Goal: Task Accomplishment & Management: Manage account settings

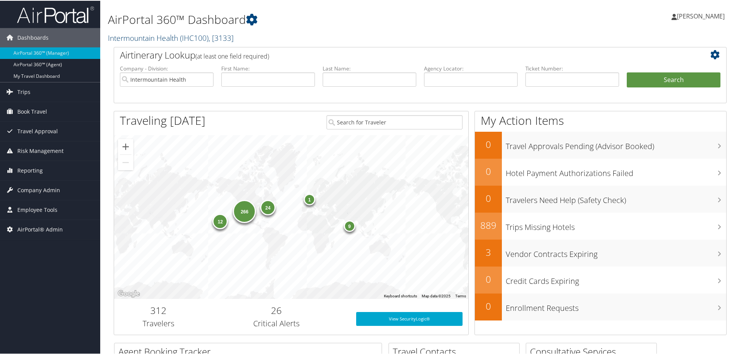
click at [150, 38] on link "Intermountain Health ( IHC100 ) , [ 3133 ]" at bounding box center [171, 37] width 126 height 10
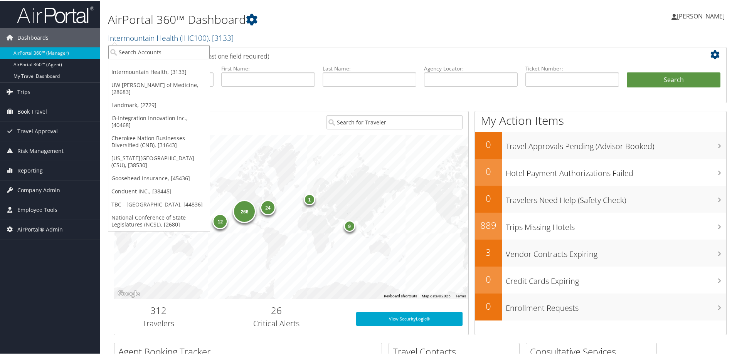
click at [148, 53] on input "search" at bounding box center [158, 51] width 101 height 14
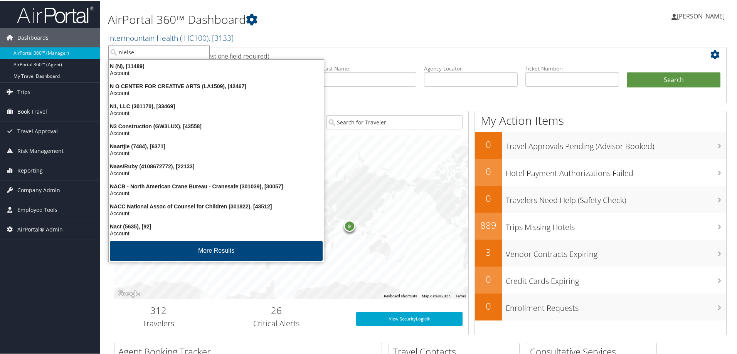
type input "nielsen"
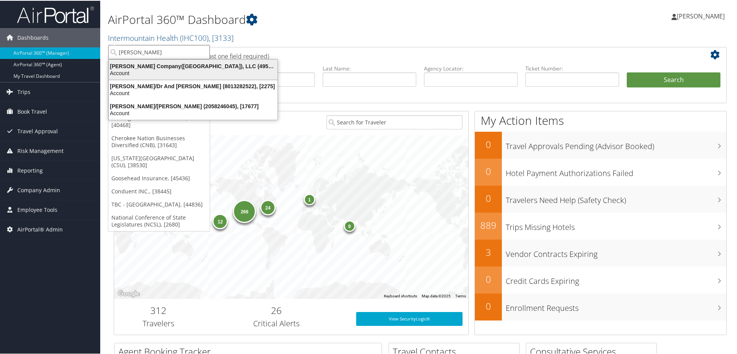
click at [181, 66] on div "Nielsen Company(US), LLC (4954), [44802]" at bounding box center [193, 65] width 178 height 7
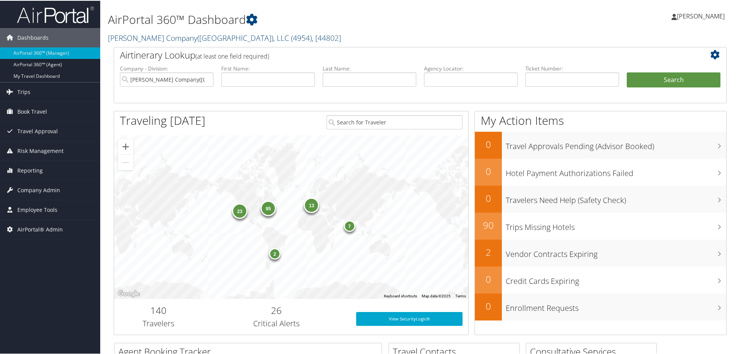
click at [139, 33] on link "Nielsen Company(US), LLC ( 4954 ) , [ 44802 ]" at bounding box center [224, 37] width 233 height 10
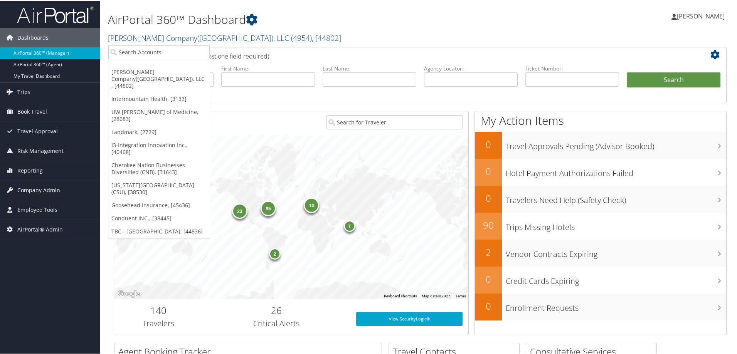
click at [39, 188] on span "Company Admin" at bounding box center [38, 189] width 43 height 19
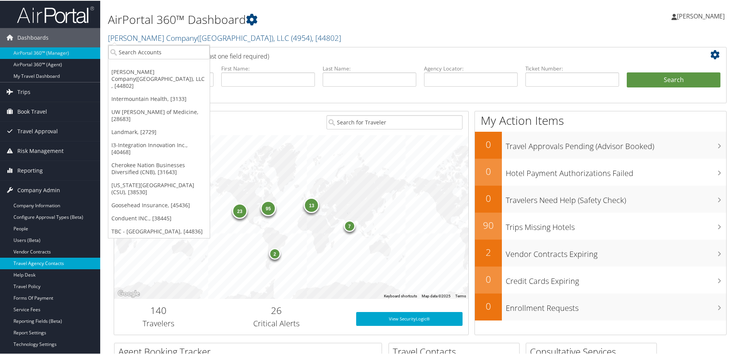
click at [61, 261] on link "Travel Agency Contacts" at bounding box center [50, 263] width 100 height 12
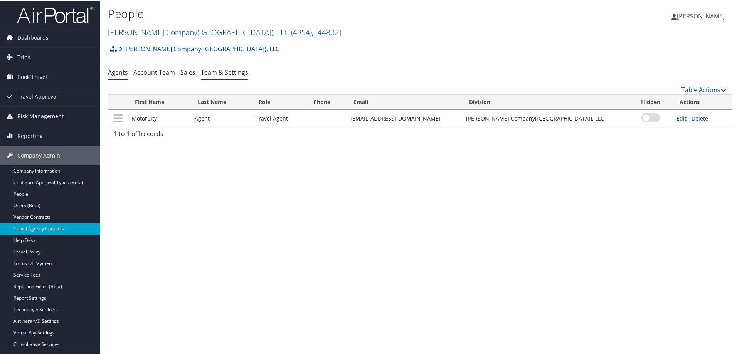
click at [220, 72] on link "Team & Settings" at bounding box center [224, 71] width 47 height 8
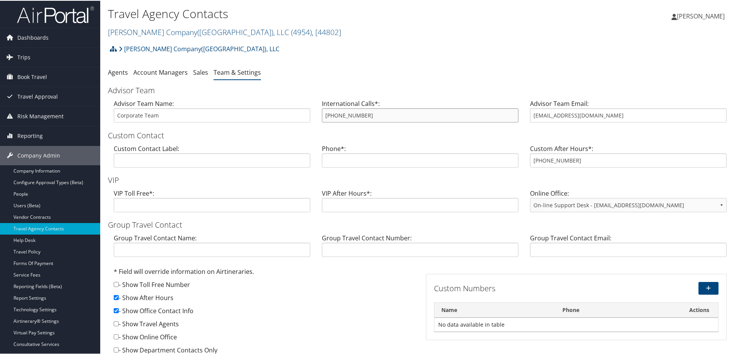
drag, startPoint x: 394, startPoint y: 117, endPoint x: 312, endPoint y: 111, distance: 81.9
click at [312, 111] on div "Advisor Team Name: Corporate Team International Calls*: [PHONE_NUMBER] Advisor …" at bounding box center [420, 113] width 624 height 30
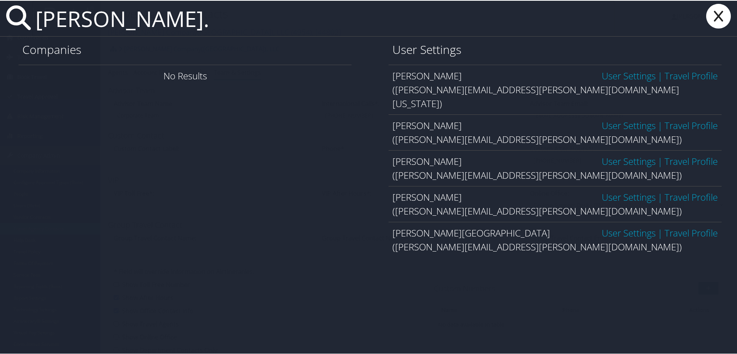
type input "kolleen."
click at [611, 226] on link "User Settings" at bounding box center [629, 232] width 54 height 13
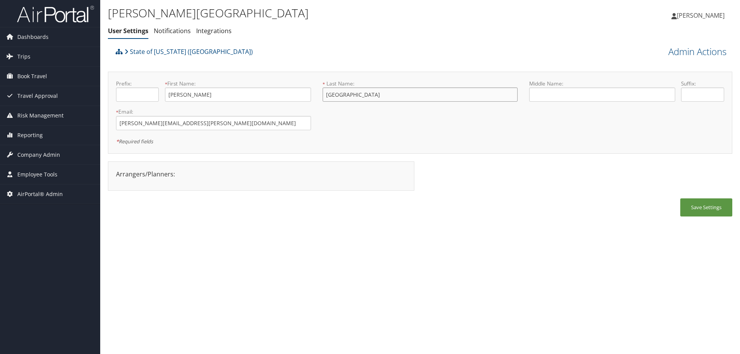
drag, startPoint x: 370, startPoint y: 96, endPoint x: 319, endPoint y: 89, distance: 51.0
click at [319, 89] on div "* Last Name: Courville This field is required" at bounding box center [420, 94] width 207 height 28
click at [541, 92] on input "text" at bounding box center [602, 94] width 146 height 14
paste input "Courville"
type input "Courville"
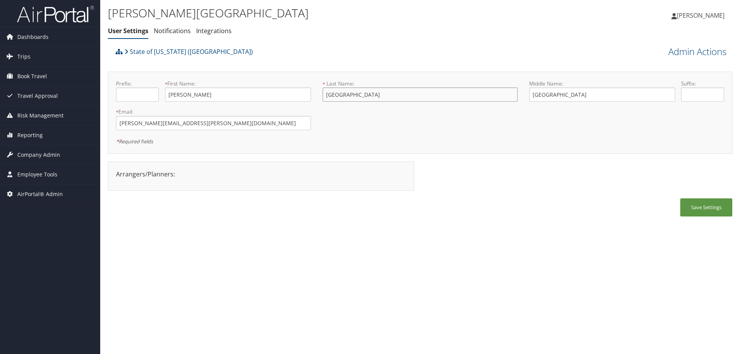
drag, startPoint x: 358, startPoint y: 98, endPoint x: 318, endPoint y: 94, distance: 40.3
click at [318, 94] on div "* Last Name: Courville This field is required" at bounding box center [420, 94] width 207 height 28
type input "G"
type input "Hoover"
click at [702, 214] on button "Save Settings" at bounding box center [706, 207] width 52 height 18
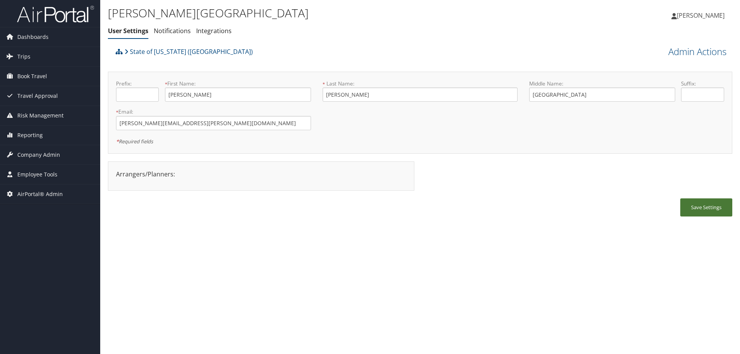
click at [692, 211] on button "Save Settings" at bounding box center [706, 207] width 52 height 18
click at [33, 154] on span "Company Admin" at bounding box center [38, 154] width 43 height 19
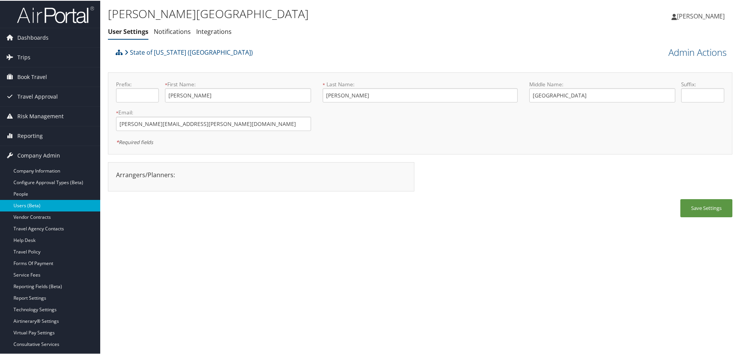
click at [43, 205] on link "Users (Beta)" at bounding box center [50, 205] width 100 height 12
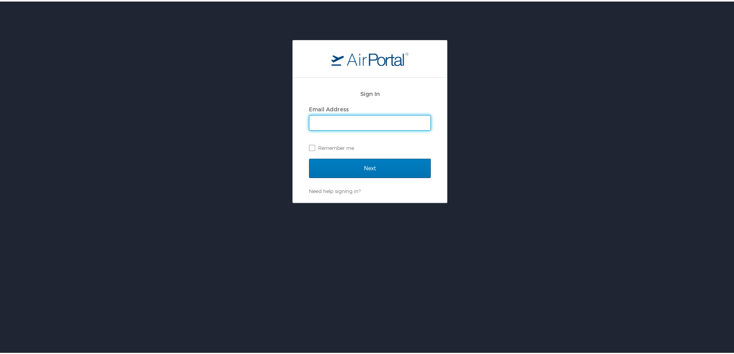
type input "[PERSON_NAME][EMAIL_ADDRESS][PERSON_NAME][DOMAIN_NAME]"
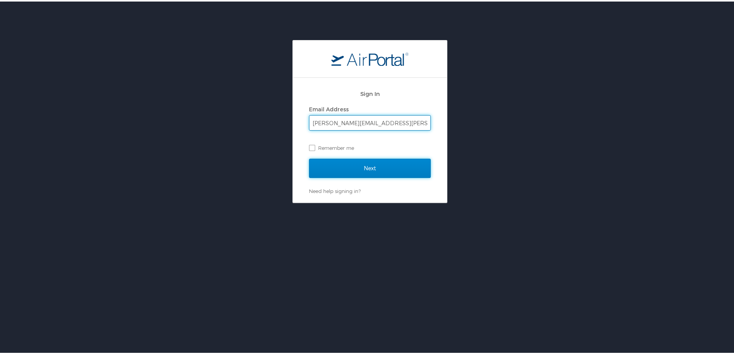
click at [417, 172] on input "Next" at bounding box center [370, 166] width 122 height 19
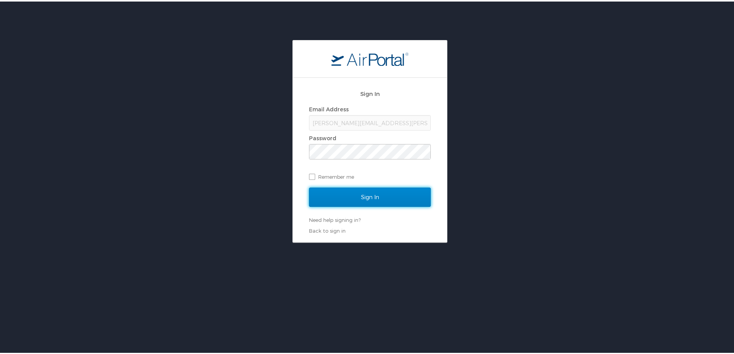
click at [393, 199] on input "Sign In" at bounding box center [370, 195] width 122 height 19
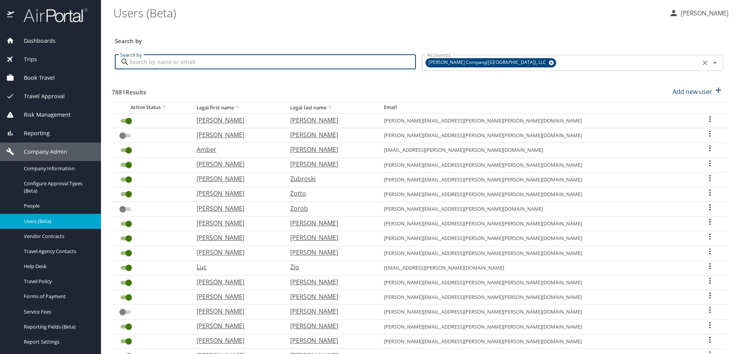
drag, startPoint x: 152, startPoint y: 62, endPoint x: 486, endPoint y: 62, distance: 333.7
click at [549, 62] on icon at bounding box center [551, 63] width 5 height 5
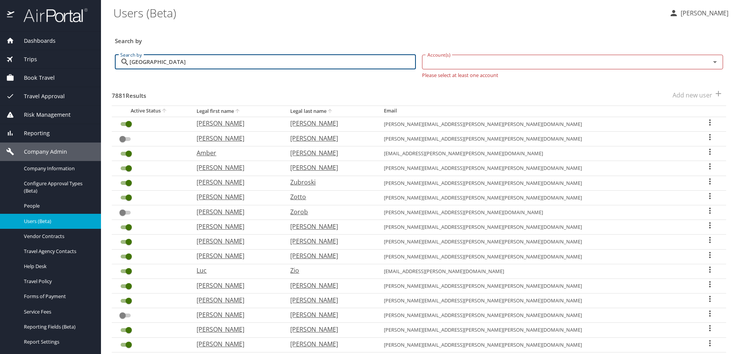
type input "courville"
checkbox input "true"
checkbox input "false"
checkbox input "true"
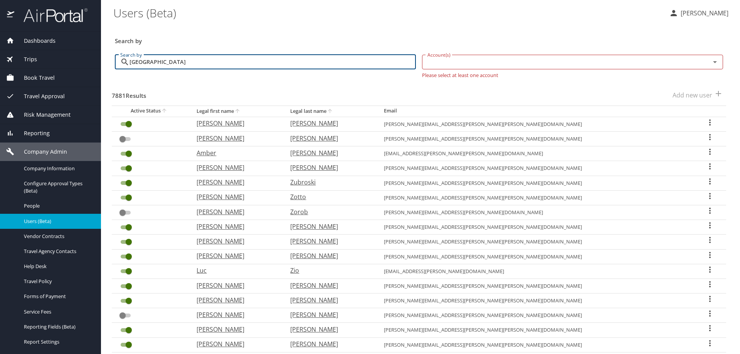
checkbox input "false"
checkbox input "true"
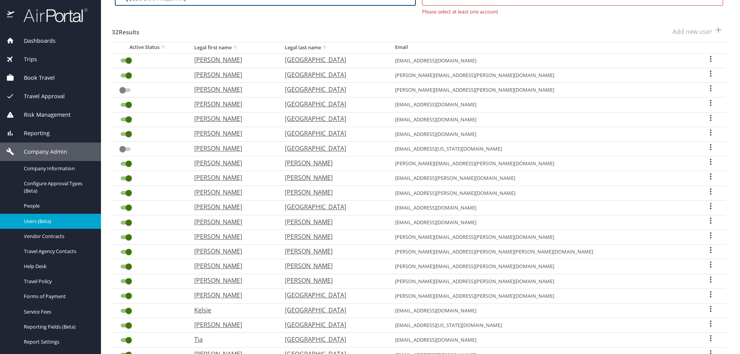
scroll to position [77, 0]
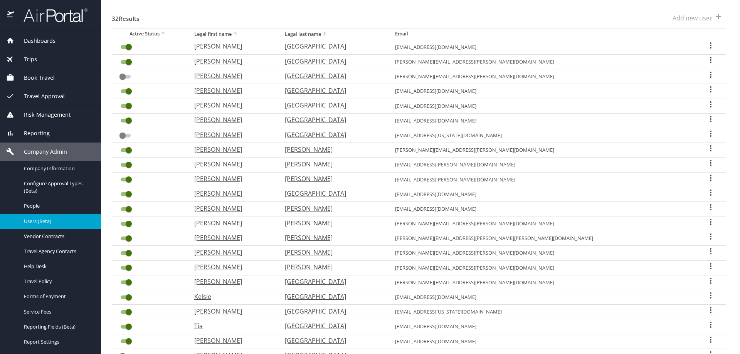
click at [254, 34] on th "Legal first name" at bounding box center [233, 34] width 91 height 11
click at [238, 33] on icon "sort" at bounding box center [235, 34] width 6 height 6
checkbox input "false"
checkbox input "true"
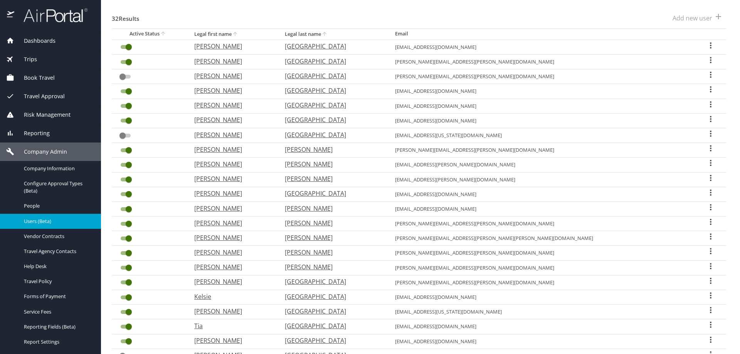
checkbox input "false"
checkbox input "true"
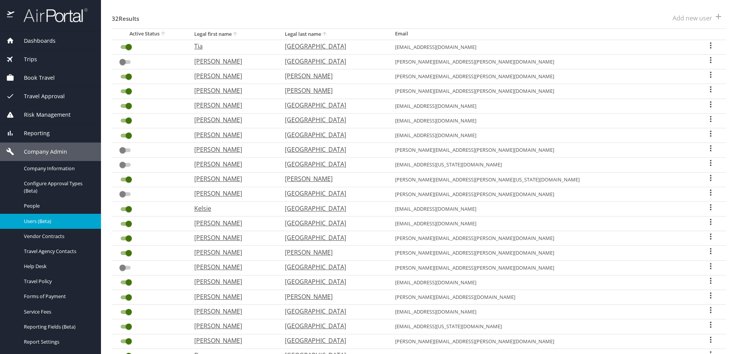
scroll to position [0, 0]
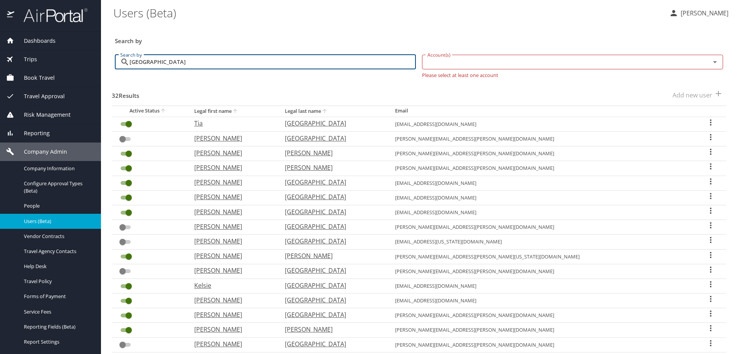
drag, startPoint x: 164, startPoint y: 61, endPoint x: 89, endPoint y: 60, distance: 75.1
click at [96, 62] on div "Dashboards AirPortal 360™ Manager AirPortal 360™ Agent My Travel Dashboard Trip…" at bounding box center [370, 177] width 740 height 354
type input "hoover"
checkbox input "true"
checkbox input "false"
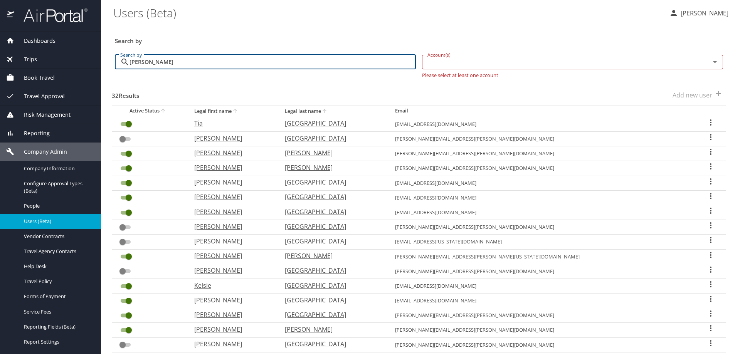
checkbox input "true"
checkbox input "false"
checkbox input "true"
checkbox input "false"
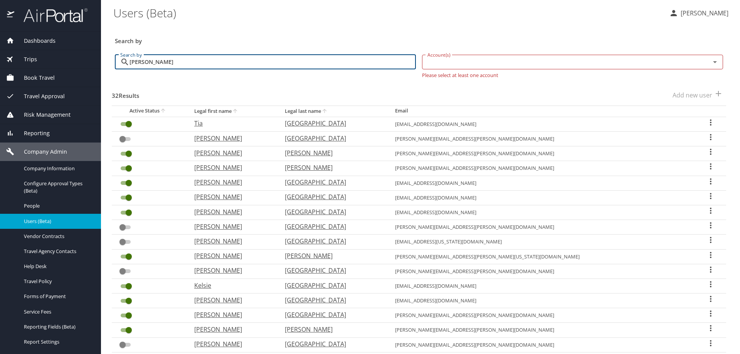
checkbox input "false"
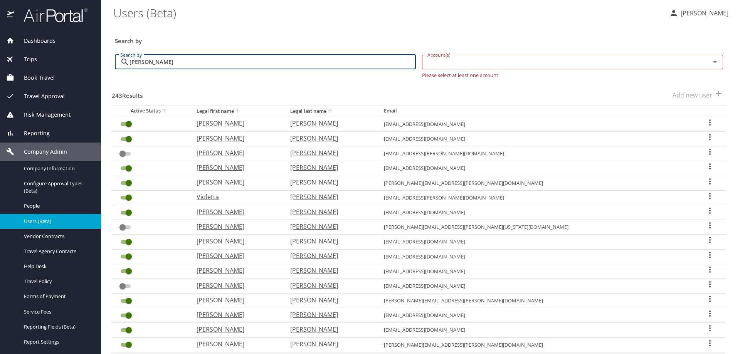
click at [126, 61] on icon at bounding box center [124, 62] width 7 height 7
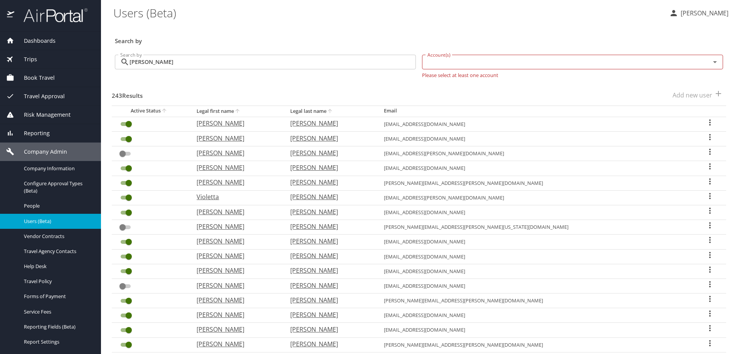
click at [240, 113] on icon "sort" at bounding box center [237, 111] width 6 height 6
checkbox input "false"
checkbox input "true"
checkbox input "false"
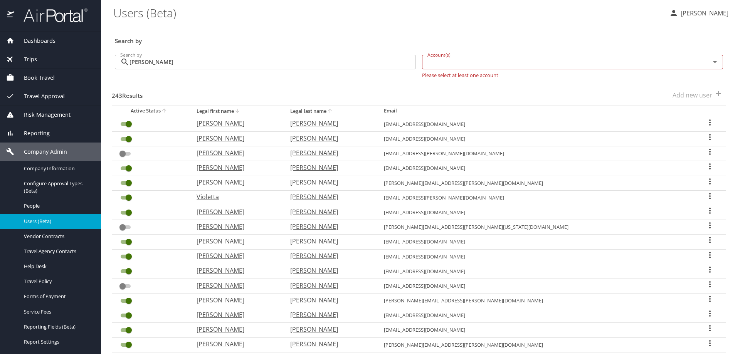
checkbox input "true"
checkbox input "false"
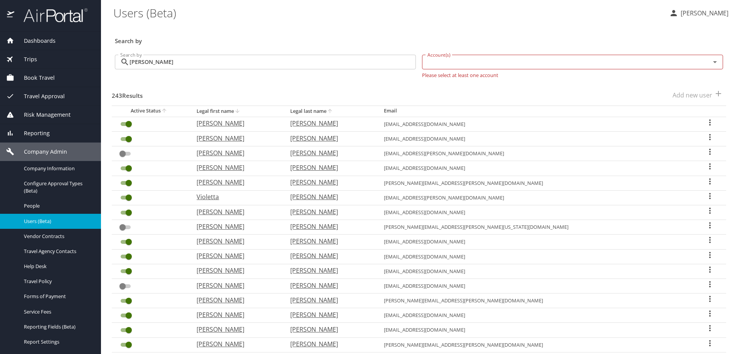
checkbox input "true"
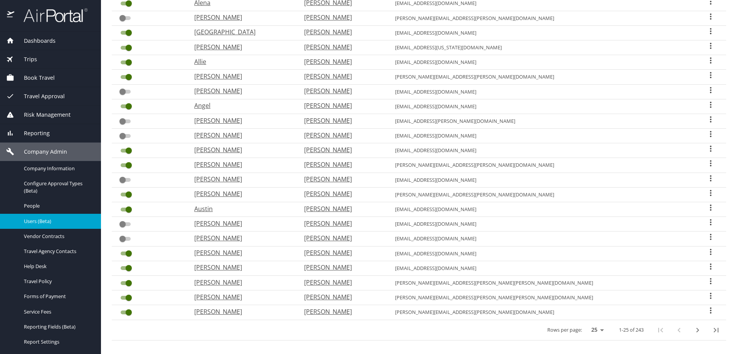
scroll to position [171, 0]
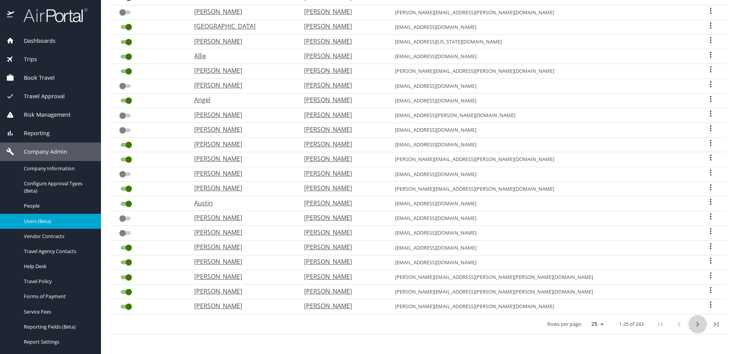
click at [693, 327] on icon "next page" at bounding box center [697, 324] width 9 height 9
checkbox input "true"
checkbox input "false"
checkbox input "true"
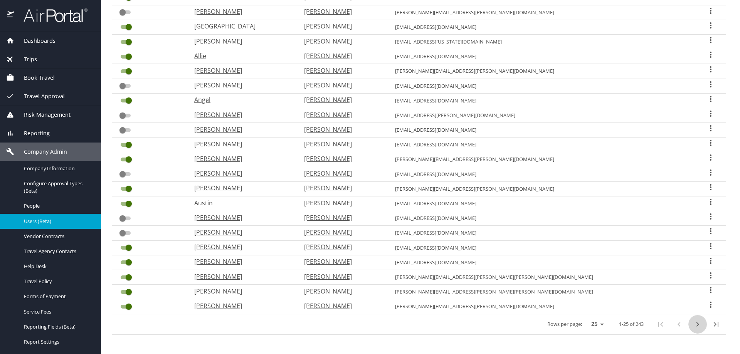
checkbox input "false"
checkbox input "true"
checkbox input "false"
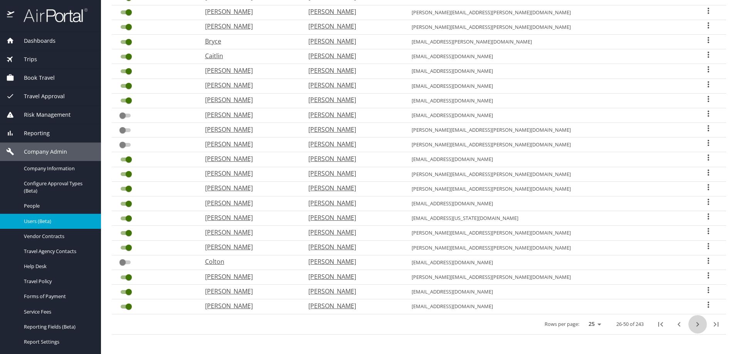
click at [693, 327] on icon "next page" at bounding box center [697, 324] width 9 height 9
checkbox input "true"
checkbox input "false"
checkbox input "true"
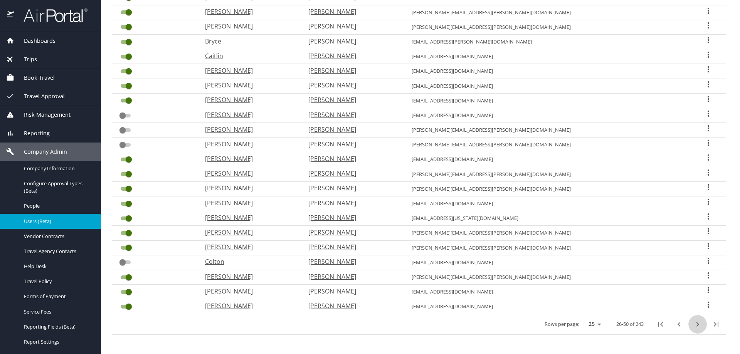
checkbox input "true"
checkbox input "false"
checkbox input "true"
checkbox input "false"
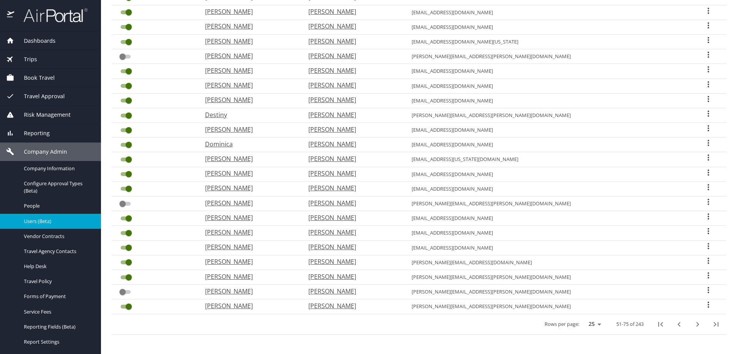
click at [693, 327] on icon "next page" at bounding box center [697, 324] width 9 height 9
checkbox input "true"
checkbox input "false"
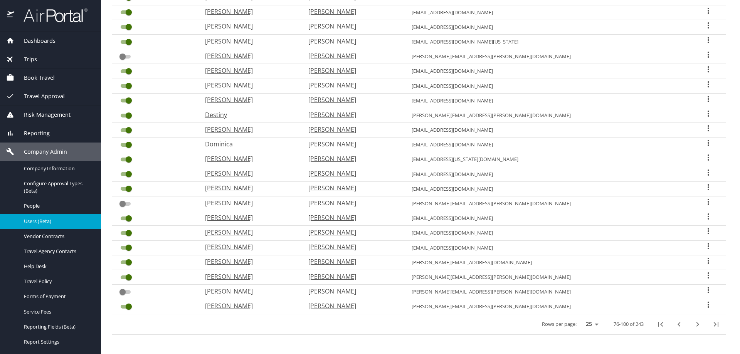
checkbox input "false"
checkbox input "true"
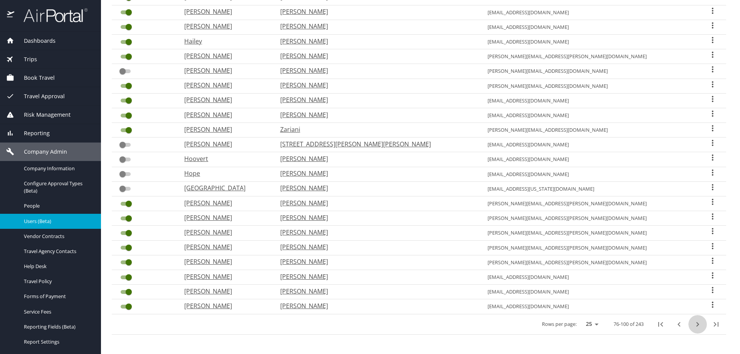
click at [693, 327] on icon "next page" at bounding box center [697, 324] width 9 height 9
checkbox input "false"
checkbox input "true"
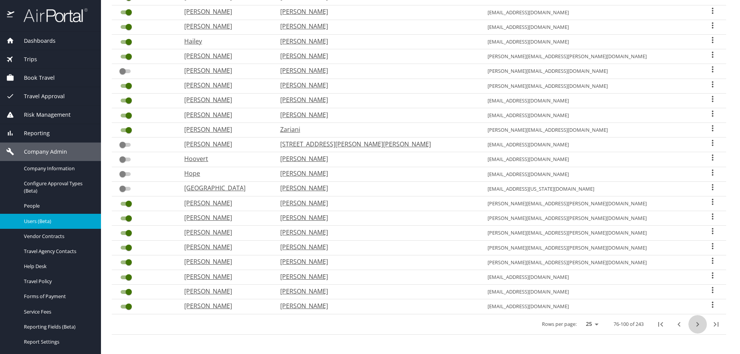
checkbox input "true"
checkbox input "false"
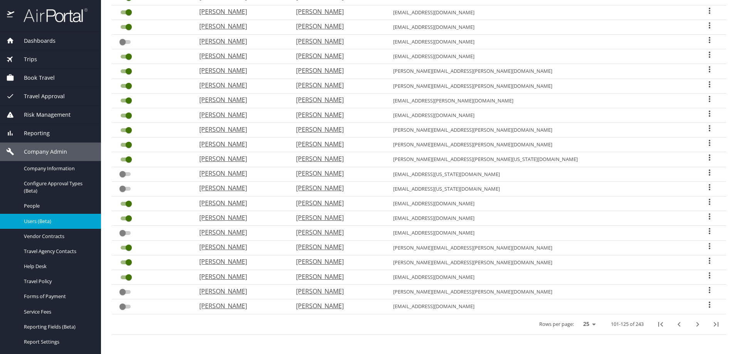
click at [693, 327] on icon "next page" at bounding box center [697, 324] width 9 height 9
checkbox input "true"
checkbox input "false"
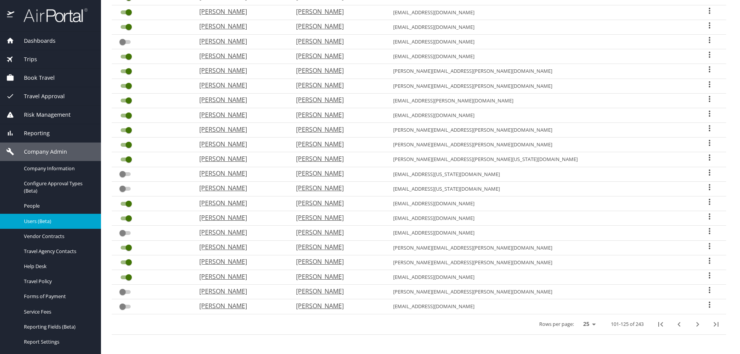
checkbox input "true"
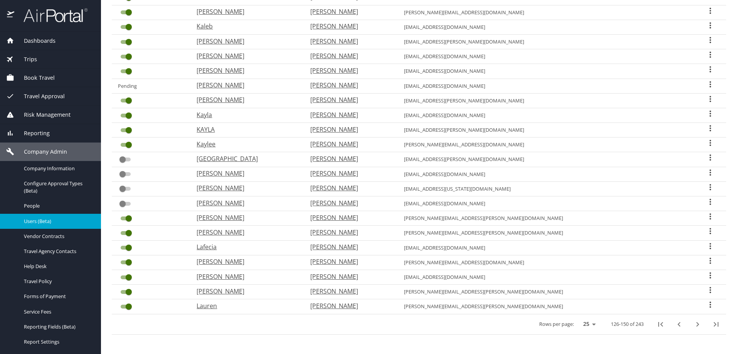
scroll to position [0, 0]
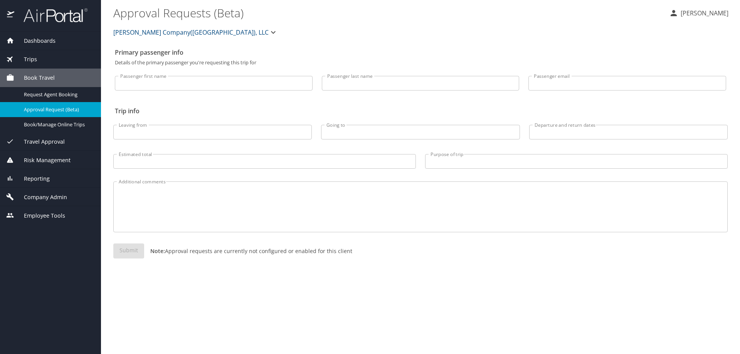
click at [27, 60] on span "Trips" at bounding box center [25, 59] width 23 height 8
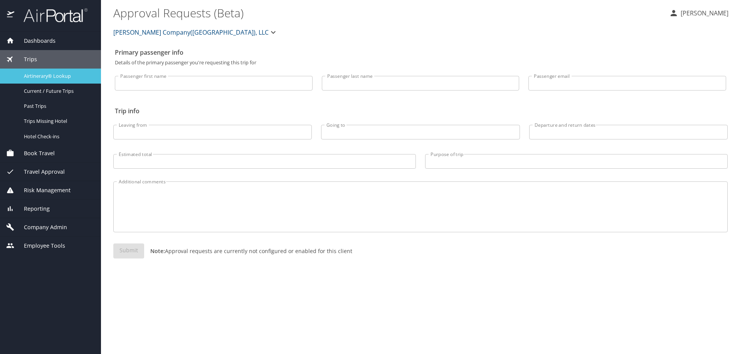
click at [48, 78] on span "Airtinerary® Lookup" at bounding box center [58, 75] width 68 height 7
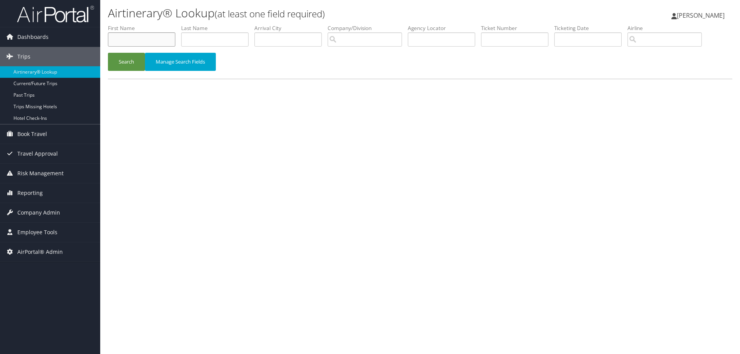
click at [124, 35] on input "text" at bounding box center [141, 39] width 67 height 14
type input "[PERSON_NAME]"
click at [108, 53] on button "Search" at bounding box center [126, 62] width 37 height 18
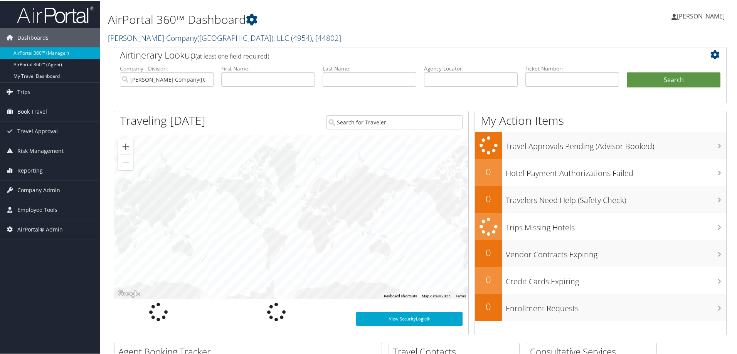
click at [159, 39] on link "Nielsen Company(US), LLC ( 4954 ) , [ 44802 ]" at bounding box center [224, 37] width 233 height 10
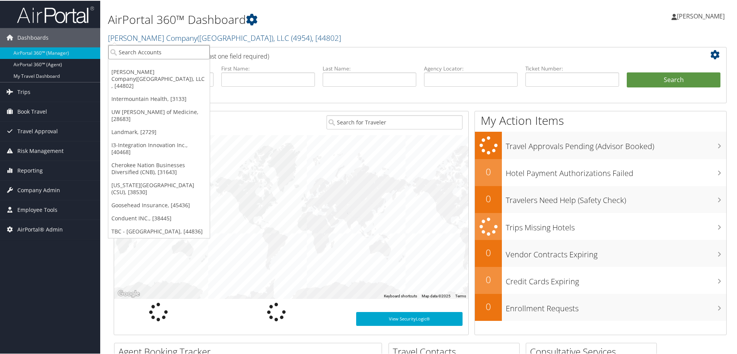
click at [152, 54] on input "search" at bounding box center [158, 51] width 101 height 14
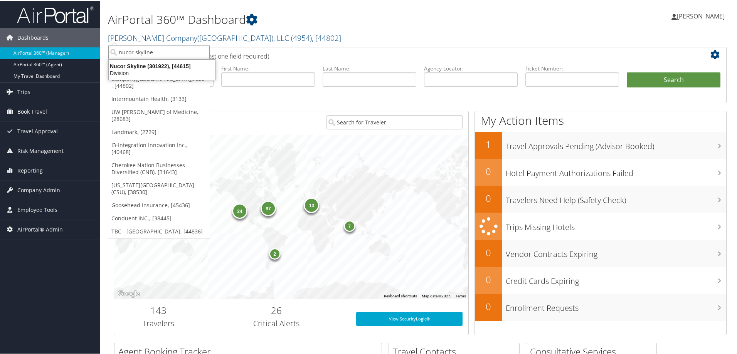
type input "nucor skyline"
click at [145, 63] on div "Nucor Skyline (301922), [44615]" at bounding box center [162, 65] width 116 height 7
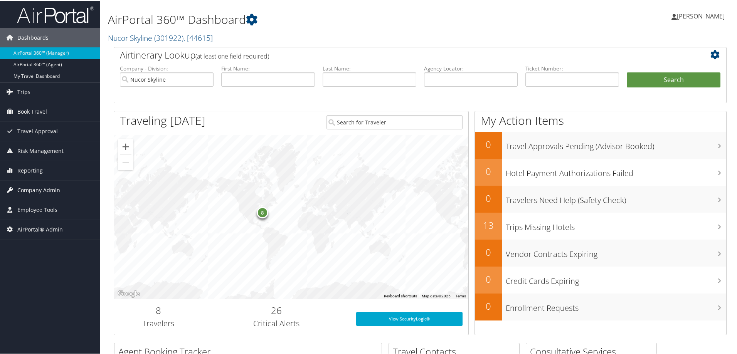
click at [52, 185] on span "Company Admin" at bounding box center [38, 189] width 43 height 19
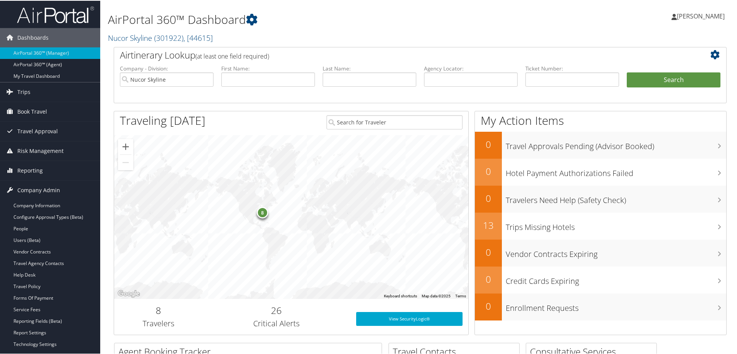
click at [287, 237] on div "8" at bounding box center [291, 216] width 354 height 164
click at [248, 169] on div "8" at bounding box center [291, 216] width 354 height 164
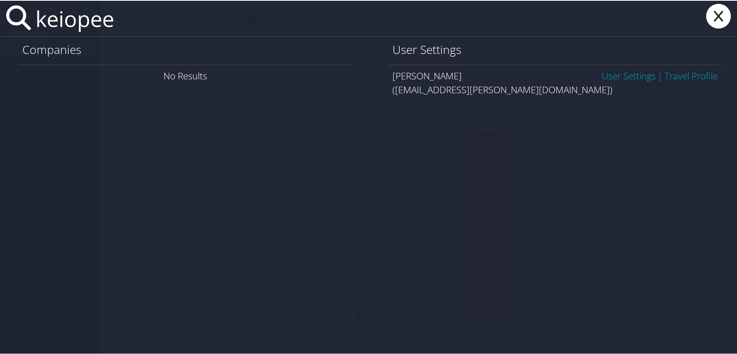
type input "keiopee"
click at [602, 74] on link "User Settings" at bounding box center [629, 75] width 54 height 13
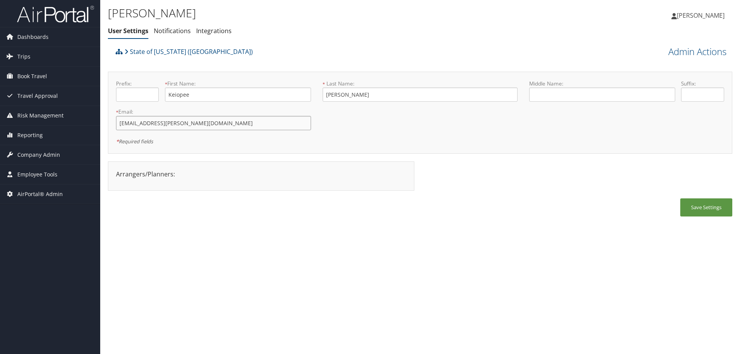
drag, startPoint x: 171, startPoint y: 121, endPoint x: 161, endPoint y: 123, distance: 10.1
click at [161, 123] on input "keiopee.williams.dcfs@la.gov" at bounding box center [213, 123] width 195 height 14
type input "keiopee.williams2@la.gov"
click at [693, 206] on button "Save Settings" at bounding box center [706, 207] width 52 height 18
click at [694, 205] on button "Save Settings" at bounding box center [706, 207] width 52 height 18
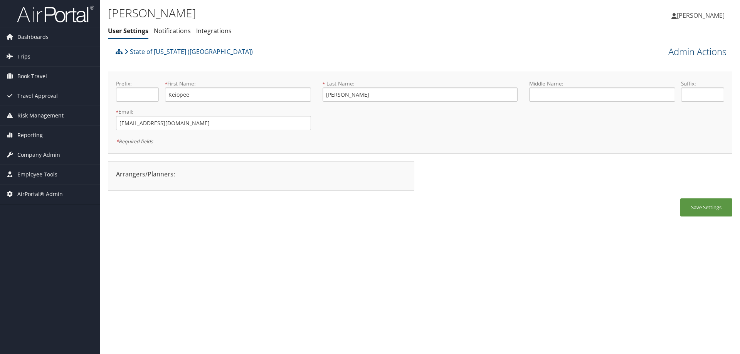
click at [682, 49] on link "Admin Actions" at bounding box center [697, 51] width 58 height 13
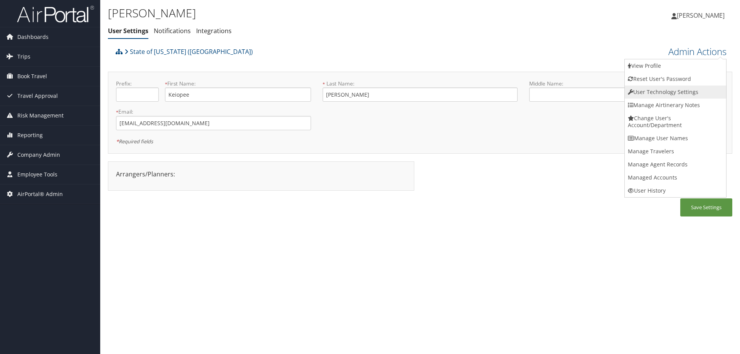
click at [645, 93] on link "User Technology Settings" at bounding box center [675, 92] width 101 height 13
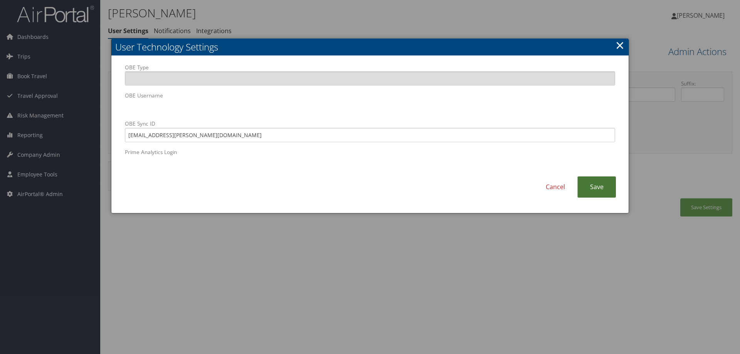
click at [583, 188] on link "Save" at bounding box center [596, 186] width 39 height 21
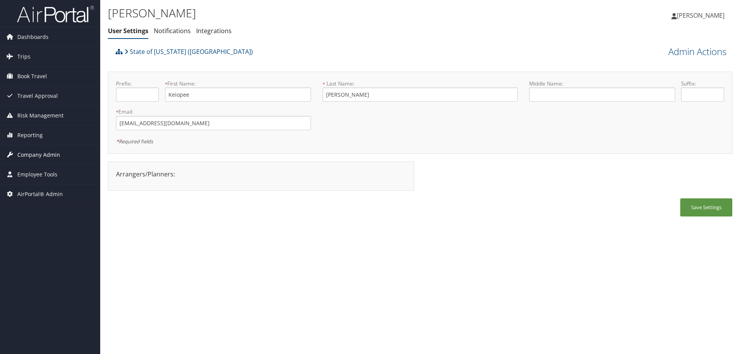
click at [33, 153] on span "Company Admin" at bounding box center [38, 154] width 43 height 19
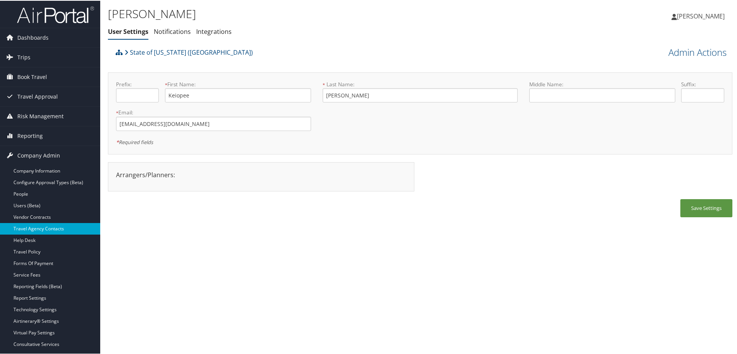
click at [50, 228] on link "Travel Agency Contacts" at bounding box center [50, 228] width 100 height 12
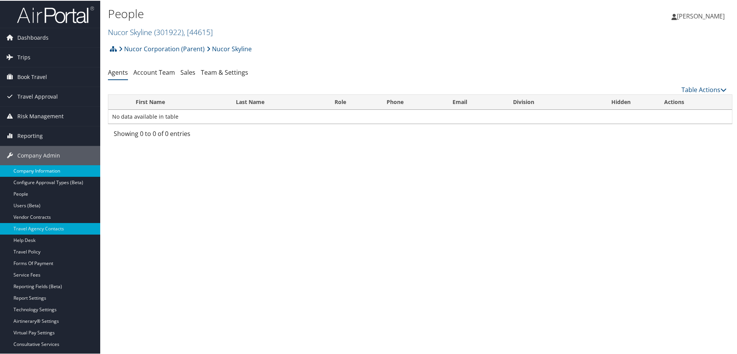
click at [62, 169] on link "Company Information" at bounding box center [50, 171] width 100 height 12
click at [158, 30] on span "( 301922 )" at bounding box center [168, 31] width 29 height 10
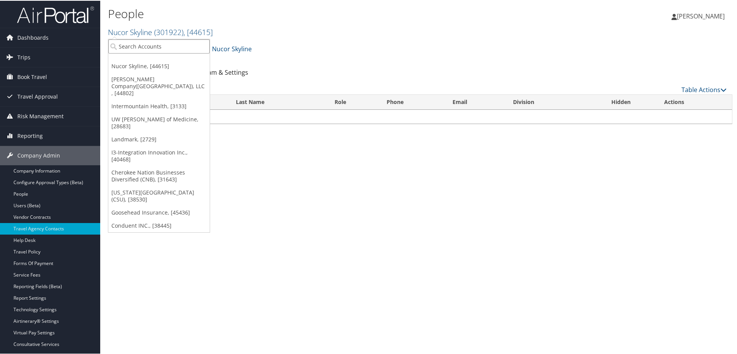
click at [155, 45] on input "search" at bounding box center [158, 46] width 101 height 14
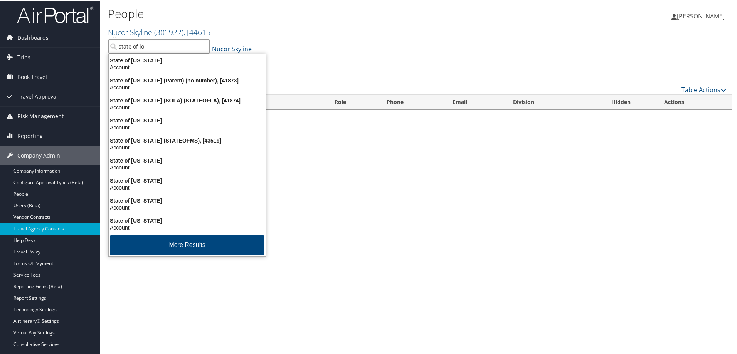
type input "state of lou"
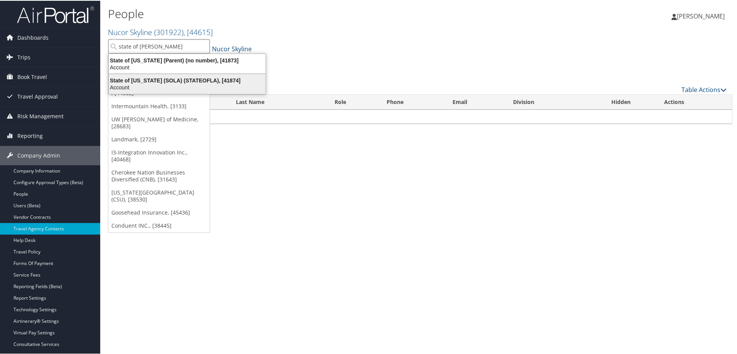
click at [161, 77] on div "State of Louisiana (SOLA) (STATEOFLA), [41874]" at bounding box center [187, 79] width 166 height 7
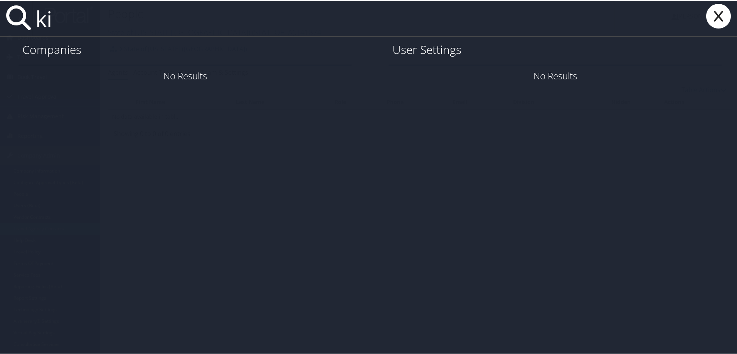
type input "k"
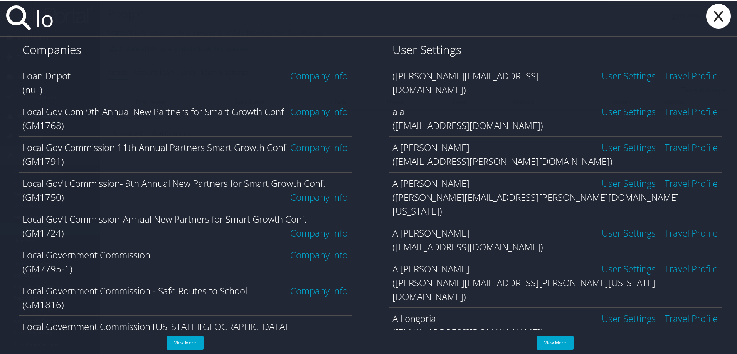
type input "l"
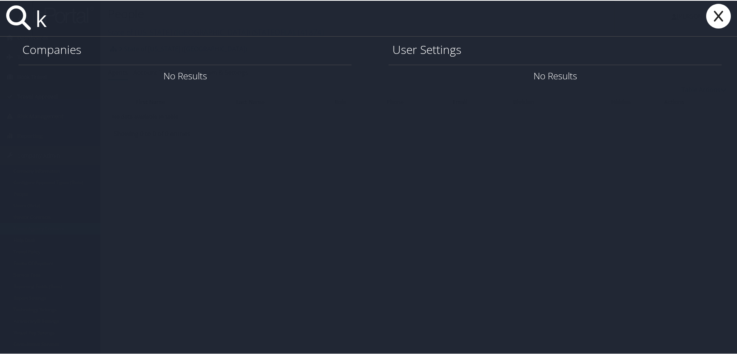
type input "ki"
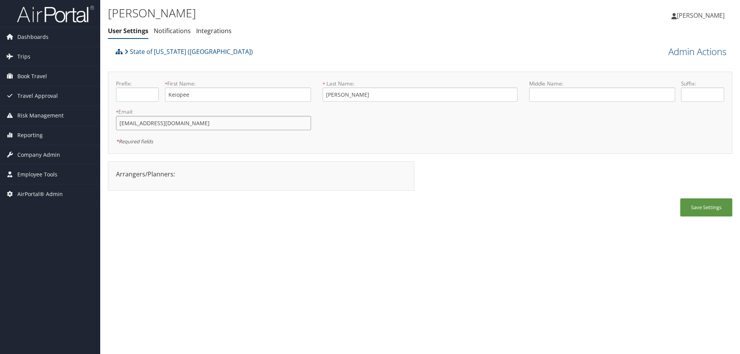
drag, startPoint x: 200, startPoint y: 126, endPoint x: 106, endPoint y: 115, distance: 95.0
click at [106, 115] on div "[PERSON_NAME] User Settings Notifications Integrations User Settings Notificati…" at bounding box center [420, 177] width 640 height 354
drag, startPoint x: 220, startPoint y: 131, endPoint x: 119, endPoint y: 123, distance: 101.3
click at [119, 123] on div "* Email: [EMAIL_ADDRESS][DOMAIN_NAME] This field is required" at bounding box center [213, 122] width 207 height 28
copy div
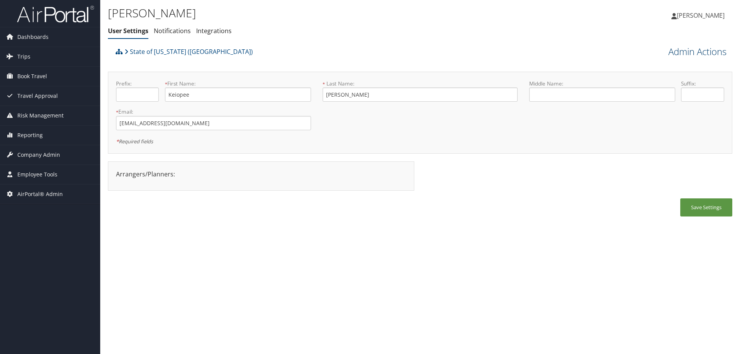
click at [677, 47] on link "Admin Actions" at bounding box center [697, 51] width 58 height 13
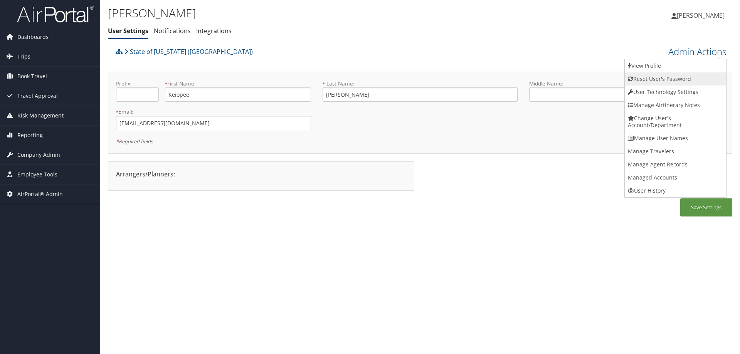
click at [645, 77] on link "Reset User's Password" at bounding box center [675, 78] width 101 height 13
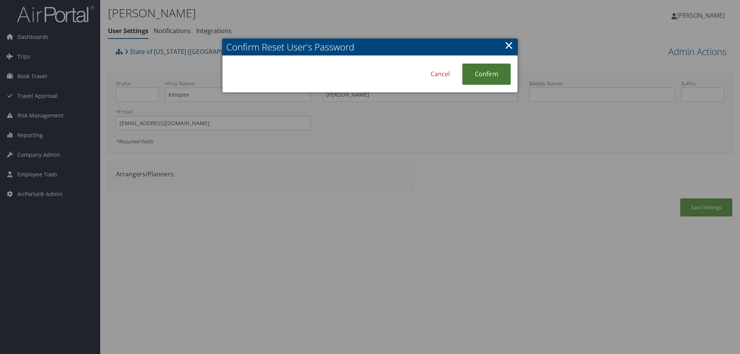
click at [479, 76] on link "Confirm" at bounding box center [486, 74] width 49 height 21
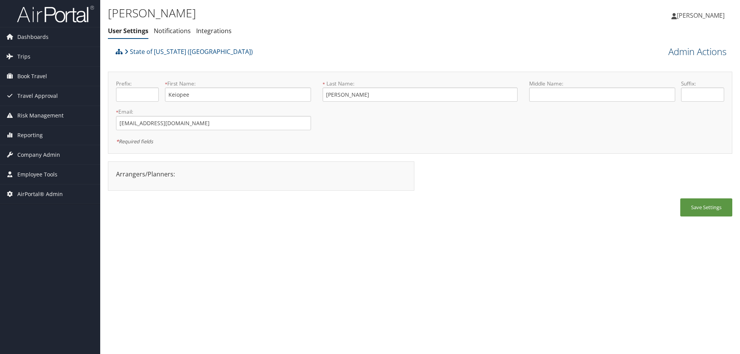
click at [672, 54] on link "Admin Actions" at bounding box center [697, 51] width 58 height 13
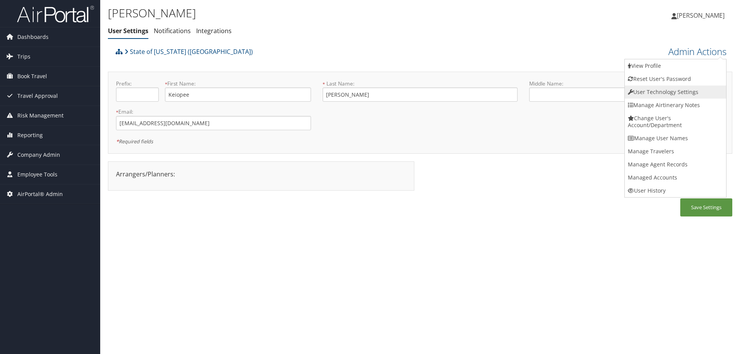
click at [655, 94] on link "User Technology Settings" at bounding box center [675, 92] width 101 height 13
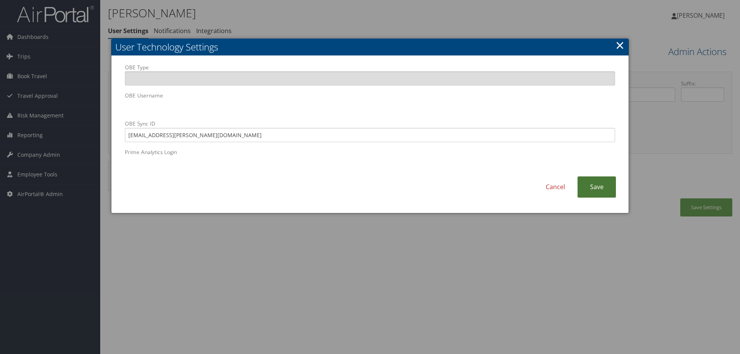
click at [601, 189] on link "Save" at bounding box center [596, 186] width 39 height 21
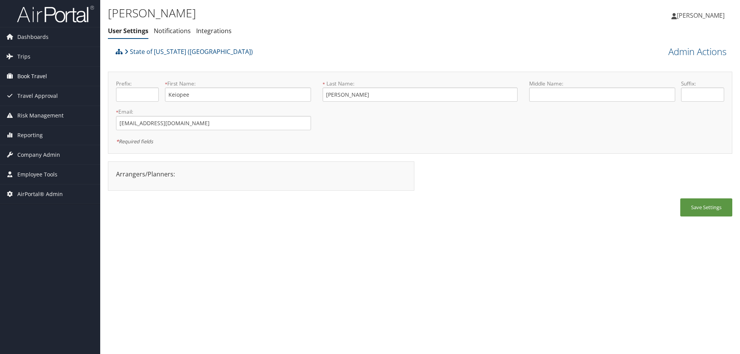
click at [22, 74] on span "Book Travel" at bounding box center [32, 76] width 30 height 19
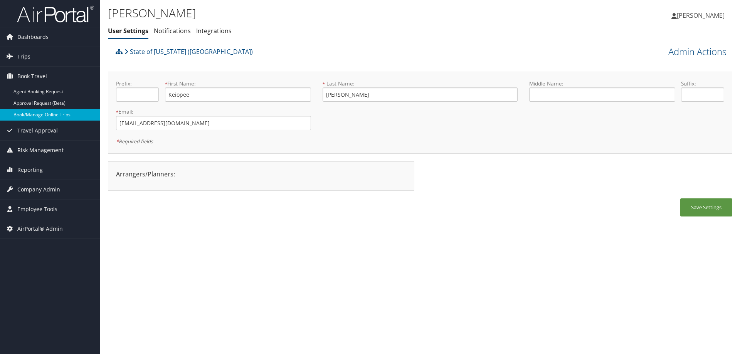
click at [33, 117] on link "Book/Manage Online Trips" at bounding box center [50, 115] width 100 height 12
drag, startPoint x: 209, startPoint y: 125, endPoint x: 119, endPoint y: 124, distance: 90.2
click at [119, 124] on input "[EMAIL_ADDRESS][DOMAIN_NAME]" at bounding box center [213, 123] width 195 height 14
drag, startPoint x: 408, startPoint y: 324, endPoint x: 408, endPoint y: 320, distance: 4.6
click at [409, 321] on div "[PERSON_NAME] User Settings Notifications Integrations User Settings Notificati…" at bounding box center [420, 177] width 640 height 354
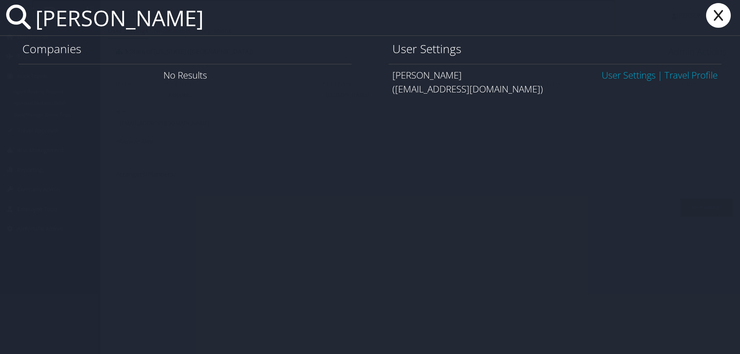
type input "[PERSON_NAME]"
click at [719, 15] on icon at bounding box center [718, 15] width 31 height 25
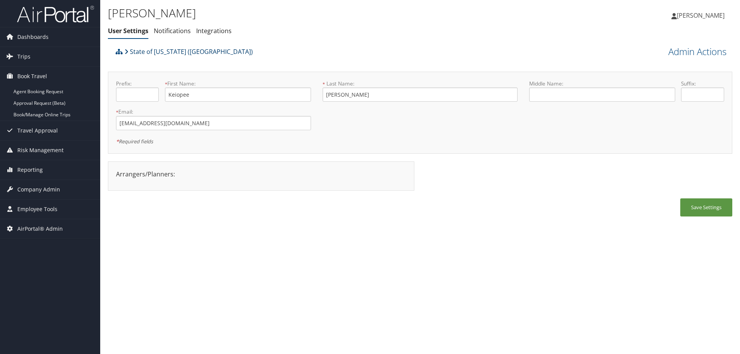
click at [174, 52] on link "State of [US_STATE] ([GEOGRAPHIC_DATA])" at bounding box center [188, 51] width 128 height 15
click at [53, 187] on span "Company Admin" at bounding box center [38, 189] width 43 height 19
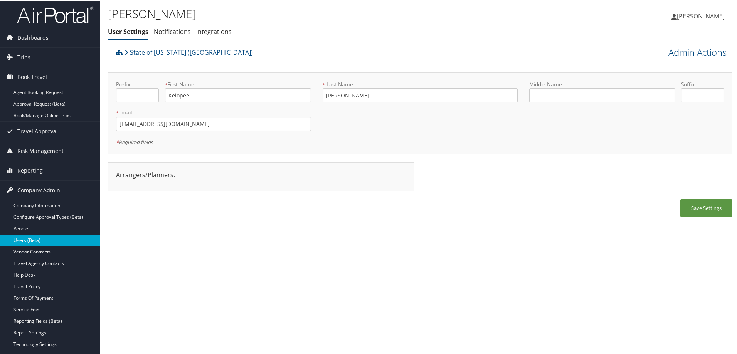
click at [39, 238] on link "Users (Beta)" at bounding box center [50, 240] width 100 height 12
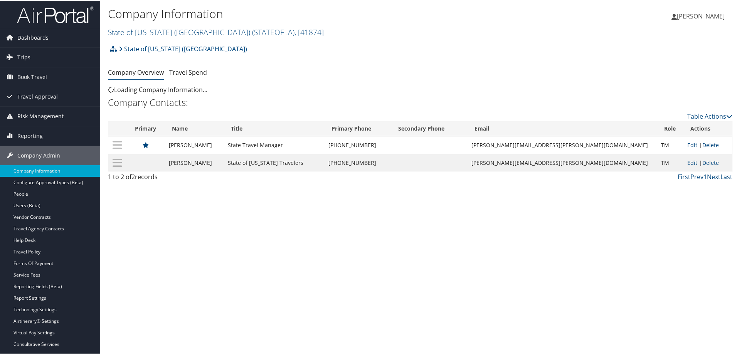
click at [148, 34] on link "State of [US_STATE] (SOLA) ( STATEOFLA ) , [ 41874 ]" at bounding box center [216, 31] width 216 height 10
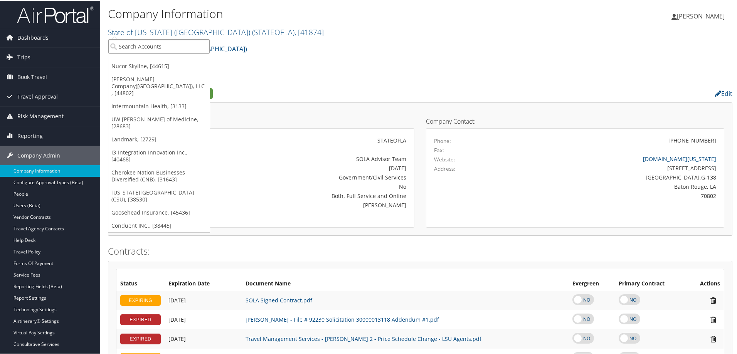
click at [143, 49] on input "search" at bounding box center [158, 46] width 101 height 14
click at [145, 63] on link "Nucor Skyline, [44615]" at bounding box center [158, 65] width 101 height 13
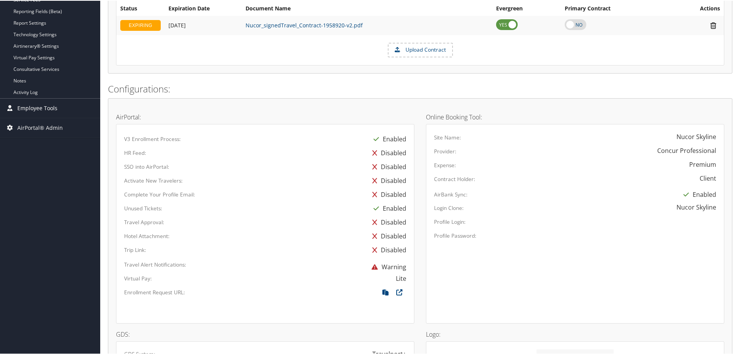
scroll to position [121, 0]
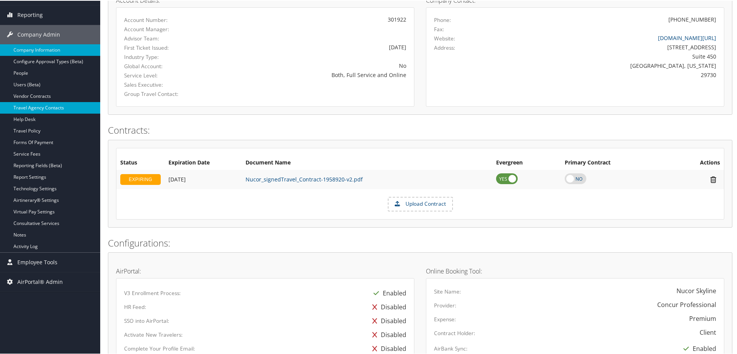
click at [50, 108] on link "Travel Agency Contacts" at bounding box center [50, 107] width 100 height 12
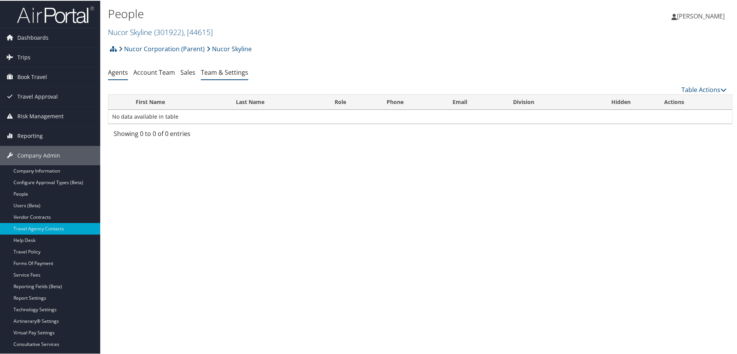
click at [216, 73] on link "Team & Settings" at bounding box center [224, 71] width 47 height 8
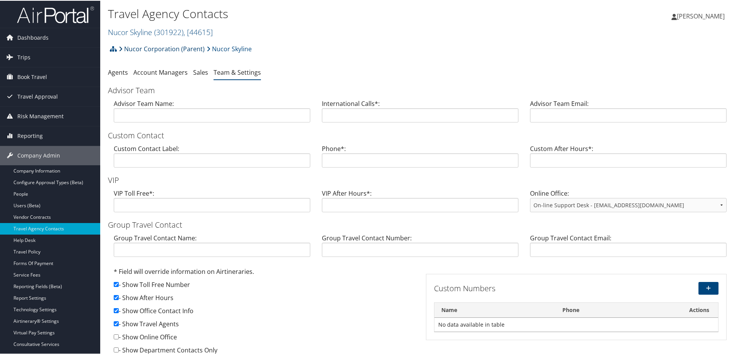
click at [157, 46] on link "Nucor Corporation (Parent)" at bounding box center [162, 47] width 86 height 15
click at [230, 45] on link "Nucor Skyline" at bounding box center [229, 47] width 45 height 15
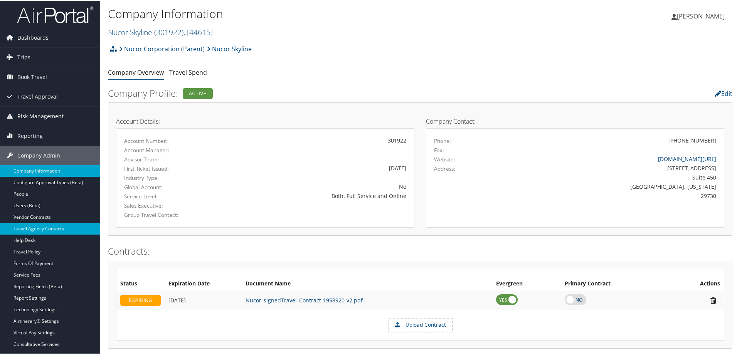
click at [44, 225] on link "Travel Agency Contacts" at bounding box center [50, 228] width 100 height 12
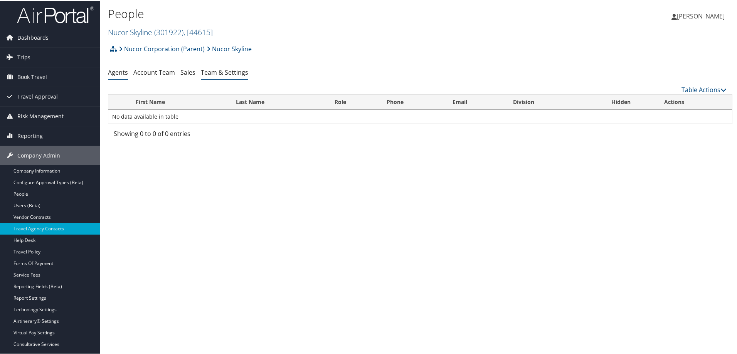
click at [239, 74] on link "Team & Settings" at bounding box center [224, 71] width 47 height 8
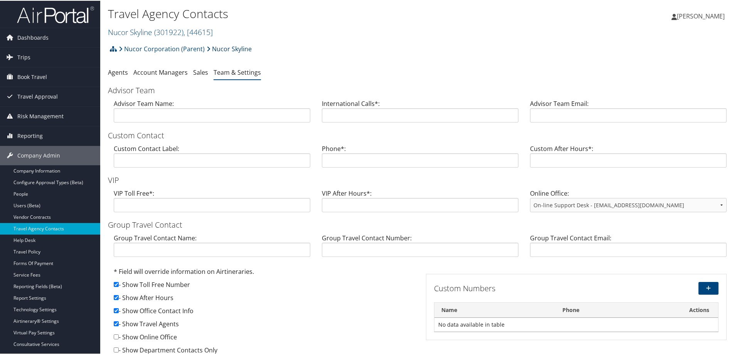
click at [222, 49] on link "Nucor Skyline" at bounding box center [229, 47] width 45 height 15
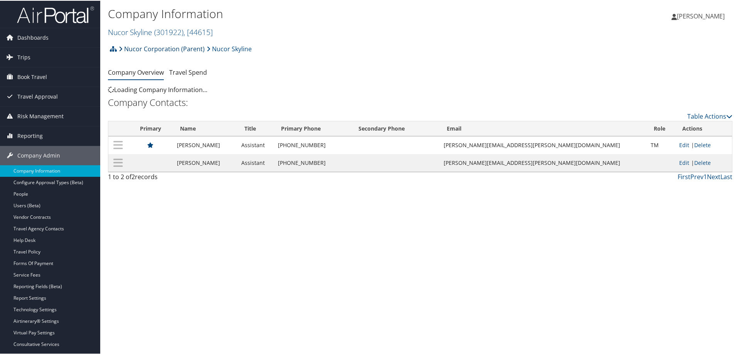
click at [142, 48] on link "Nucor Corporation (Parent)" at bounding box center [162, 47] width 86 height 15
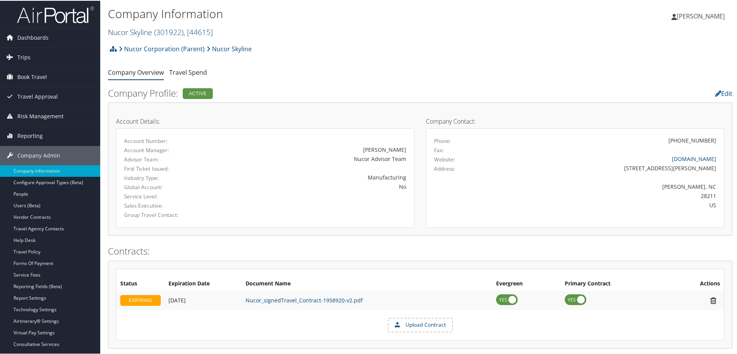
click at [145, 28] on link "Nucor Skyline ( 301922 ) , [ 44615 ]" at bounding box center [160, 31] width 105 height 10
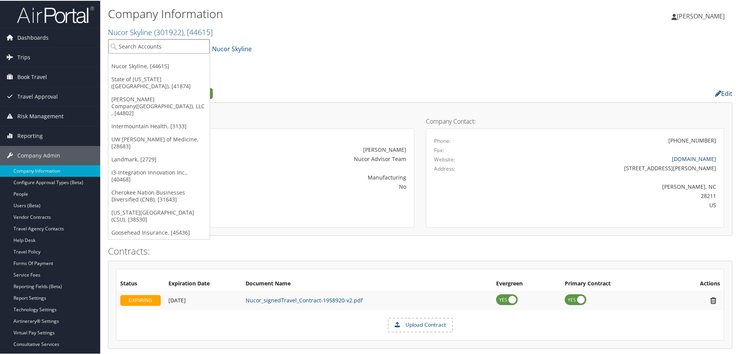
click at [140, 45] on input "search" at bounding box center [158, 46] width 101 height 14
type input "nucor"
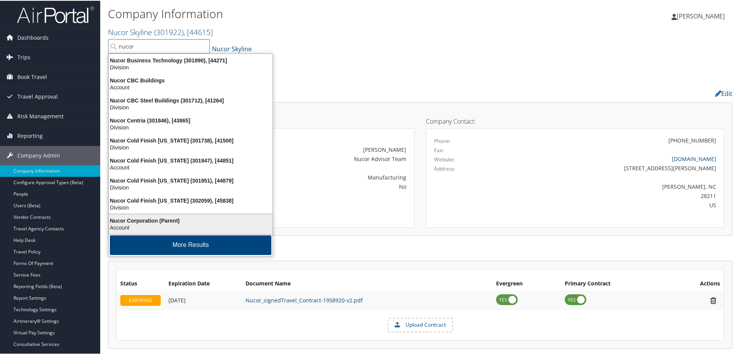
click at [205, 214] on li "Nucor Corporation (Parent) Account" at bounding box center [190, 223] width 165 height 21
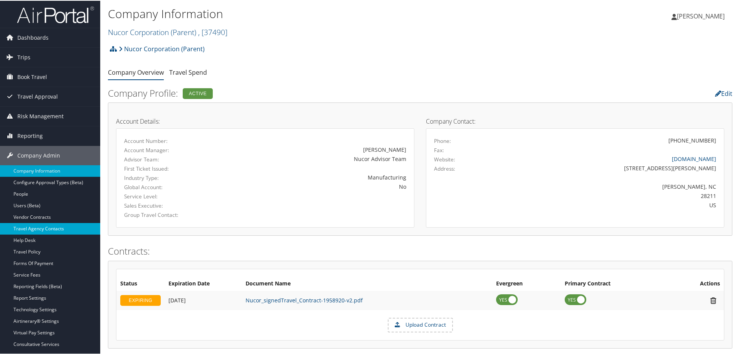
click at [57, 232] on link "Travel Agency Contacts" at bounding box center [50, 228] width 100 height 12
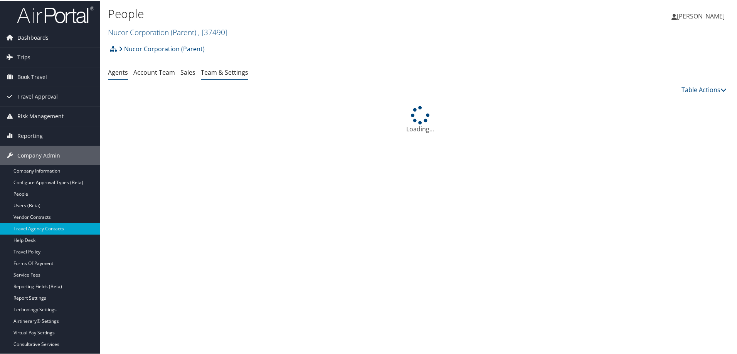
click at [239, 72] on link "Team & Settings" at bounding box center [224, 71] width 47 height 8
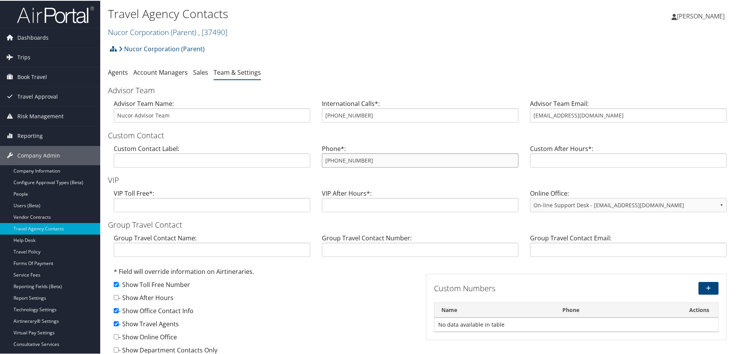
drag, startPoint x: 378, startPoint y: 163, endPoint x: 320, endPoint y: 163, distance: 57.8
click at [320, 163] on div "Phone*: 800-231-3488" at bounding box center [420, 158] width 208 height 30
click at [151, 32] on link "Nucor Corporation (Parent) , [ 37490 ]" at bounding box center [167, 31] width 119 height 10
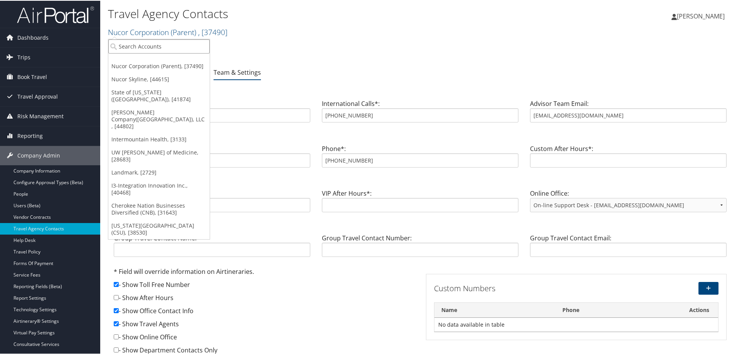
click at [145, 45] on input "search" at bounding box center [158, 46] width 101 height 14
type input "nice"
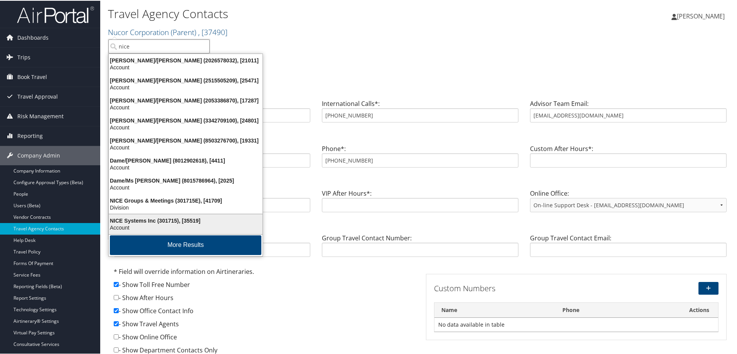
click at [164, 222] on div "NICE Systems Inc (301715), [35519]" at bounding box center [185, 220] width 163 height 7
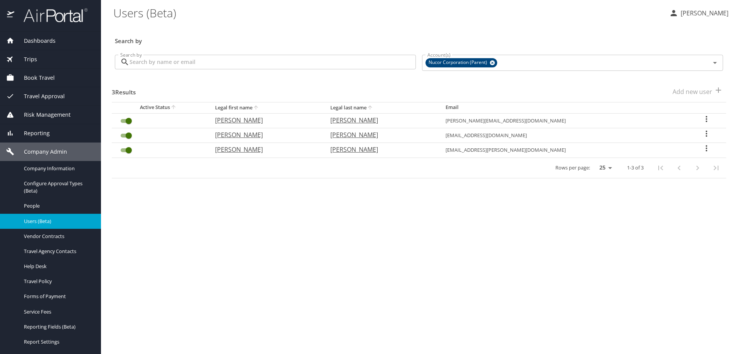
click at [169, 63] on input "Search by" at bounding box center [272, 62] width 286 height 15
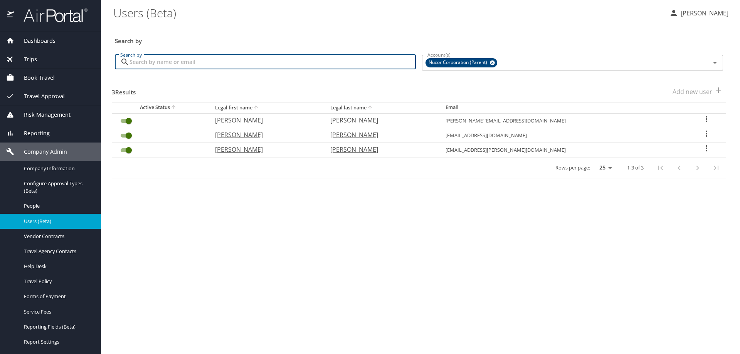
paste input "[PHONE_NUMBER]"
drag, startPoint x: 168, startPoint y: 62, endPoint x: 99, endPoint y: 58, distance: 69.1
click at [99, 58] on div "Dashboards AirPortal 360™ Manager AirPortal 360™ Agent My Travel Dashboard Trip…" at bounding box center [370, 177] width 740 height 354
type input "[PERSON_NAME]"
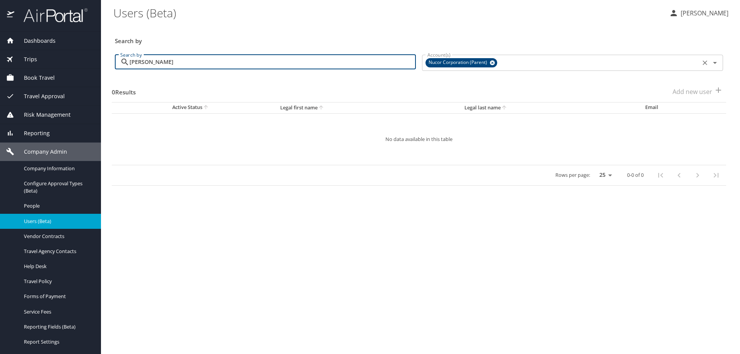
click at [492, 63] on icon at bounding box center [492, 63] width 5 height 5
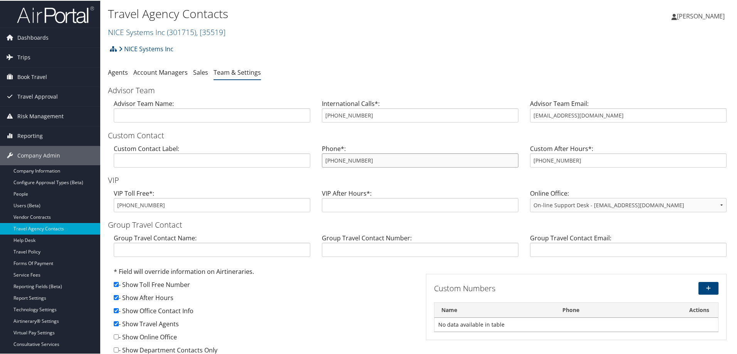
drag, startPoint x: 431, startPoint y: 153, endPoint x: 315, endPoint y: 161, distance: 116.7
click at [316, 161] on div "Phone*: [PHONE_NUMBER]" at bounding box center [420, 158] width 208 height 30
drag, startPoint x: 611, startPoint y: 111, endPoint x: 527, endPoint y: 111, distance: 84.0
click at [527, 111] on div "Advisor Team Email: [EMAIL_ADDRESS][DOMAIN_NAME]" at bounding box center [628, 113] width 208 height 30
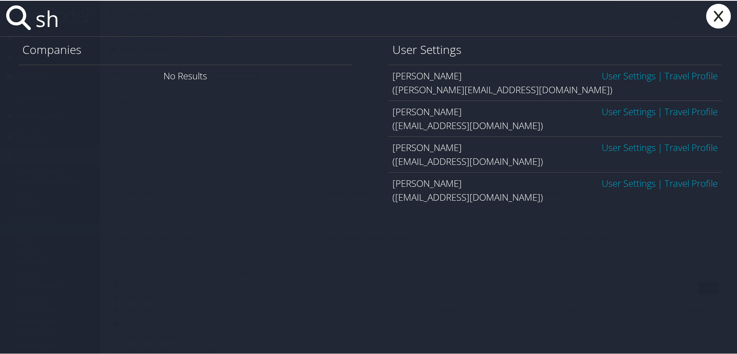
type input "s"
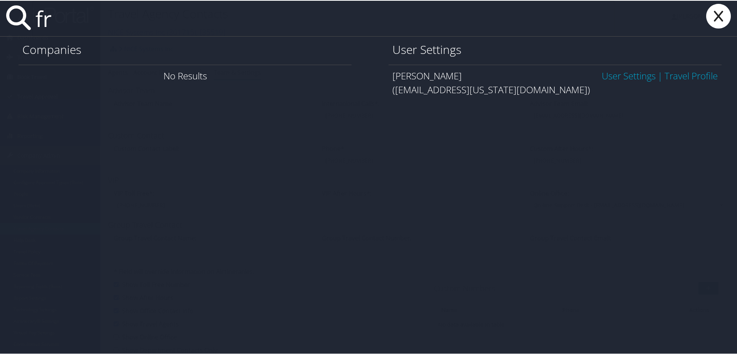
type input "f"
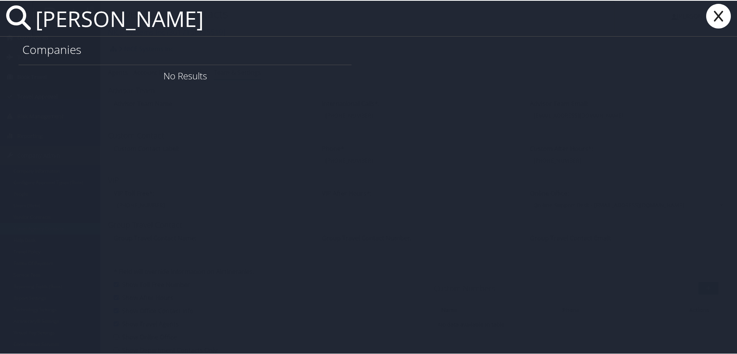
type input "[PERSON_NAME]"
click at [712, 24] on icon at bounding box center [718, 15] width 31 height 25
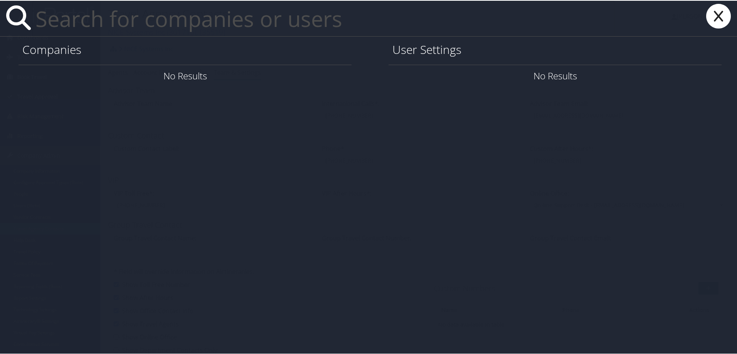
click at [193, 21] on input "text" at bounding box center [323, 17] width 582 height 35
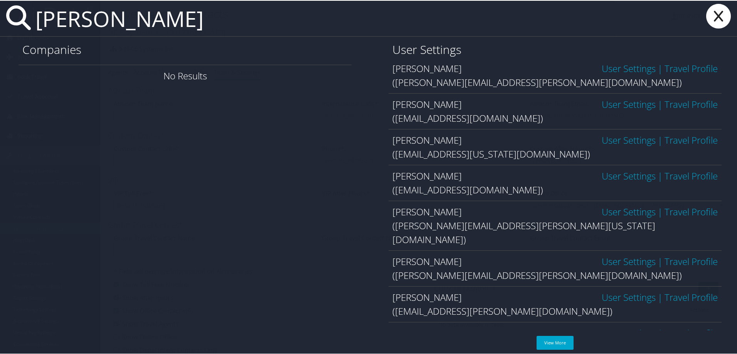
scroll to position [93, 0]
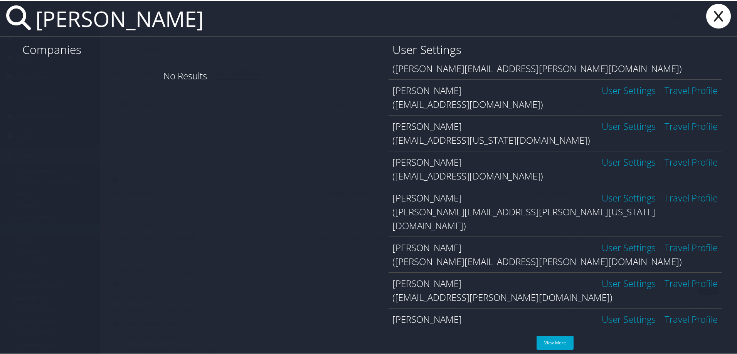
click at [145, 31] on input "john far" at bounding box center [323, 17] width 582 height 35
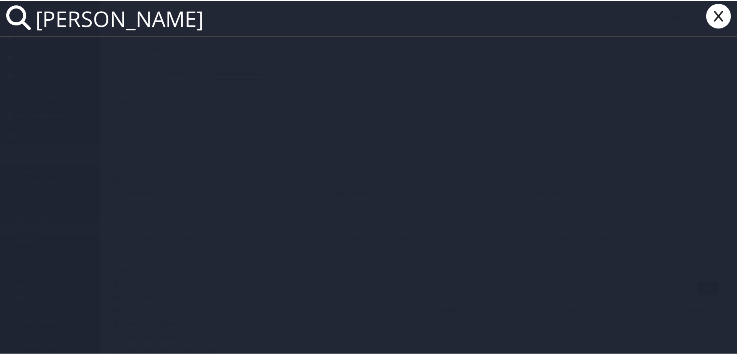
scroll to position [0, 0]
type input "john francic"
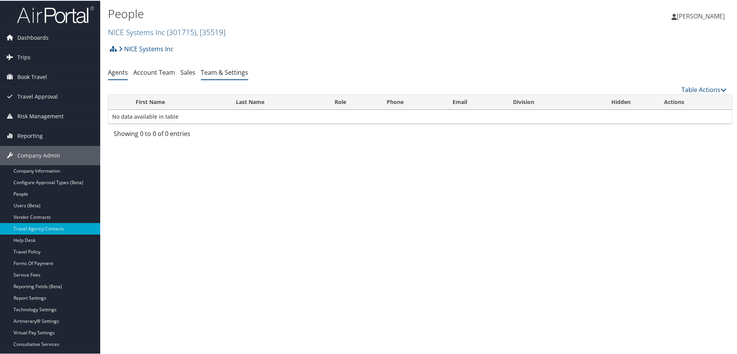
click at [218, 69] on link "Team & Settings" at bounding box center [224, 71] width 47 height 8
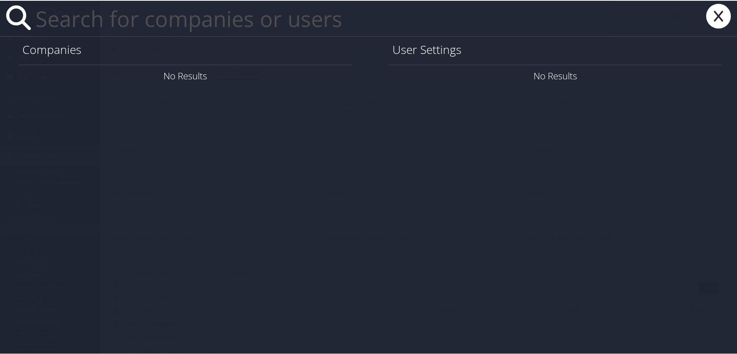
paste input "[PERSON_NAME][EMAIL_ADDRESS][PERSON_NAME][DOMAIN_NAME]"
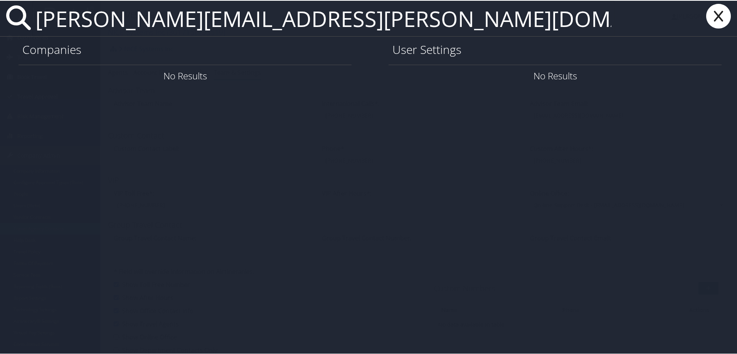
type input "[PERSON_NAME][EMAIL_ADDRESS][PERSON_NAME][DOMAIN_NAME]"
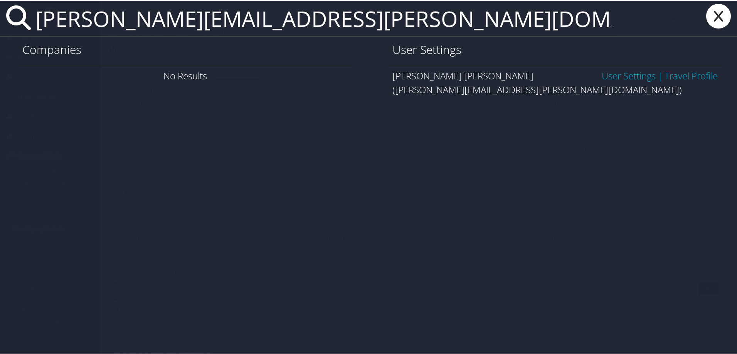
click at [628, 75] on link "User Settings" at bounding box center [629, 75] width 54 height 13
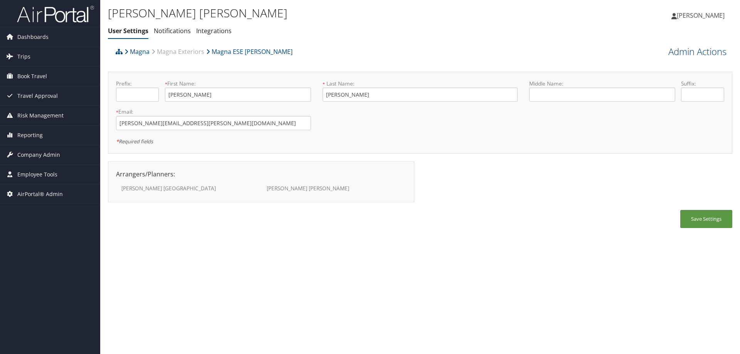
click at [695, 50] on link "Admin Actions" at bounding box center [697, 51] width 58 height 13
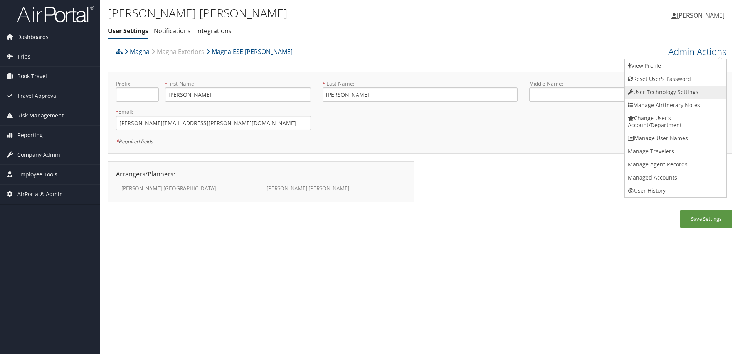
click at [667, 92] on link "User Technology Settings" at bounding box center [675, 92] width 101 height 13
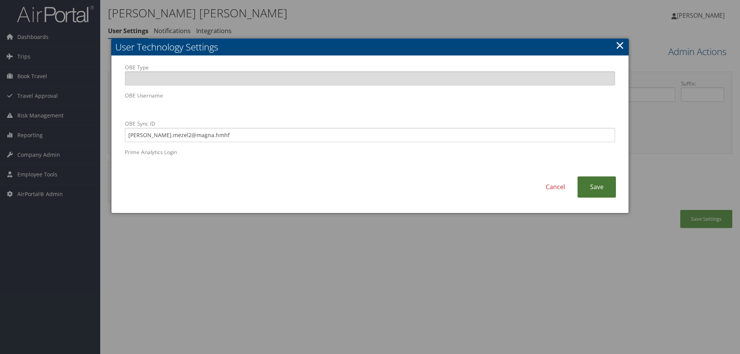
click at [589, 188] on link "Save" at bounding box center [596, 186] width 39 height 21
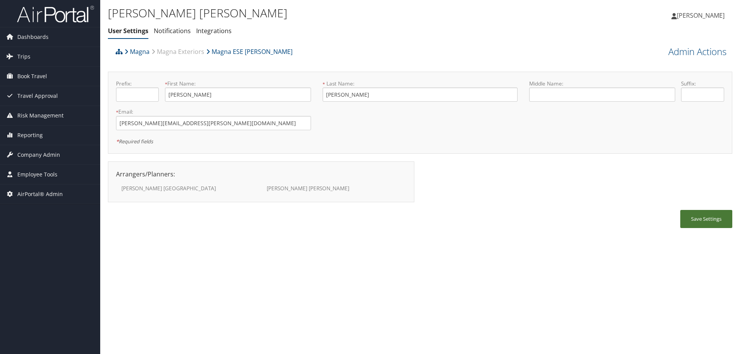
click at [695, 219] on button "Save Settings" at bounding box center [706, 219] width 52 height 18
click at [40, 155] on span "Company Admin" at bounding box center [38, 154] width 43 height 19
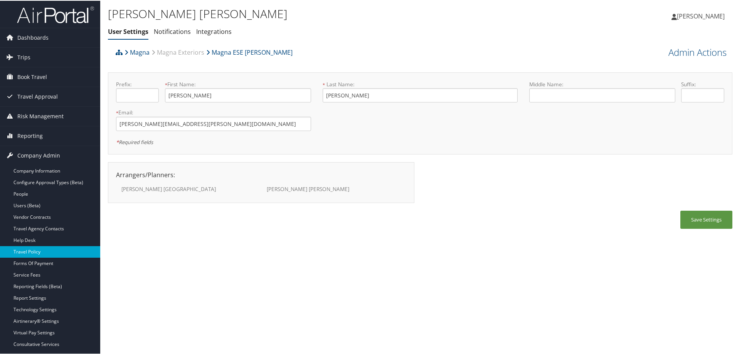
scroll to position [39, 0]
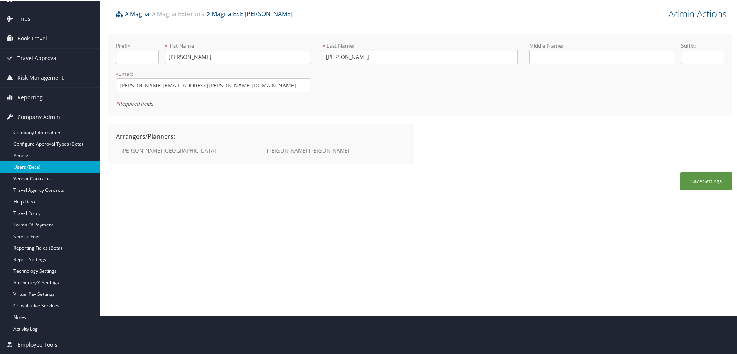
click at [74, 166] on link "Users (Beta)" at bounding box center [50, 167] width 100 height 12
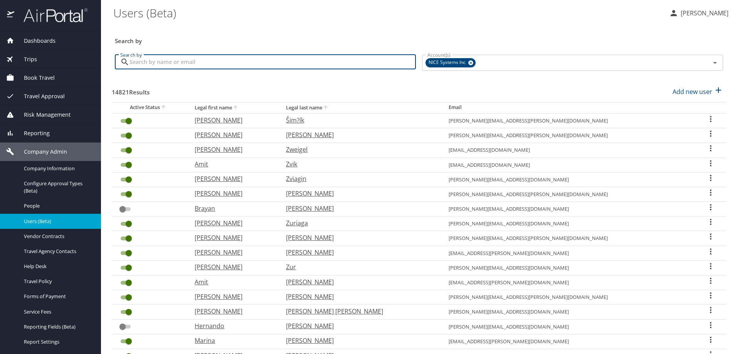
drag, startPoint x: 186, startPoint y: 49, endPoint x: 138, endPoint y: 64, distance: 50.3
click at [138, 64] on input "Search by" at bounding box center [272, 62] width 286 height 15
paste input "[PERSON_NAME][EMAIL_ADDRESS][PERSON_NAME][DOMAIN_NAME]"
click at [468, 62] on icon at bounding box center [471, 63] width 6 height 8
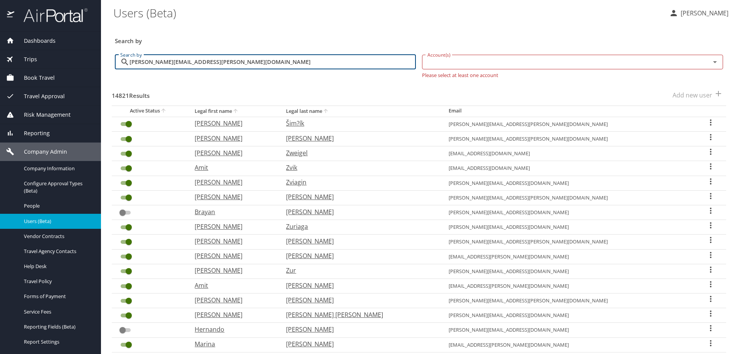
click at [243, 68] on input "[PERSON_NAME][EMAIL_ADDRESS][PERSON_NAME][DOMAIN_NAME]" at bounding box center [272, 62] width 286 height 15
type input "[PERSON_NAME][EMAIL_ADDRESS][PERSON_NAME][DOMAIN_NAME]"
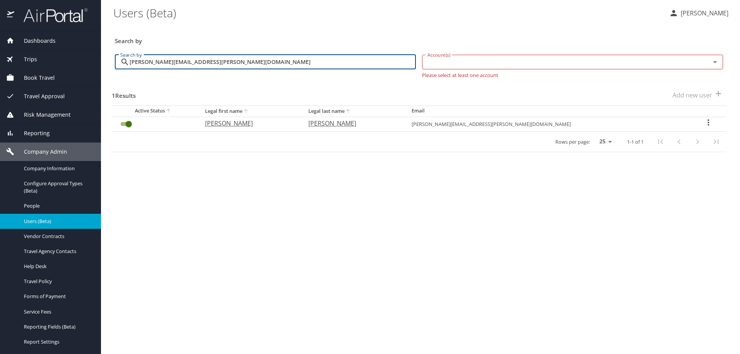
click at [705, 123] on icon "User Search Table" at bounding box center [708, 122] width 9 height 9
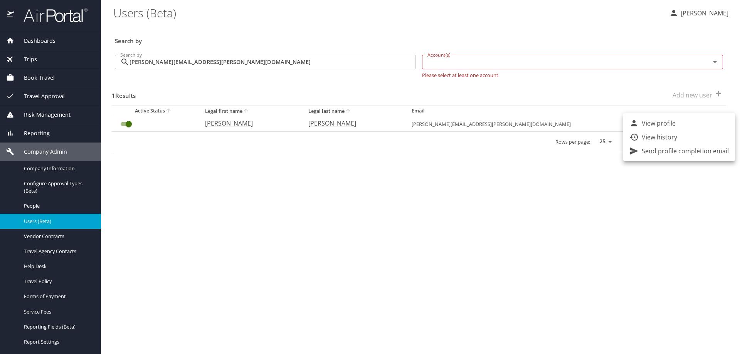
click at [689, 123] on li "View profile" at bounding box center [679, 123] width 112 height 14
select select "US"
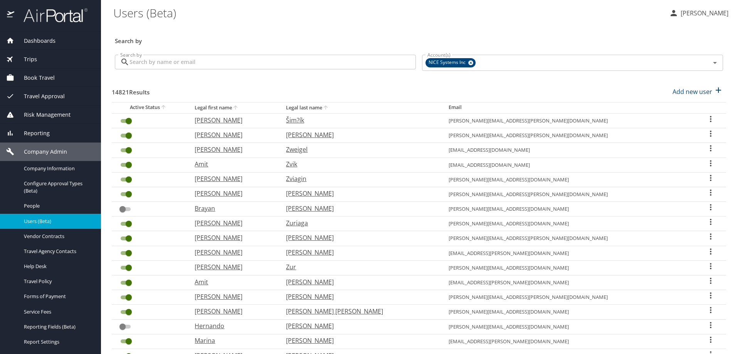
click at [126, 62] on icon at bounding box center [124, 61] width 9 height 9
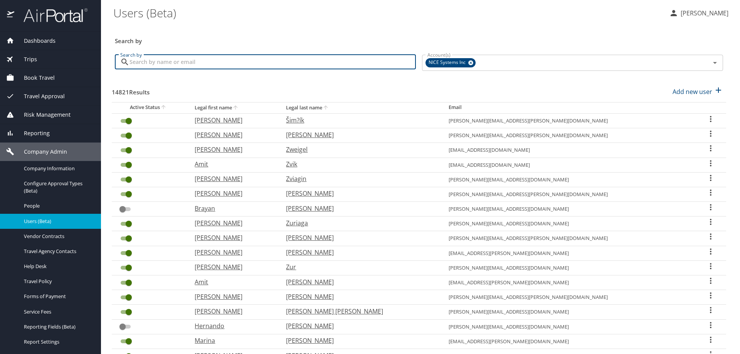
paste input "[PERSON_NAME][EMAIL_ADDRESS][PERSON_NAME][DOMAIN_NAME]"
click at [468, 64] on icon at bounding box center [470, 63] width 5 height 5
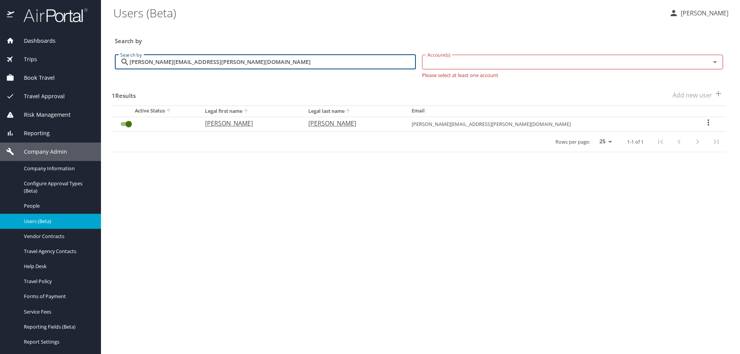
type input "terri.mezel@magna.com"
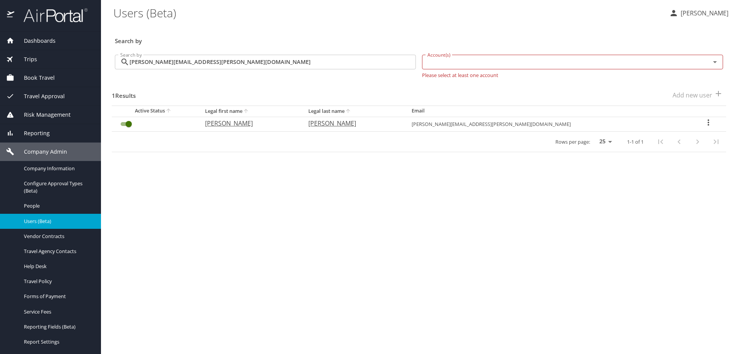
click at [708, 123] on icon "User Search Table" at bounding box center [709, 122] width 2 height 6
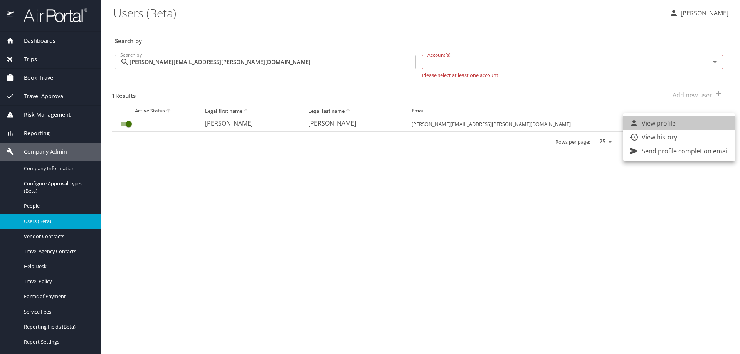
click at [696, 123] on li "View profile" at bounding box center [679, 123] width 112 height 14
select select "US"
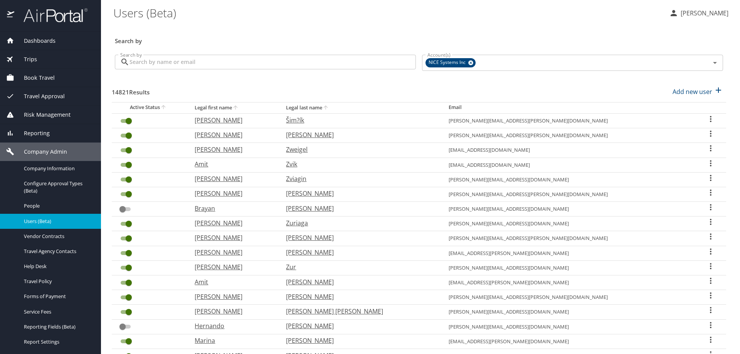
click at [54, 92] on span "Travel Approval" at bounding box center [39, 96] width 50 height 8
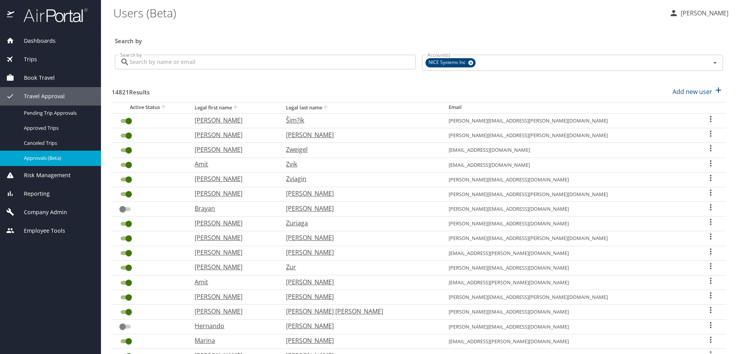
click at [59, 162] on span "Approvals (Beta)" at bounding box center [58, 158] width 68 height 7
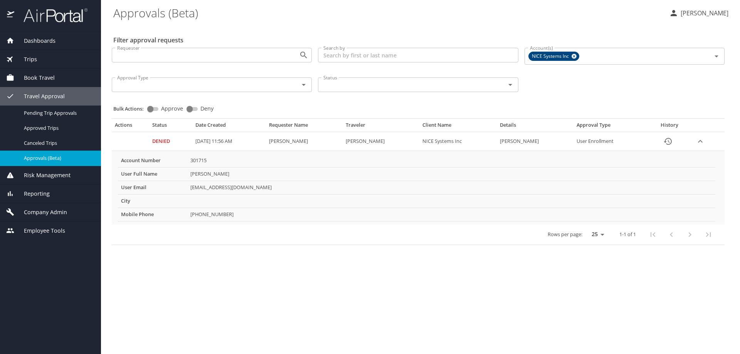
click at [45, 205] on div "Company Admin" at bounding box center [50, 212] width 101 height 18
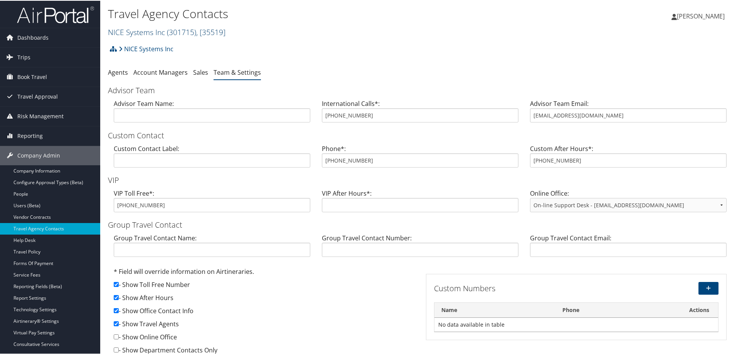
click at [139, 28] on link "NICE Systems Inc ( 301715 ) , [ 35519 ]" at bounding box center [167, 31] width 118 height 10
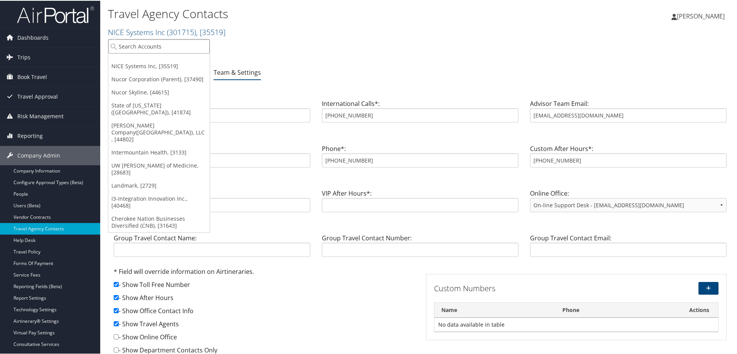
click at [140, 44] on input "search" at bounding box center [158, 46] width 101 height 14
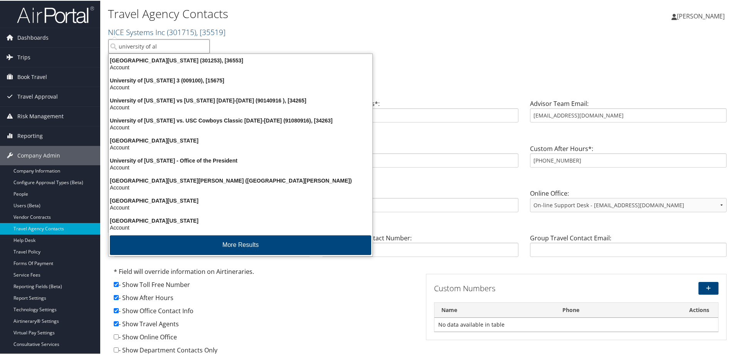
type input "university of ala"
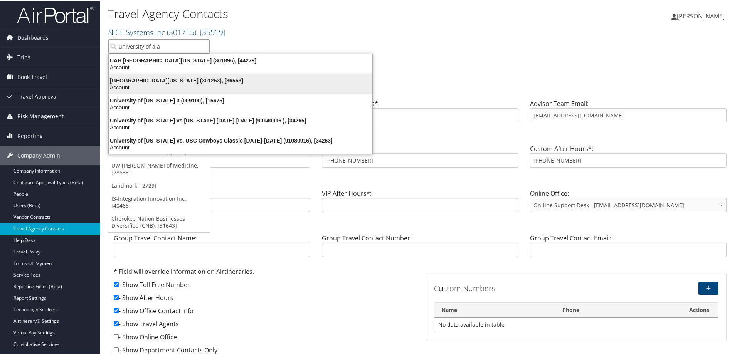
click at [165, 82] on div "[GEOGRAPHIC_DATA][US_STATE] (301253), [36553]" at bounding box center [240, 79] width 273 height 7
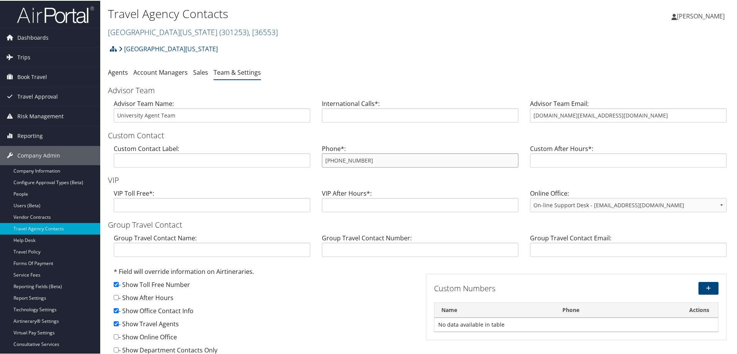
drag, startPoint x: 370, startPoint y: 161, endPoint x: 304, endPoint y: 160, distance: 66.3
click at [298, 156] on div "Custom Contact Label: Phone*: [PHONE_NUMBER] Custom After Hours*:" at bounding box center [420, 158] width 624 height 30
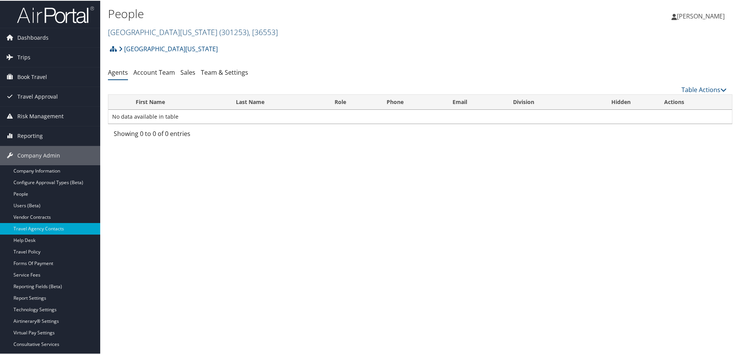
click at [138, 30] on link "[GEOGRAPHIC_DATA][US_STATE] ( 301253 ) , [ 36553 ]" at bounding box center [193, 31] width 170 height 10
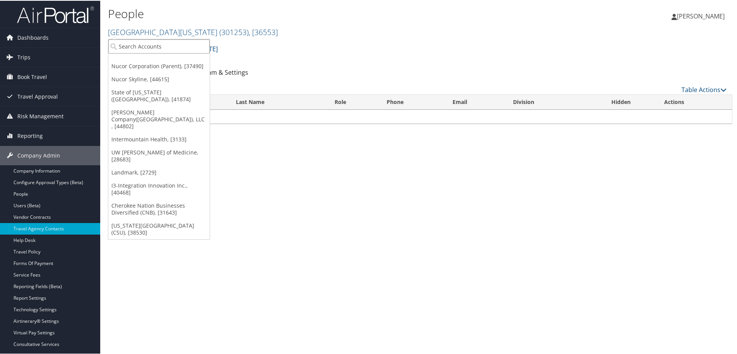
click at [144, 46] on input "search" at bounding box center [158, 46] width 101 height 14
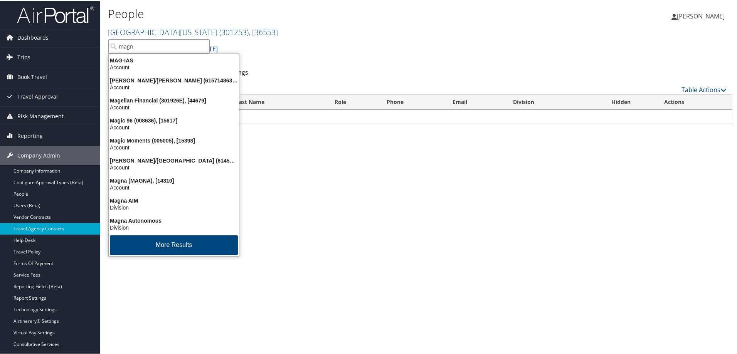
type input "magna"
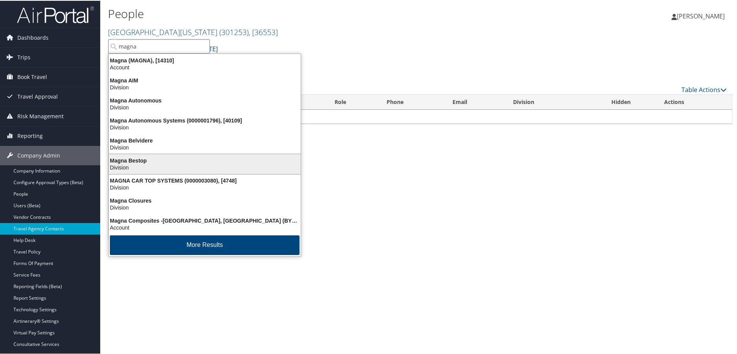
scroll to position [2, 0]
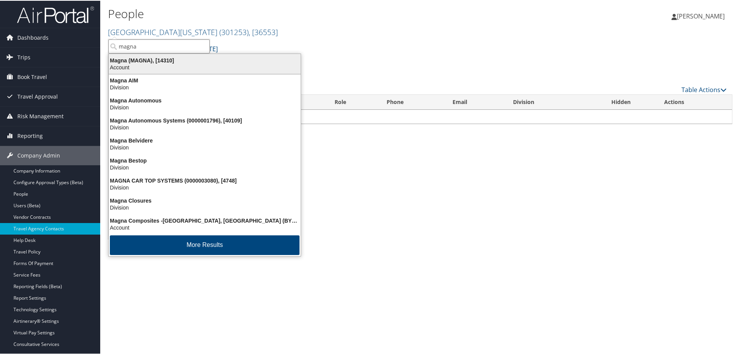
click at [115, 59] on div "Magna (MAGNA), [14310]" at bounding box center [204, 59] width 201 height 7
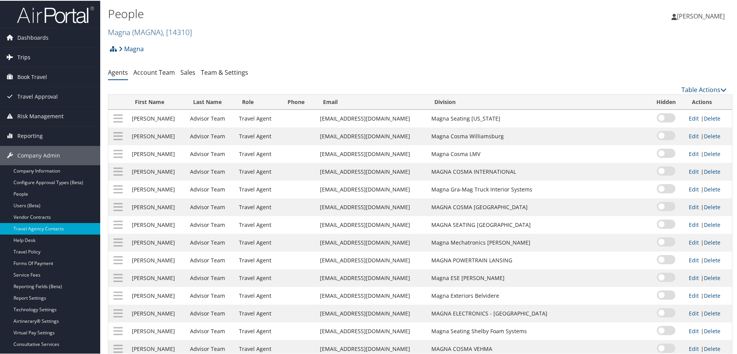
click at [23, 52] on span "Trips" at bounding box center [23, 56] width 13 height 19
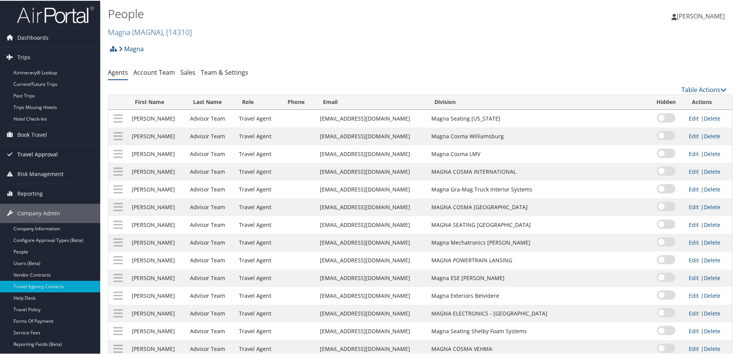
click at [52, 153] on span "Travel Approval" at bounding box center [37, 153] width 40 height 19
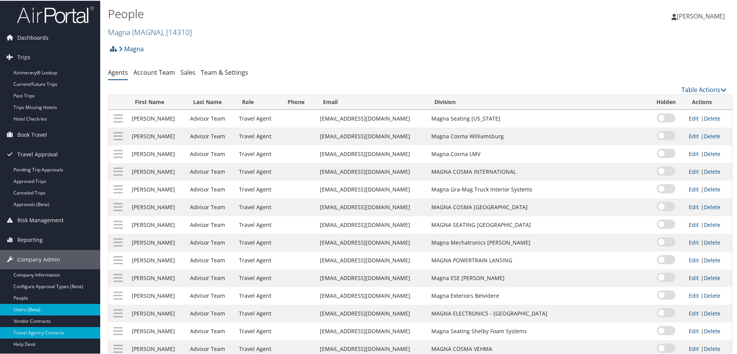
click at [35, 311] on link "Users (Beta)" at bounding box center [50, 309] width 100 height 12
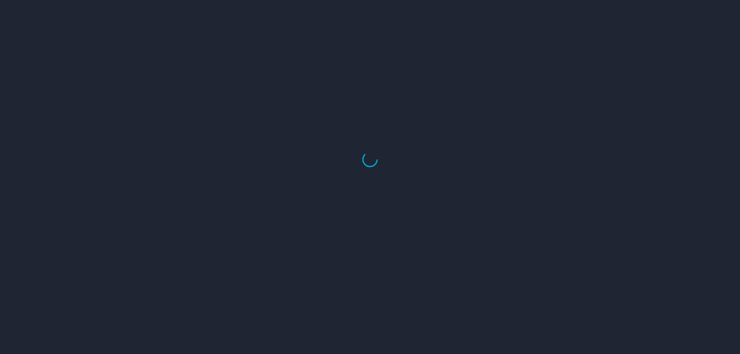
drag, startPoint x: 379, startPoint y: 57, endPoint x: 340, endPoint y: 59, distance: 39.3
drag, startPoint x: 340, startPoint y: 59, endPoint x: 597, endPoint y: 206, distance: 296.7
click at [598, 206] on div at bounding box center [370, 160] width 740 height 390
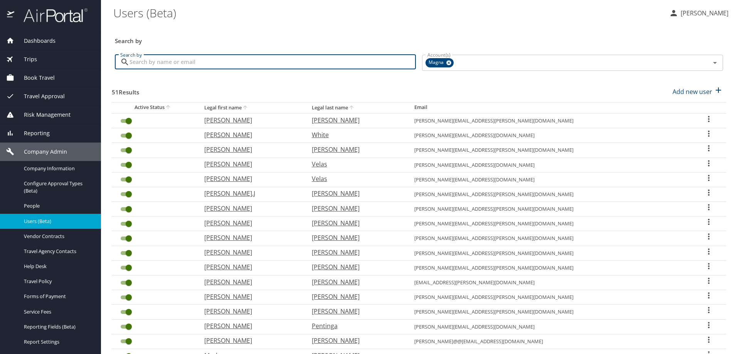
click at [216, 62] on input "Search by" at bounding box center [272, 62] width 286 height 15
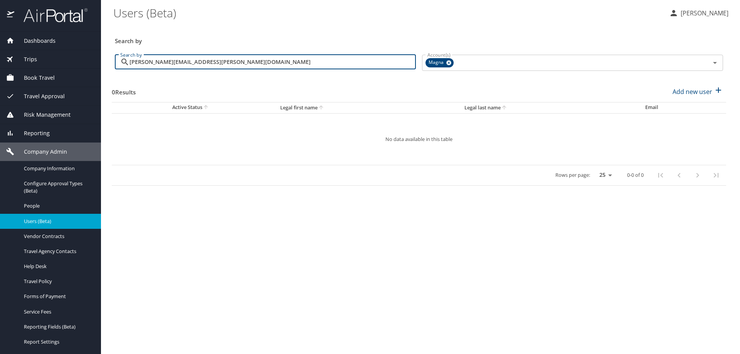
type input "[PERSON_NAME][EMAIL_ADDRESS][PERSON_NAME][DOMAIN_NAME]"
click at [448, 64] on icon at bounding box center [448, 63] width 5 height 5
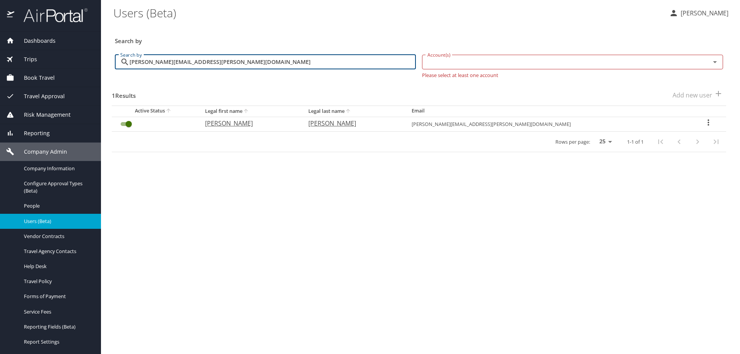
click at [704, 124] on icon "User Search Table" at bounding box center [708, 122] width 9 height 9
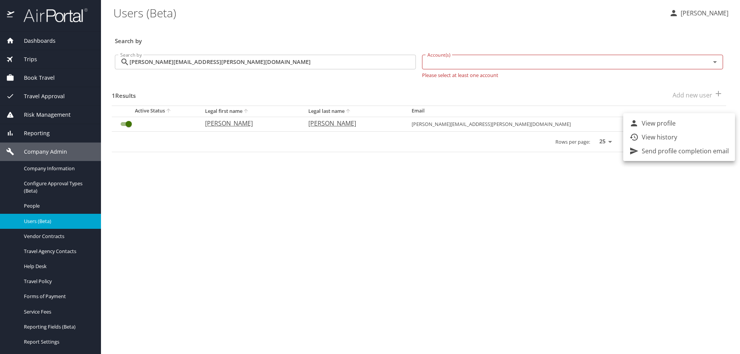
click at [659, 122] on p "View profile" at bounding box center [659, 123] width 34 height 9
select select "US"
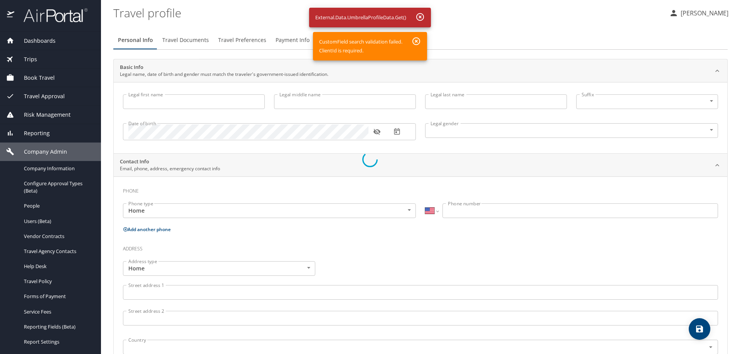
click at [513, 28] on div at bounding box center [370, 160] width 740 height 390
click at [348, 168] on div at bounding box center [370, 160] width 740 height 390
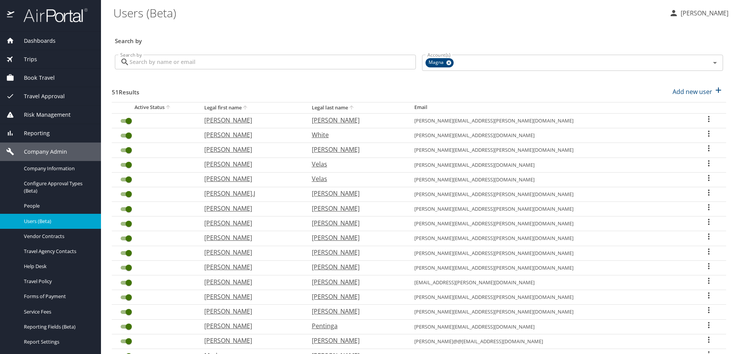
click at [141, 34] on h3 "Search by" at bounding box center [419, 38] width 608 height 13
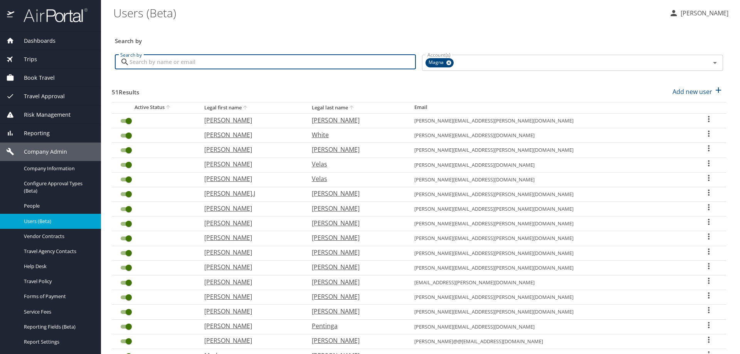
click at [151, 65] on input "Search by" at bounding box center [272, 62] width 286 height 15
paste input "888-224-2526"
type input "888-224-2526"
drag, startPoint x: 191, startPoint y: 58, endPoint x: 2, endPoint y: 45, distance: 190.0
click at [2, 45] on div "Dashboards AirPortal 360™ Manager AirPortal 360™ Agent My Travel Dashboard Trip…" at bounding box center [370, 177] width 740 height 354
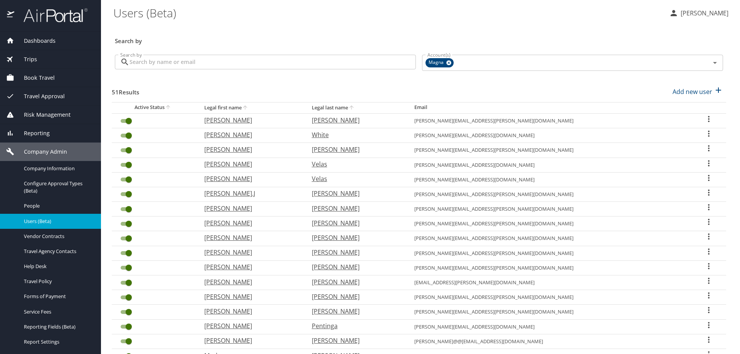
click at [158, 65] on input "Search by" at bounding box center [272, 62] width 286 height 15
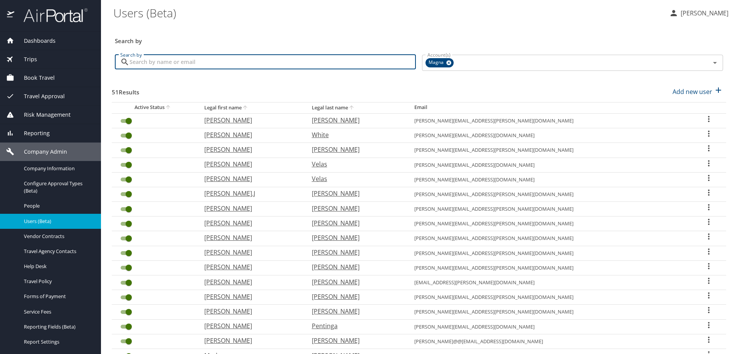
paste input "terri.mezel@magna.com"
type input "terri.mezel@magna.com"
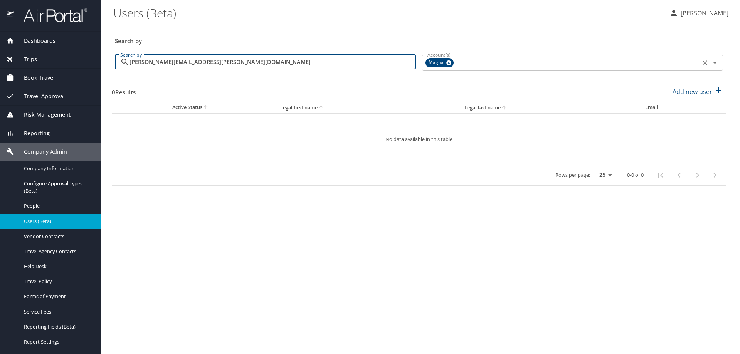
click at [448, 65] on icon at bounding box center [448, 63] width 5 height 5
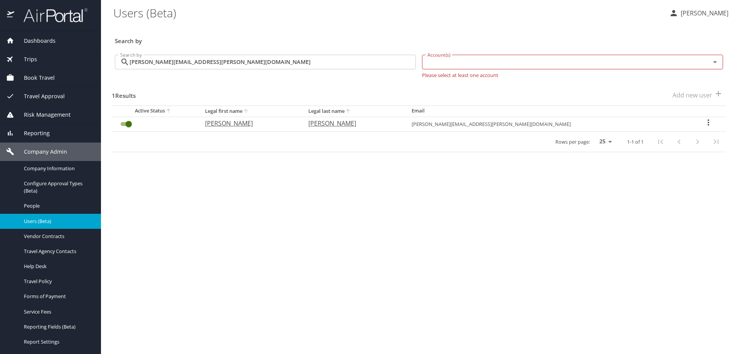
click at [704, 122] on icon "User Search Table" at bounding box center [708, 122] width 9 height 9
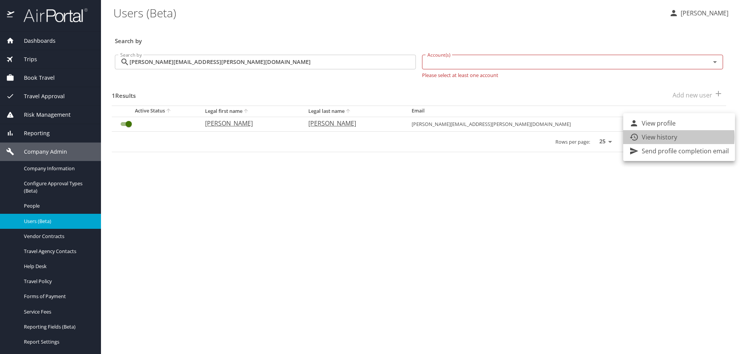
click at [664, 137] on p "View history" at bounding box center [659, 137] width 35 height 9
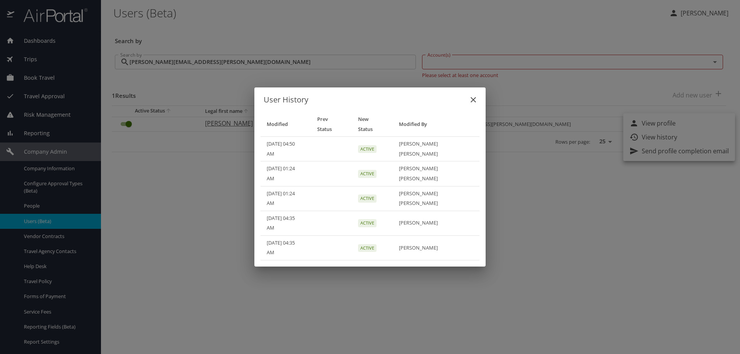
click at [569, 230] on div "User History Modified Prev Status New Status Modified By 07/15/2022, 04:50 AM A…" at bounding box center [370, 177] width 740 height 354
click at [474, 103] on icon "close" at bounding box center [473, 99] width 5 height 5
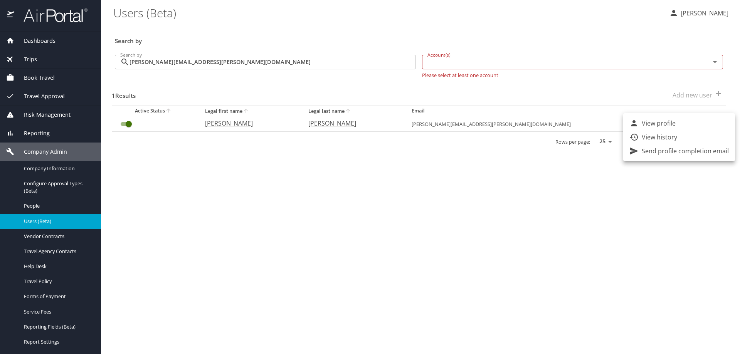
click at [709, 99] on div at bounding box center [370, 177] width 740 height 354
click at [252, 124] on p "Theresa" at bounding box center [249, 123] width 88 height 9
select select "US"
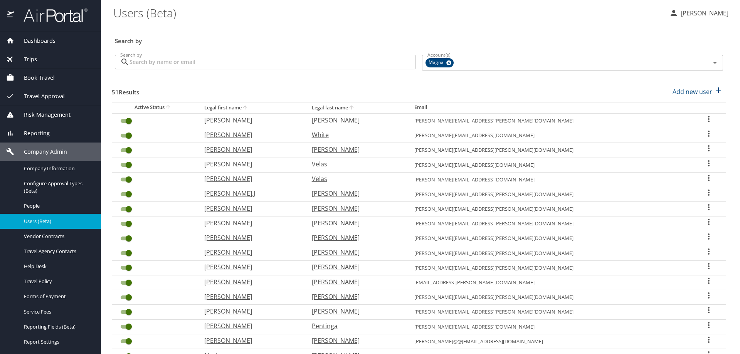
click at [167, 63] on input "Search by" at bounding box center [272, 62] width 286 height 15
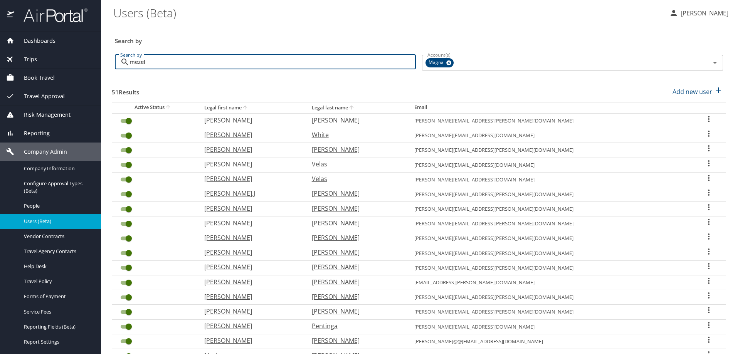
type input "mezel"
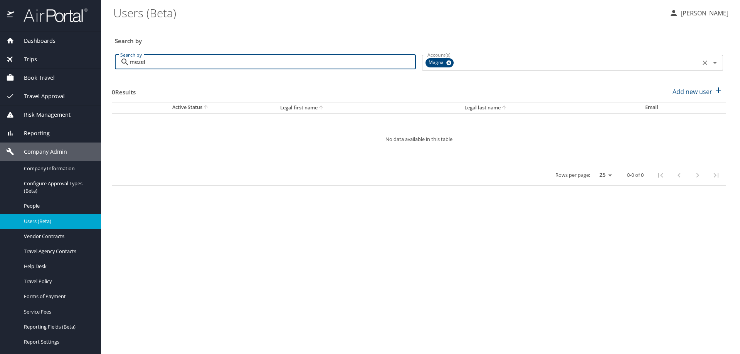
click at [451, 64] on icon at bounding box center [449, 63] width 6 height 8
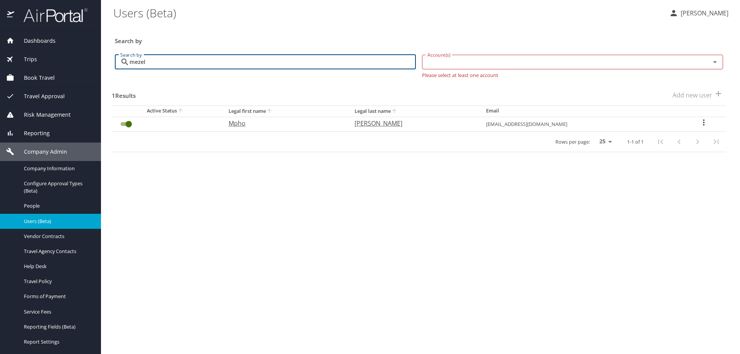
click at [212, 65] on input "mezel" at bounding box center [272, 62] width 286 height 15
drag, startPoint x: 181, startPoint y: 66, endPoint x: 91, endPoint y: 58, distance: 90.9
click at [91, 58] on div "Dashboards AirPortal 360™ Manager AirPortal 360™ Agent My Travel Dashboard Trip…" at bounding box center [370, 177] width 740 height 354
paste input "terri.mezel@magna.com"
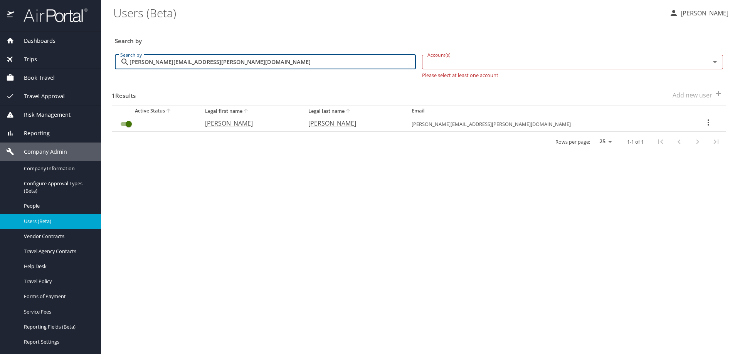
click at [287, 57] on input "terri.mezel@magna.com" at bounding box center [272, 62] width 286 height 15
click at [159, 60] on input "terri.mezel@magna.com" at bounding box center [272, 62] width 286 height 15
click at [204, 63] on input "terri.mezel2@magna.com" at bounding box center [272, 62] width 286 height 15
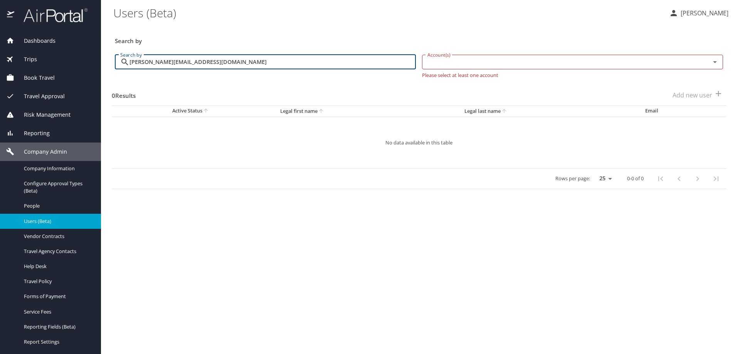
click at [201, 61] on input "terri.mezel2@magna.com" at bounding box center [272, 62] width 286 height 15
click at [160, 62] on input "terri.mezel2@magna.com" at bounding box center [272, 62] width 286 height 15
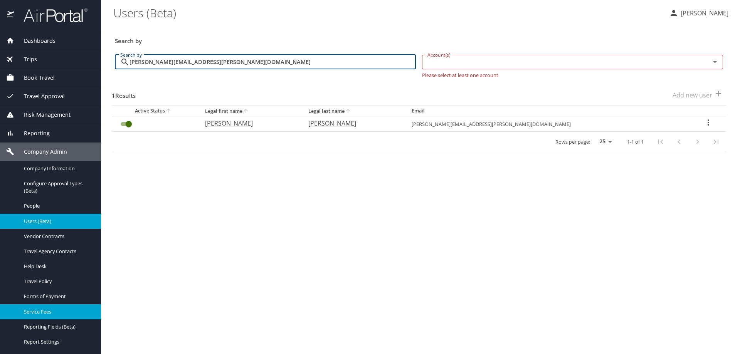
type input "terri.mezel@magna.com"
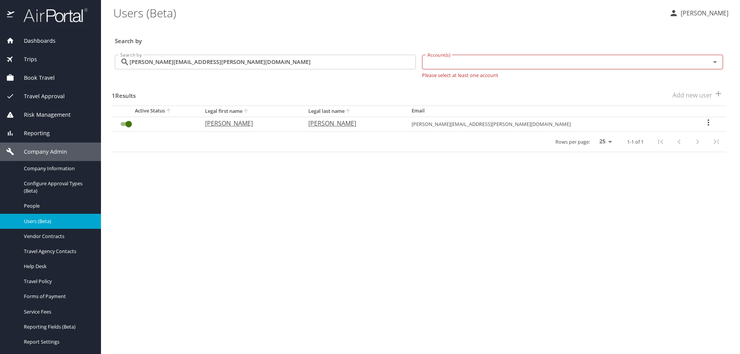
click at [704, 124] on icon "User Search Table" at bounding box center [708, 122] width 9 height 9
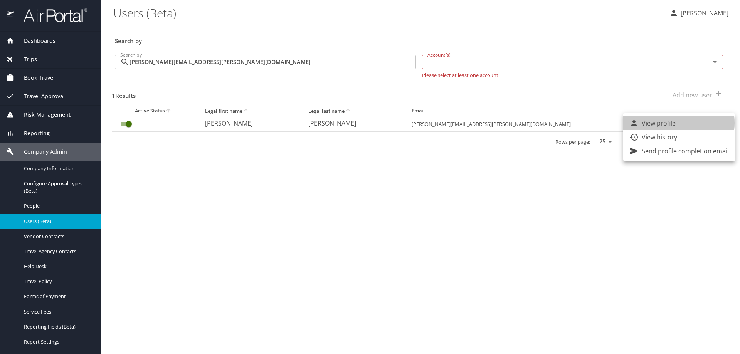
click at [675, 123] on p "View profile" at bounding box center [659, 123] width 34 height 9
select select "US"
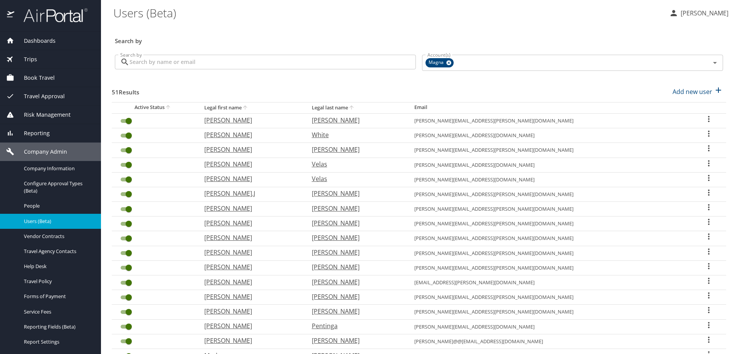
click at [164, 63] on input "Search by" at bounding box center [272, 62] width 286 height 15
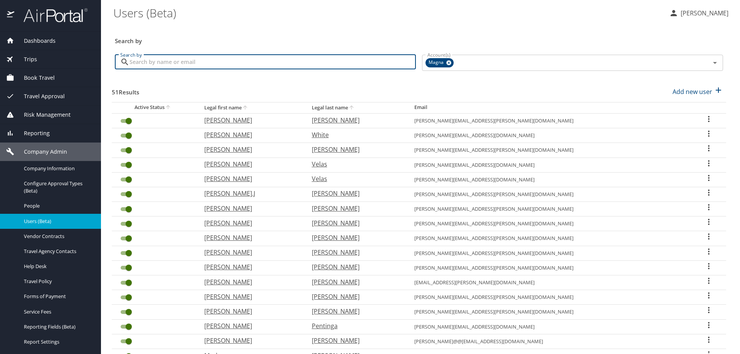
paste input "terri.mezel@magna.com"
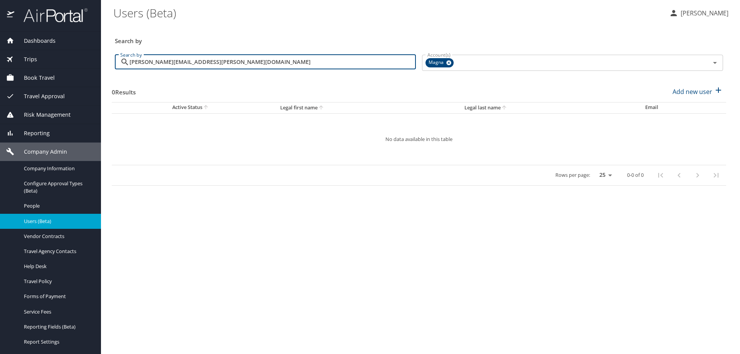
type input "terri.mezel@magna.com"
click at [450, 64] on icon at bounding box center [448, 63] width 5 height 5
click at [241, 62] on input "terri.mezel@magna.com" at bounding box center [272, 62] width 286 height 15
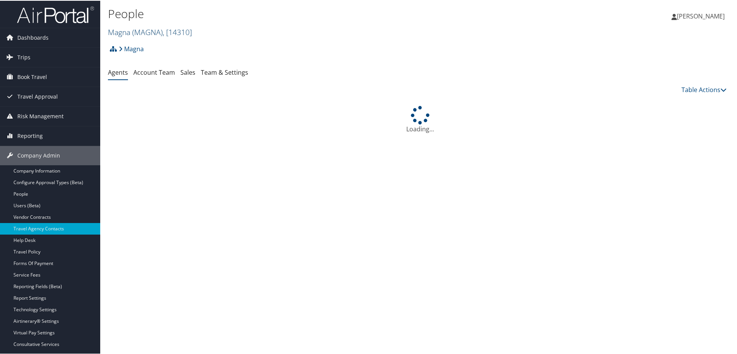
click at [144, 32] on span "( MAGNA )" at bounding box center [147, 31] width 30 height 10
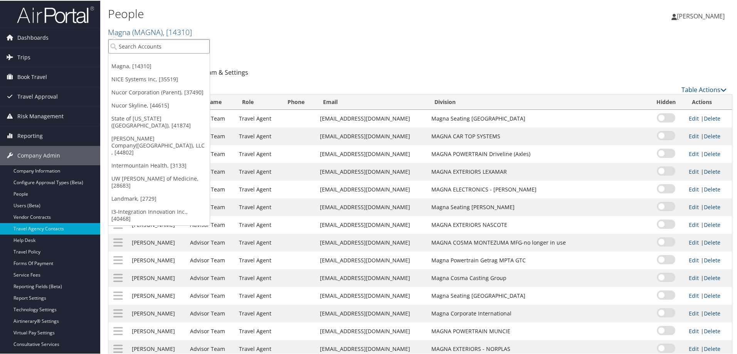
click at [146, 44] on input "search" at bounding box center [158, 46] width 101 height 14
type input "ohio univer"
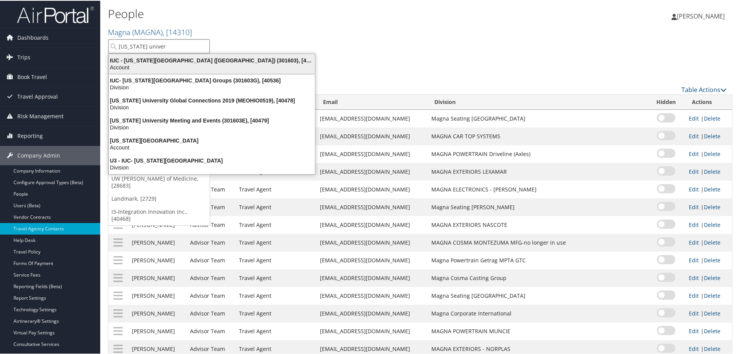
click at [151, 59] on div "IUC - Ohio University (OU) (301603), [40097]" at bounding box center [211, 59] width 215 height 7
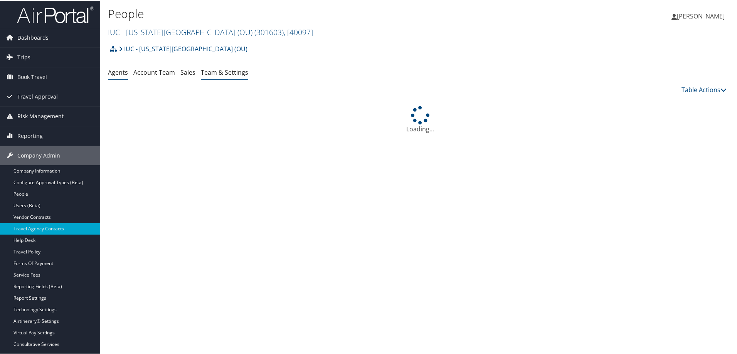
click at [224, 71] on link "Team & Settings" at bounding box center [224, 71] width 47 height 8
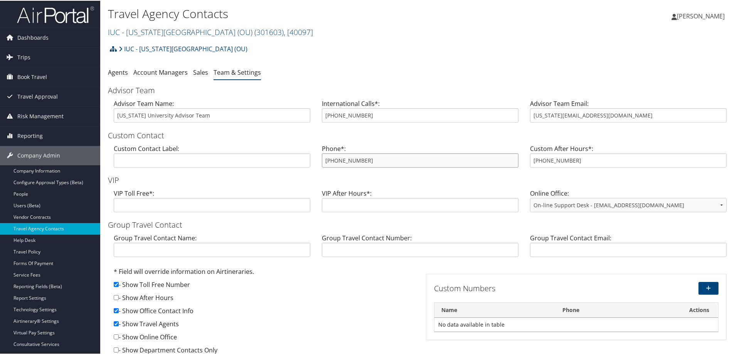
drag, startPoint x: 375, startPoint y: 160, endPoint x: 298, endPoint y: 165, distance: 77.6
click at [298, 165] on div "Custom Contact Label: Phone*: [PHONE_NUMBER] Custom After Hours*: [PHONE_NUMBER]" at bounding box center [420, 158] width 624 height 30
click at [155, 27] on link "IUC - [US_STATE][GEOGRAPHIC_DATA] ([GEOGRAPHIC_DATA]) ( 301603 ) , [ 40097 ]" at bounding box center [210, 31] width 205 height 10
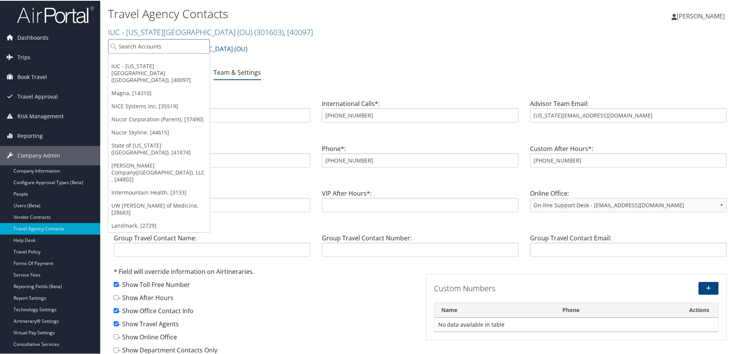
drag, startPoint x: 142, startPoint y: 50, endPoint x: 148, endPoint y: 41, distance: 10.9
click at [142, 49] on input "search" at bounding box center [158, 46] width 101 height 14
type input "intermountain healt"
click at [155, 63] on div "Intermountain Health (IHC100), [3133]" at bounding box center [172, 59] width 136 height 7
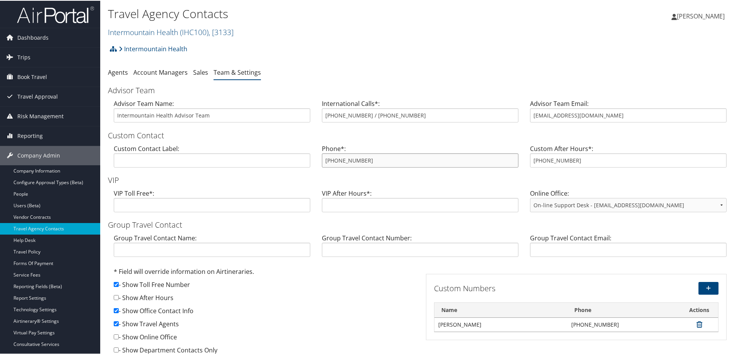
drag, startPoint x: 331, startPoint y: 160, endPoint x: 310, endPoint y: 159, distance: 21.2
click at [310, 159] on div "Custom Contact Label: Phone*: [PHONE_NUMBER] Custom After Hours*: [PHONE_NUMBER]" at bounding box center [420, 158] width 624 height 30
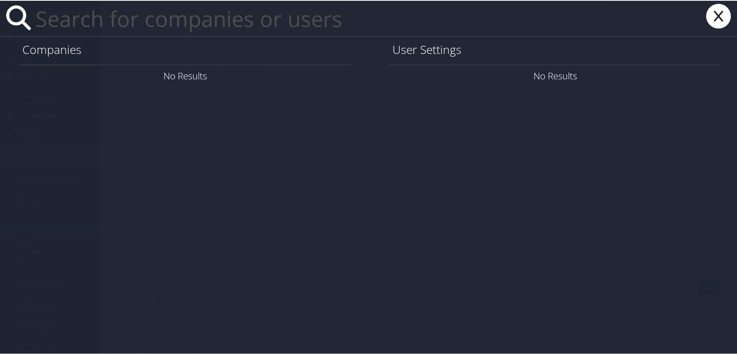
paste input "[PERSON_NAME][DOMAIN_NAME][EMAIL_ADDRESS][PERSON_NAME][DOMAIN_NAME]"
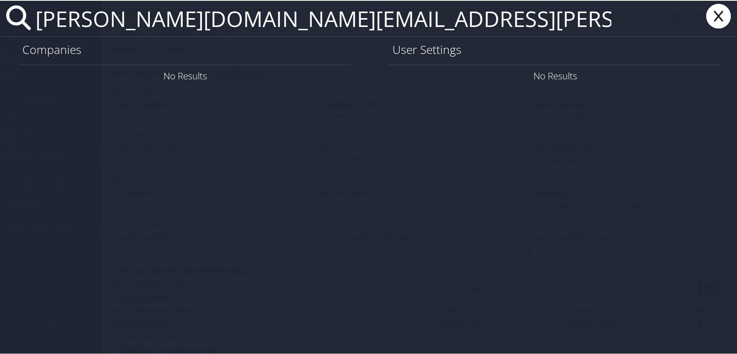
type input "[PERSON_NAME][DOMAIN_NAME][EMAIL_ADDRESS][PERSON_NAME][DOMAIN_NAME]"
drag, startPoint x: 291, startPoint y: 27, endPoint x: 20, endPoint y: 10, distance: 272.2
click at [20, 10] on div "[PERSON_NAME][DOMAIN_NAME][EMAIL_ADDRESS][PERSON_NAME][DOMAIN_NAME]" at bounding box center [370, 18] width 740 height 36
click at [710, 17] on icon at bounding box center [718, 15] width 31 height 25
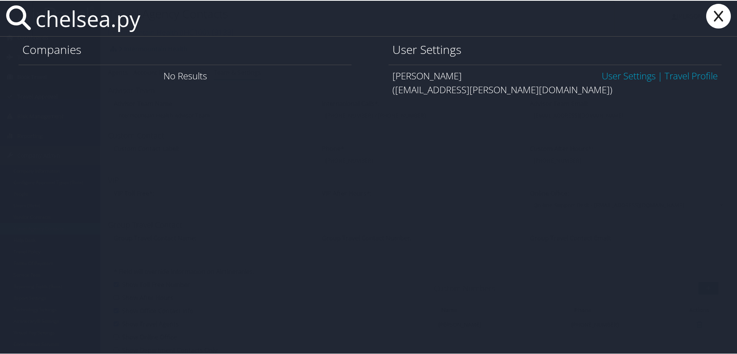
type input "chelsea.py"
click at [605, 74] on link "User Settings" at bounding box center [629, 75] width 54 height 13
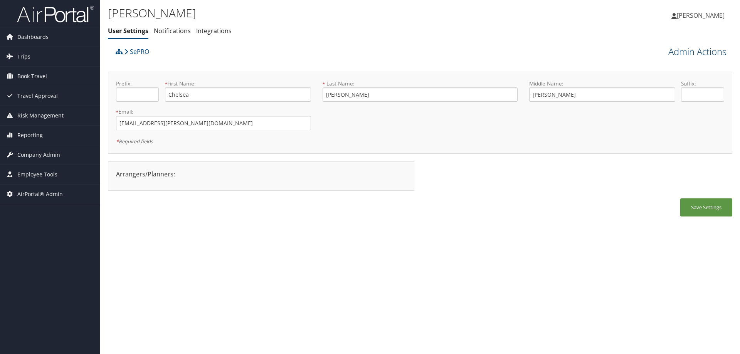
click at [673, 53] on link "Admin Actions" at bounding box center [697, 51] width 58 height 13
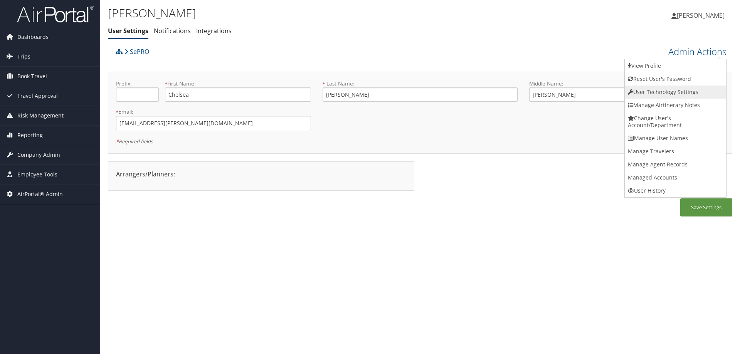
click at [652, 91] on link "User Technology Settings" at bounding box center [675, 92] width 101 height 13
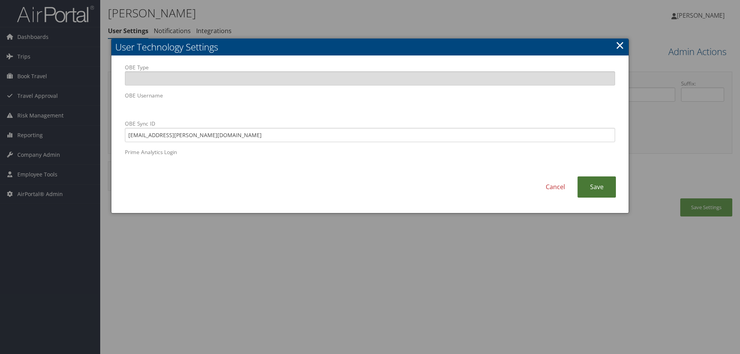
click at [603, 189] on link "Save" at bounding box center [596, 186] width 39 height 21
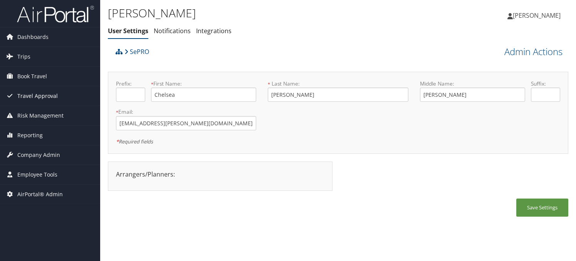
click at [34, 97] on span "Travel Approval" at bounding box center [37, 95] width 40 height 19
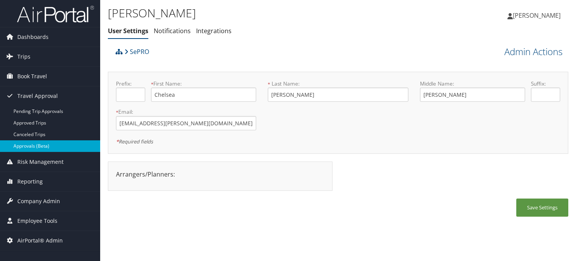
click at [44, 148] on link "Approvals (Beta)" at bounding box center [50, 146] width 100 height 12
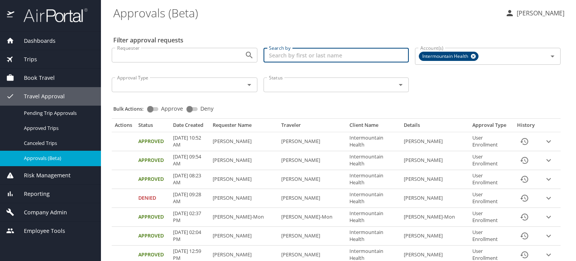
click at [281, 57] on input "Search by" at bounding box center [337, 55] width 146 height 15
type input "[PERSON_NAME]"
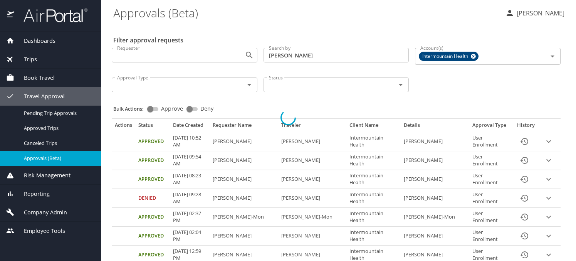
click at [470, 57] on div at bounding box center [288, 117] width 576 height 287
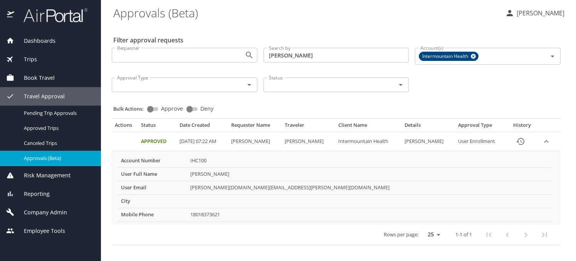
click at [303, 54] on input "rogers" at bounding box center [337, 55] width 146 height 15
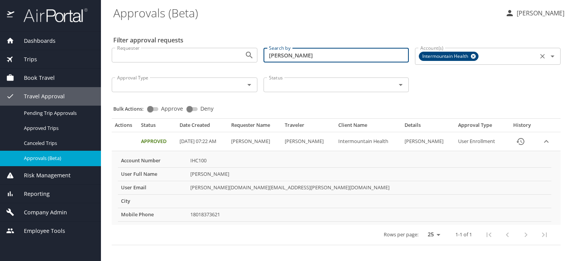
click at [474, 56] on icon at bounding box center [474, 56] width 6 height 8
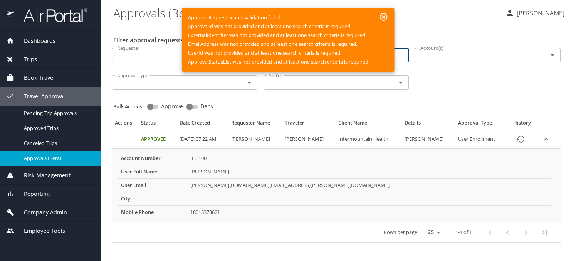
click at [440, 16] on \(Beta\) "Approvals (Beta)" at bounding box center [306, 13] width 386 height 24
click at [385, 17] on icon "button" at bounding box center [384, 17] width 8 height 8
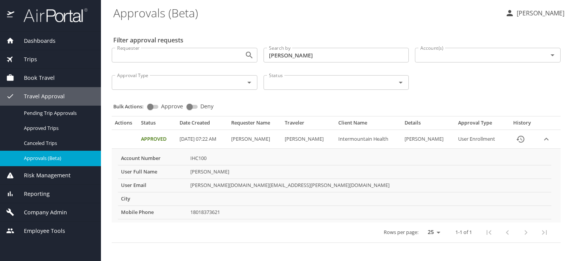
click at [480, 19] on \(Beta\) "Approvals (Beta)" at bounding box center [306, 13] width 386 height 24
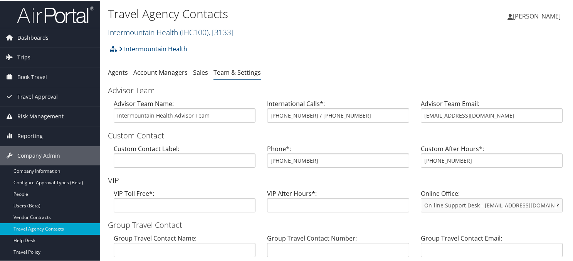
click at [148, 27] on link "Intermountain Health ( IHC100 ) , [ 3133 ]" at bounding box center [171, 31] width 126 height 10
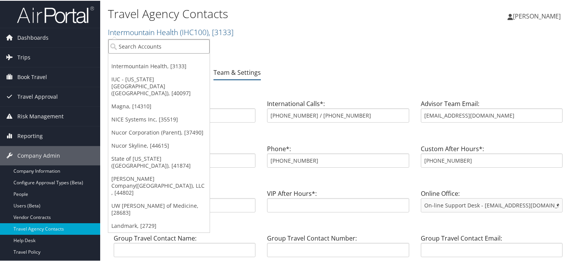
click at [150, 45] on input "search" at bounding box center [158, 46] width 101 height 14
type input "[PERSON_NAME]"
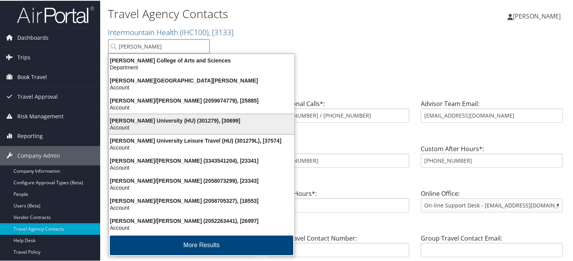
click at [135, 122] on div "[PERSON_NAME] University (HU) (301279), [30699]" at bounding box center [201, 119] width 195 height 7
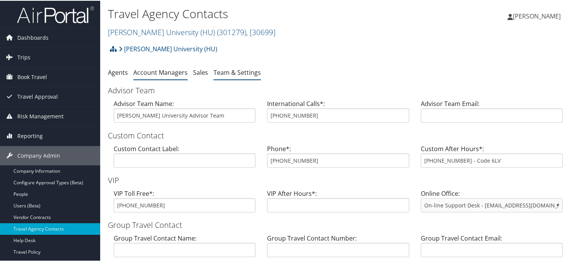
click at [162, 72] on link "Account Managers" at bounding box center [160, 71] width 54 height 8
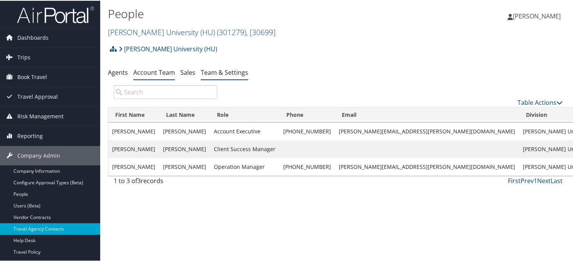
click at [231, 73] on link "Team & Settings" at bounding box center [224, 71] width 47 height 8
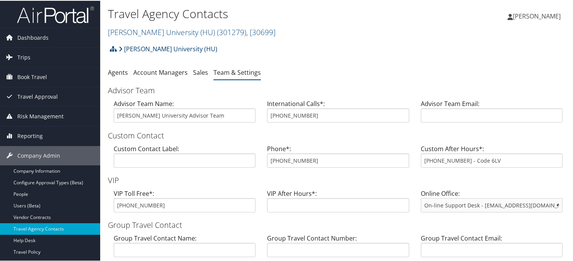
click at [150, 45] on link "[PERSON_NAME] University (HU)" at bounding box center [168, 47] width 99 height 15
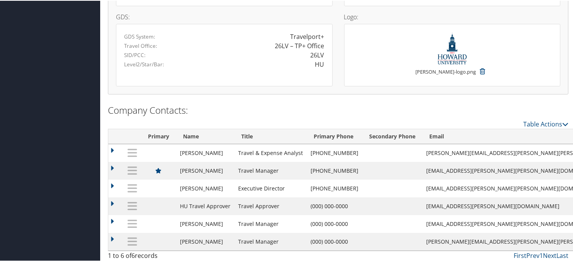
scroll to position [653, 0]
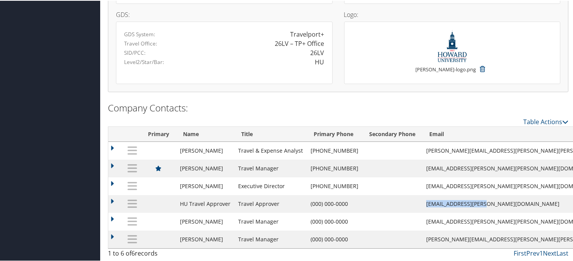
drag, startPoint x: 508, startPoint y: 204, endPoint x: 433, endPoint y: 204, distance: 74.4
click at [433, 204] on td "[EMAIL_ADDRESS][PERSON_NAME][DOMAIN_NAME]" at bounding box center [535, 203] width 227 height 18
copy td "[EMAIL_ADDRESS][PERSON_NAME][DOMAIN_NAME]"
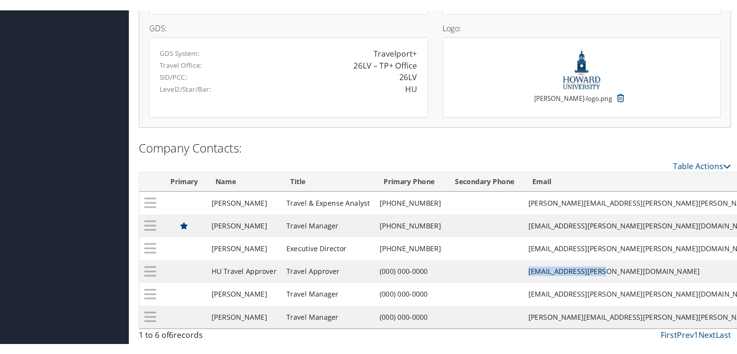
scroll to position [560, 0]
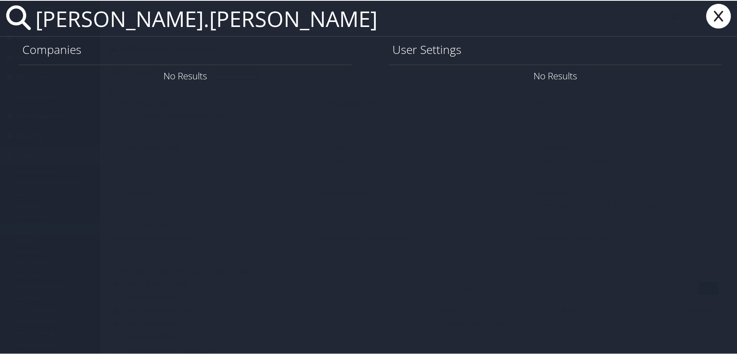
drag, startPoint x: 85, startPoint y: 22, endPoint x: 20, endPoint y: 20, distance: 64.8
click at [20, 20] on div "[PERSON_NAME].[PERSON_NAME]" at bounding box center [370, 18] width 740 height 36
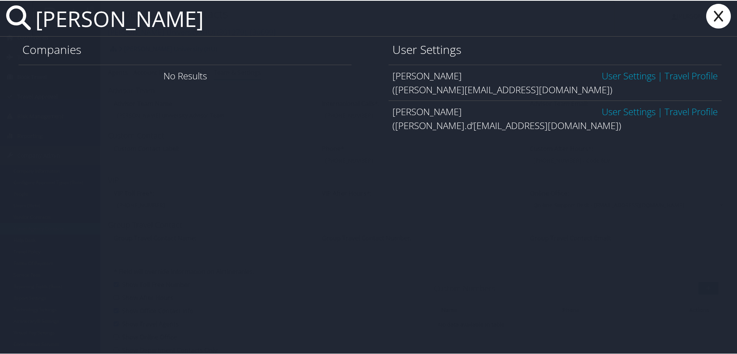
click at [99, 20] on input "[PERSON_NAME]" at bounding box center [323, 17] width 582 height 35
type input "[PERSON_NAME]"
click at [607, 111] on link "User Settings" at bounding box center [629, 110] width 54 height 13
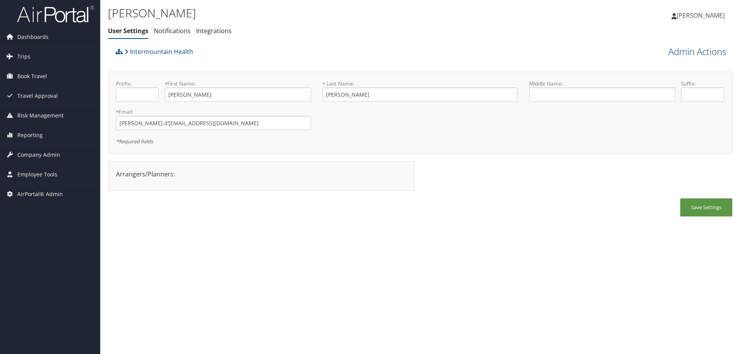
click at [694, 49] on link "Admin Actions" at bounding box center [697, 51] width 58 height 13
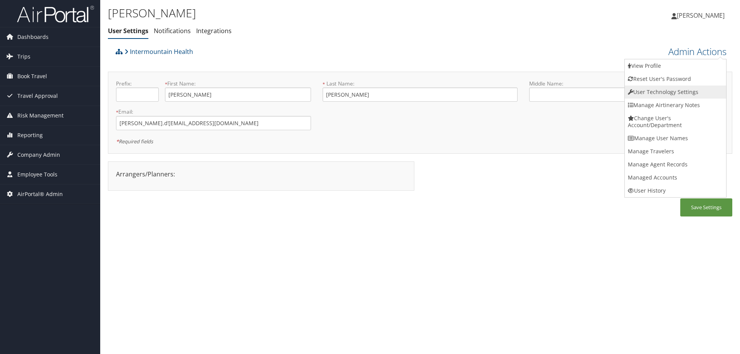
click at [655, 91] on link "User Technology Settings" at bounding box center [675, 92] width 101 height 13
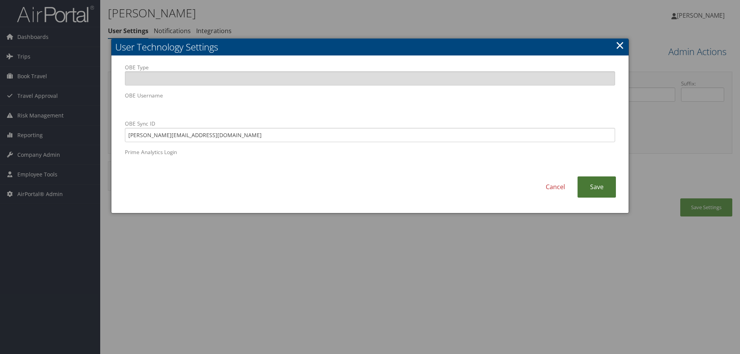
click at [598, 190] on link "Save" at bounding box center [596, 186] width 39 height 21
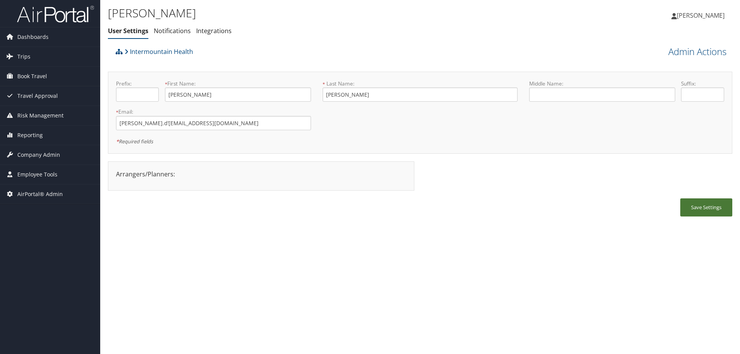
click at [696, 211] on button "Save Settings" at bounding box center [706, 207] width 52 height 18
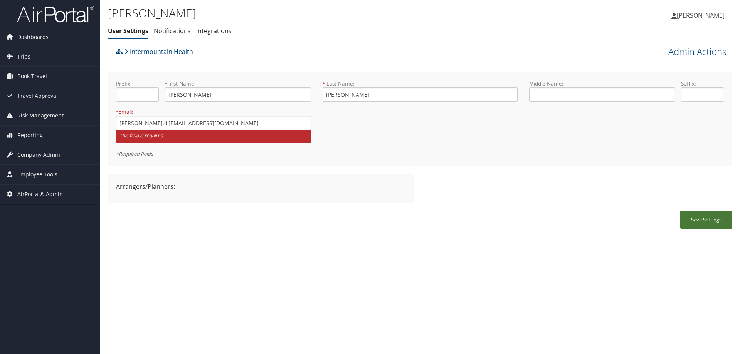
click at [699, 220] on button "Save Settings" at bounding box center [706, 220] width 52 height 18
click at [701, 223] on button "Save Settings" at bounding box center [706, 220] width 52 height 18
click at [176, 216] on div "Save Settings" at bounding box center [420, 224] width 624 height 26
click at [679, 49] on link "Admin Actions" at bounding box center [697, 51] width 58 height 13
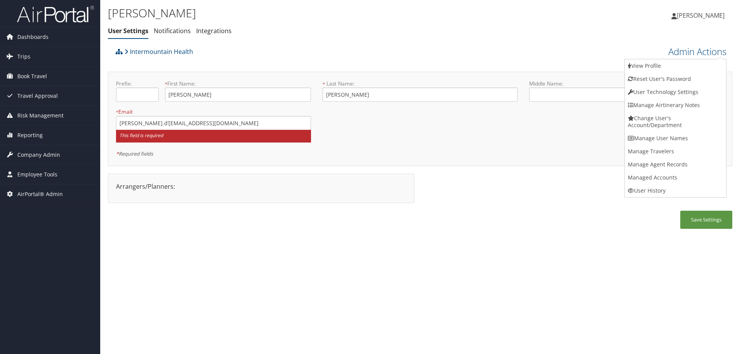
click at [429, 254] on div "Tyler d'Hulst User Settings Notifications Integrations User Settings Notificati…" at bounding box center [420, 177] width 640 height 354
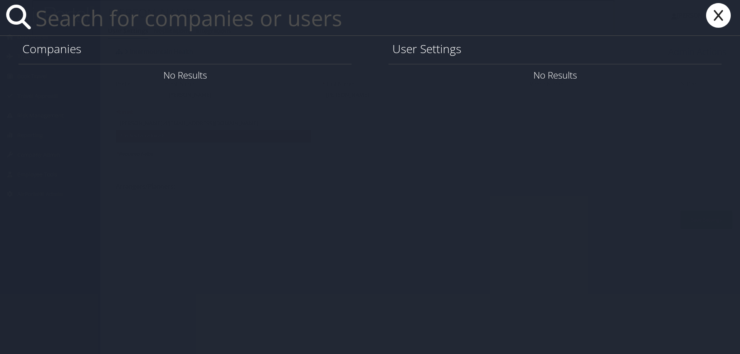
click at [88, 25] on input "text" at bounding box center [323, 17] width 582 height 35
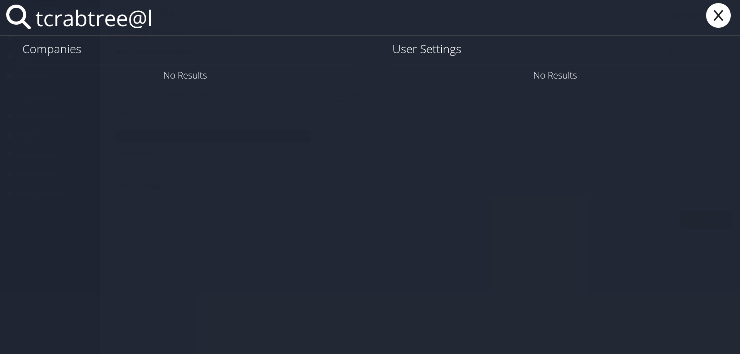
click at [194, 33] on input "tcrabtree@l" at bounding box center [323, 17] width 582 height 35
drag, startPoint x: 184, startPoint y: 29, endPoint x: 88, endPoint y: 12, distance: 97.5
click at [88, 12] on input "tcrabtree@l" at bounding box center [323, 17] width 582 height 35
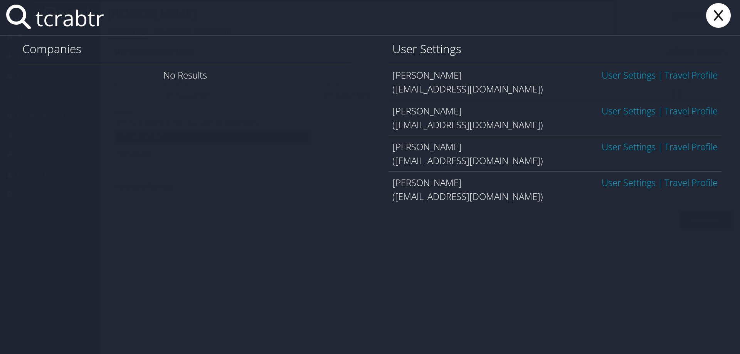
type input "tcrabtr"
click at [605, 113] on link "User Settings" at bounding box center [629, 110] width 54 height 13
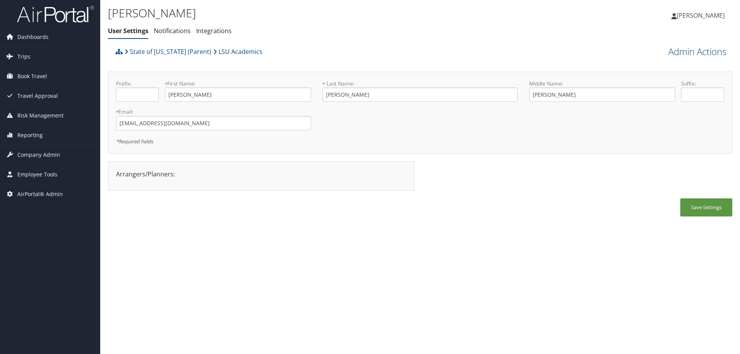
drag, startPoint x: 213, startPoint y: 131, endPoint x: 131, endPoint y: 125, distance: 82.3
click at [131, 125] on div "* Email: tcrabtre@lsue.edu This field is required" at bounding box center [213, 122] width 207 height 28
drag, startPoint x: 172, startPoint y: 123, endPoint x: 115, endPoint y: 119, distance: 57.1
click at [113, 118] on div "* Email: tcrabtre@lsue.edu This field is required" at bounding box center [213, 122] width 207 height 28
click at [180, 125] on input "tcrabtre@lsue.edu" at bounding box center [213, 123] width 195 height 14
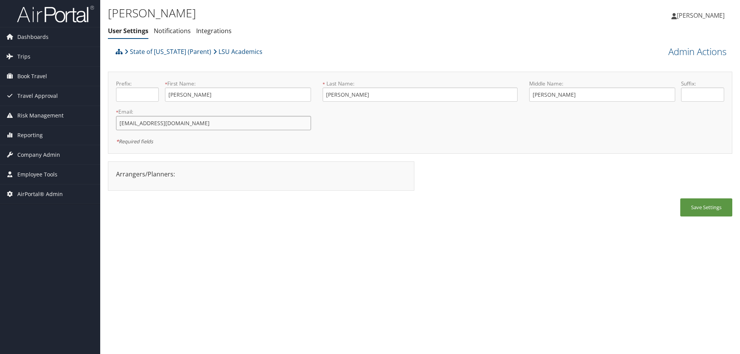
drag, startPoint x: 179, startPoint y: 124, endPoint x: 109, endPoint y: 122, distance: 70.5
click at [109, 122] on div "Prefix: * First Name: Tammy This field is required * Last Name: Crabtree This f…" at bounding box center [420, 113] width 624 height 82
click at [25, 31] on span "Dashboards" at bounding box center [32, 36] width 31 height 19
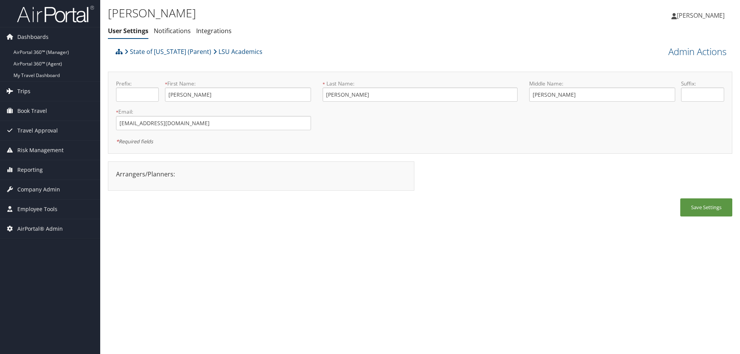
click at [31, 86] on link "Trips" at bounding box center [50, 91] width 100 height 19
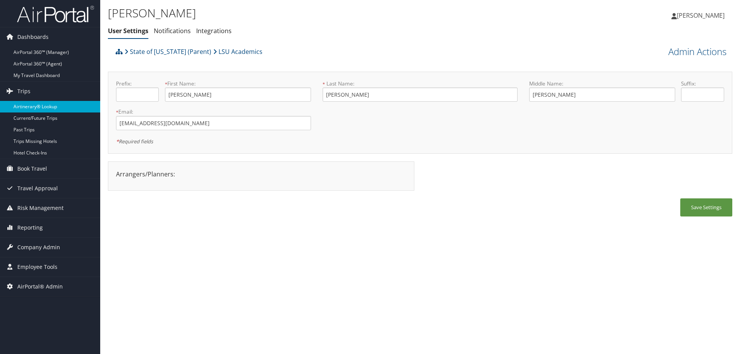
click at [29, 105] on link "Airtinerary® Lookup" at bounding box center [50, 107] width 100 height 12
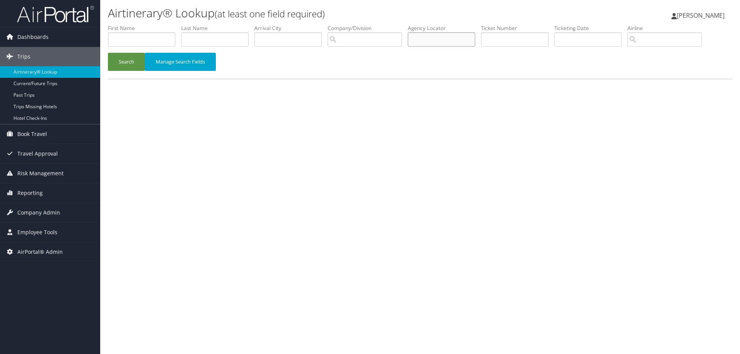
paste input "DDRG2K"
type input "DDRG2K"
click at [108, 53] on button "Search" at bounding box center [126, 62] width 37 height 18
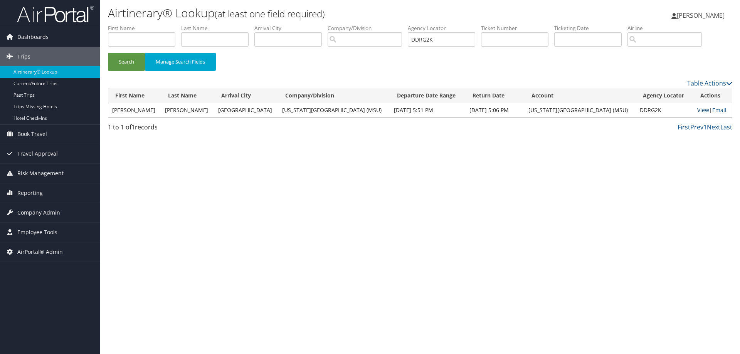
click at [697, 110] on link "View" at bounding box center [703, 109] width 12 height 7
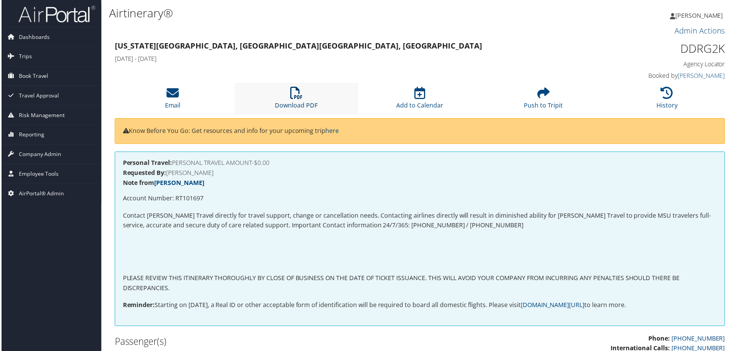
click at [297, 101] on link "Download PDF" at bounding box center [296, 100] width 43 height 18
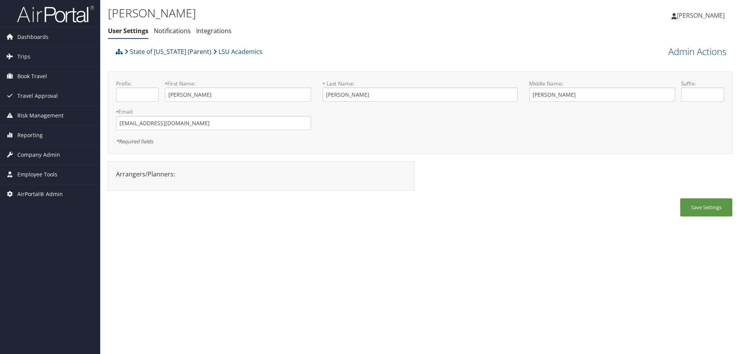
click at [158, 49] on link "State of [US_STATE] (Parent)" at bounding box center [167, 51] width 87 height 15
click at [22, 54] on span "Trips" at bounding box center [23, 56] width 13 height 19
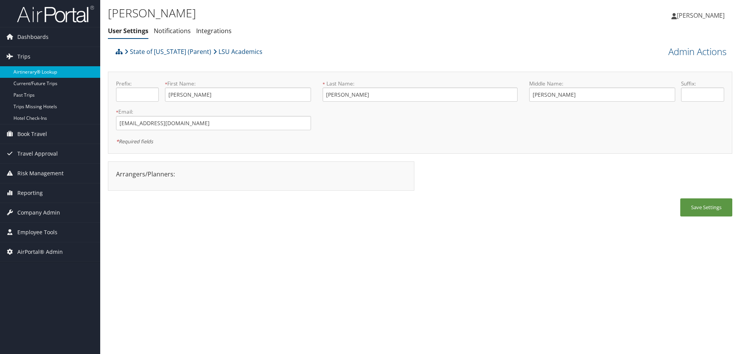
click at [42, 74] on link "Airtinerary® Lookup" at bounding box center [50, 72] width 100 height 12
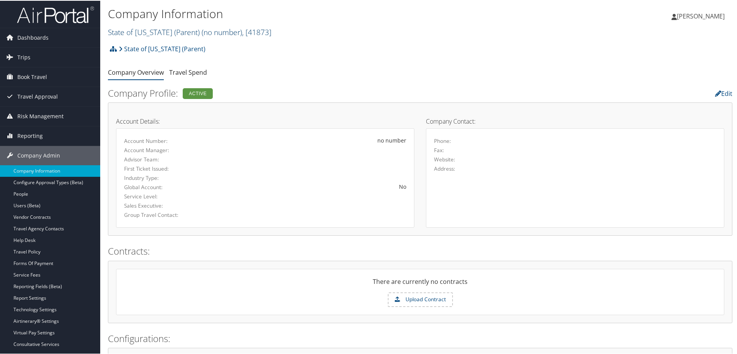
click at [141, 28] on link "State of [US_STATE] (Parent) ( no number ) , [ 41873 ]" at bounding box center [189, 31] width 163 height 10
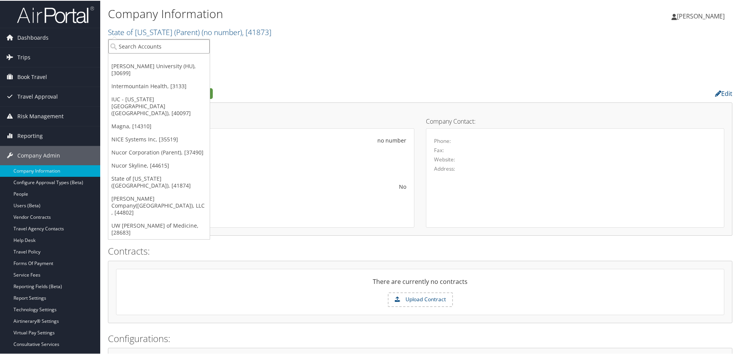
click at [139, 41] on input "search" at bounding box center [158, 46] width 101 height 14
type input "simplus"
click at [176, 63] on div "Account" at bounding box center [159, 66] width 110 height 7
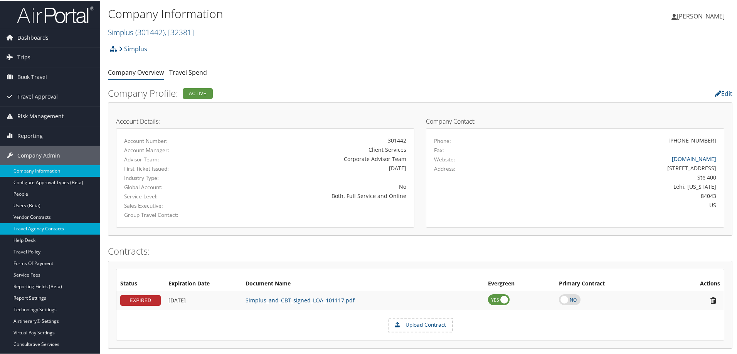
click at [56, 225] on link "Travel Agency Contacts" at bounding box center [50, 228] width 100 height 12
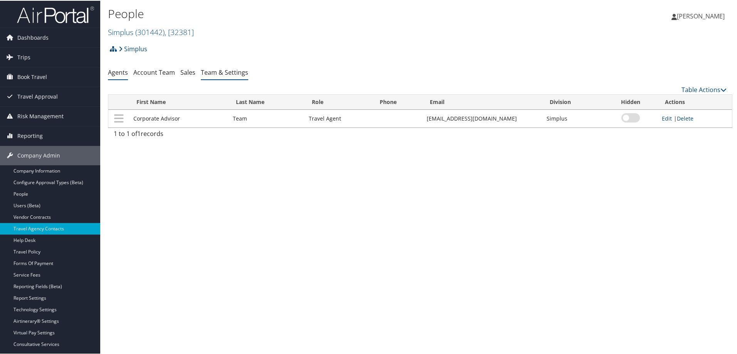
click at [239, 71] on link "Team & Settings" at bounding box center [224, 71] width 47 height 8
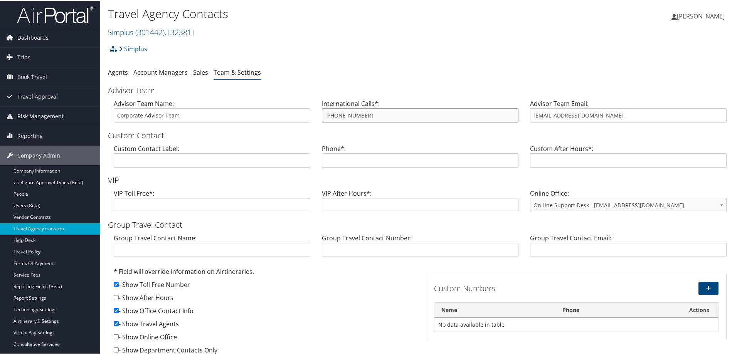
drag, startPoint x: 354, startPoint y: 110, endPoint x: 305, endPoint y: 110, distance: 48.9
click at [305, 110] on div "Advisor Team Name: Corporate Advisor Team International Calls*: [PHONE_NUMBER] …" at bounding box center [420, 113] width 624 height 30
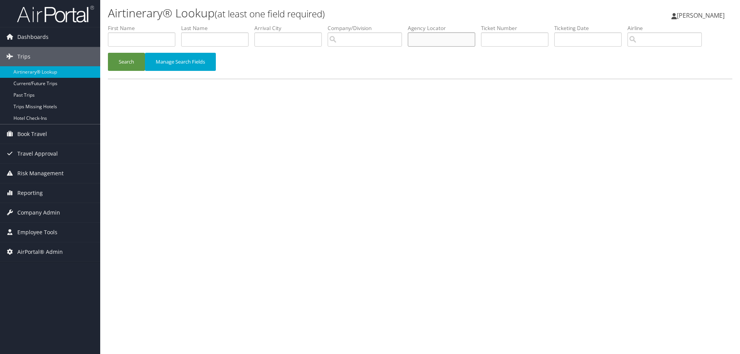
drag, startPoint x: 506, startPoint y: 35, endPoint x: 428, endPoint y: 39, distance: 77.6
click at [428, 39] on input "text" at bounding box center [441, 39] width 67 height 14
paste input "DN0L5V"
type input "DN0L5V"
click at [108, 53] on button "Search" at bounding box center [126, 62] width 37 height 18
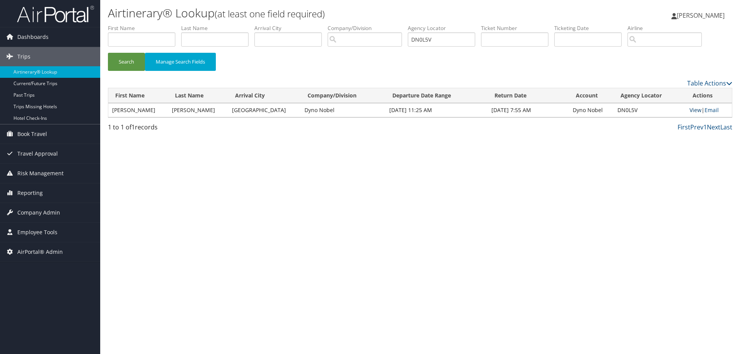
click at [691, 108] on link "View" at bounding box center [695, 109] width 12 height 7
click at [689, 109] on link "View" at bounding box center [695, 109] width 12 height 7
drag, startPoint x: 451, startPoint y: 41, endPoint x: 394, endPoint y: 37, distance: 57.2
click at [394, 24] on ul "First Name Last Name Departure City Arrival City Company/Division Airport/City …" at bounding box center [420, 24] width 624 height 0
paste input "DMYX1F"
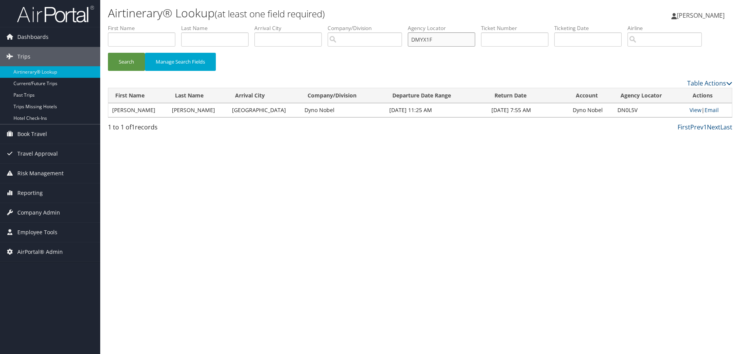
click at [428, 39] on input "DMYX1F" at bounding box center [441, 39] width 67 height 14
click at [449, 36] on input "DMYX1F" at bounding box center [441, 39] width 67 height 14
type input "DMYX1F"
click at [108, 53] on button "Search" at bounding box center [126, 62] width 37 height 18
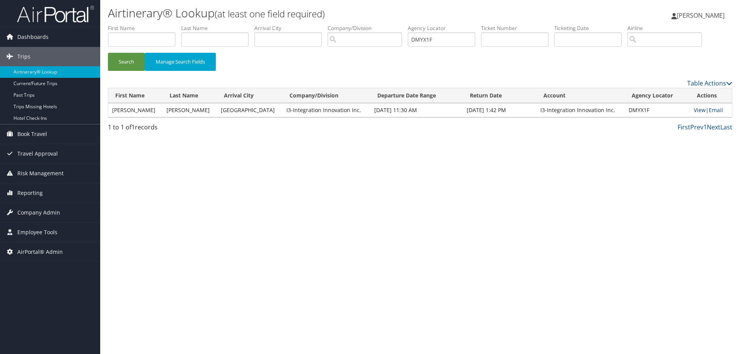
click at [699, 111] on link "View" at bounding box center [700, 109] width 12 height 7
drag, startPoint x: 456, startPoint y: 43, endPoint x: 393, endPoint y: 39, distance: 63.4
click at [393, 24] on ul "First Name Last Name Departure City Arrival City Company/Division Airport/City …" at bounding box center [420, 24] width 624 height 0
paste input "DMYX1F"
type input "DMYX1F"
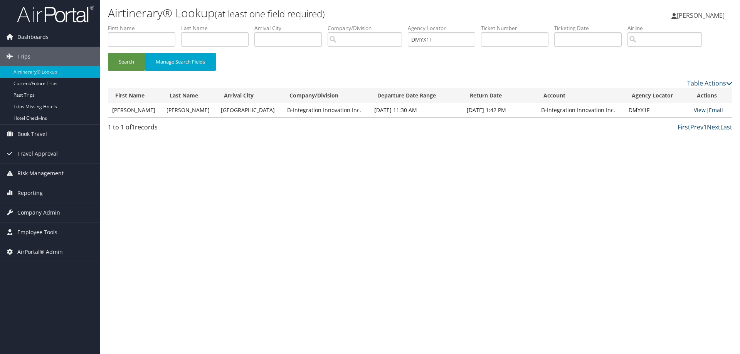
click at [696, 110] on link "View" at bounding box center [700, 109] width 12 height 7
click at [509, 39] on input "text" at bounding box center [514, 39] width 67 height 14
paste input "DMYX1F"
type input "DMYX1F"
drag, startPoint x: 517, startPoint y: 35, endPoint x: 468, endPoint y: 37, distance: 49.4
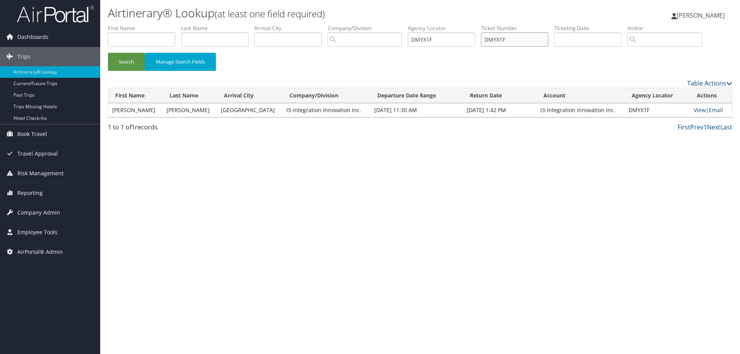
click at [468, 24] on ul "First Name Last Name Departure City Arrival City Company/Division Airport/City …" at bounding box center [420, 24] width 624 height 0
drag, startPoint x: 427, startPoint y: 37, endPoint x: 361, endPoint y: 28, distance: 66.4
click at [361, 24] on ul "First Name Last Name Departure City Arrival City Company/Division Airport/City …" at bounding box center [420, 24] width 624 height 0
click at [507, 42] on input "text" at bounding box center [514, 39] width 67 height 14
paste input "DMYX1F"
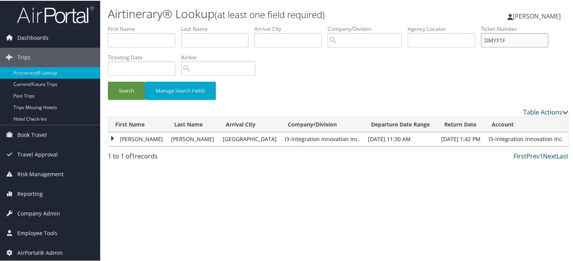
drag, startPoint x: 526, startPoint y: 40, endPoint x: 467, endPoint y: 37, distance: 59.4
click at [467, 24] on ul "First Name Last Name Departure City Arrival City Company/Division Airport/City …" at bounding box center [338, 24] width 461 height 0
type input "0017311915448"
click at [108, 81] on button "Search" at bounding box center [126, 90] width 37 height 18
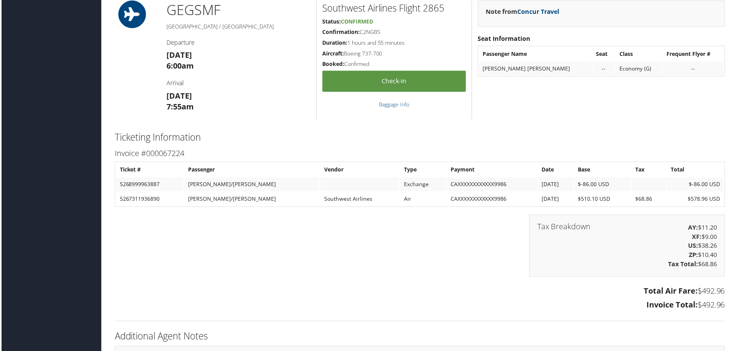
scroll to position [729, 0]
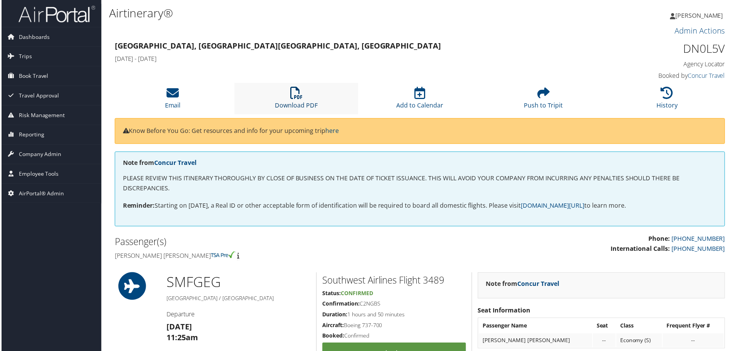
click at [293, 93] on icon at bounding box center [296, 93] width 12 height 12
click at [294, 98] on icon at bounding box center [296, 93] width 12 height 12
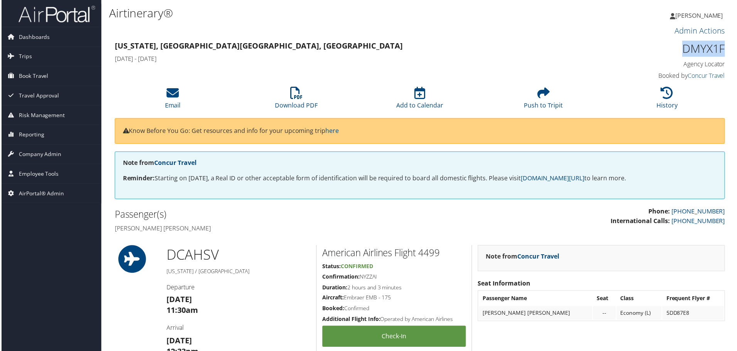
drag, startPoint x: 730, startPoint y: 45, endPoint x: 679, endPoint y: 44, distance: 50.5
copy h1 "DMYX1F"
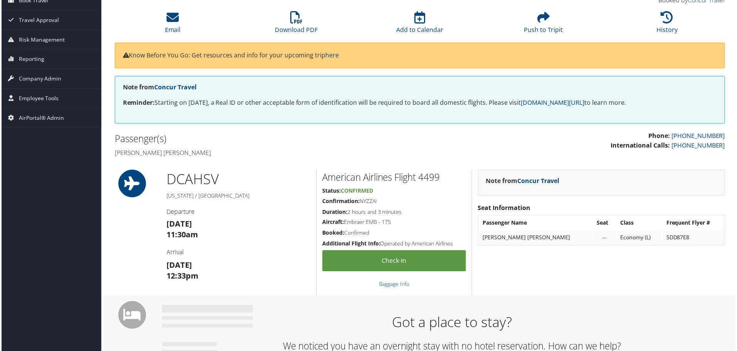
scroll to position [193, 0]
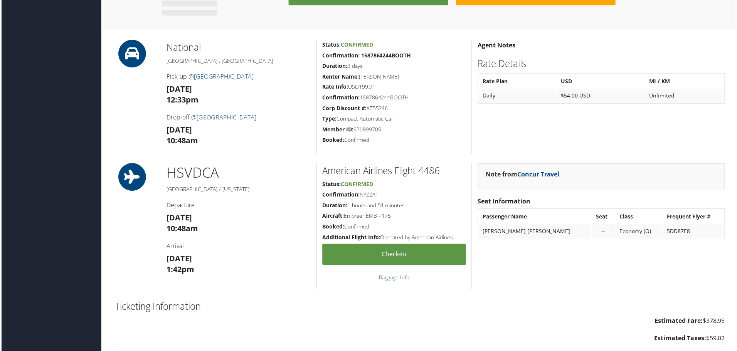
scroll to position [393, 0]
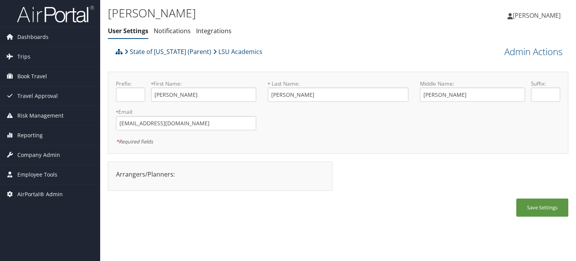
click at [164, 47] on link "State of [US_STATE] (Parent)" at bounding box center [167, 51] width 87 height 15
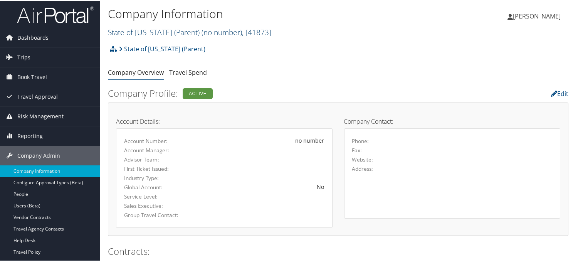
click at [163, 30] on link "State of [US_STATE] (Parent) ( no number ) , [ 41873 ]" at bounding box center [189, 31] width 163 height 10
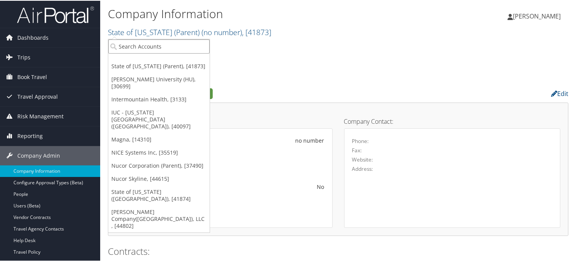
click at [156, 43] on input "search" at bounding box center [158, 46] width 101 height 14
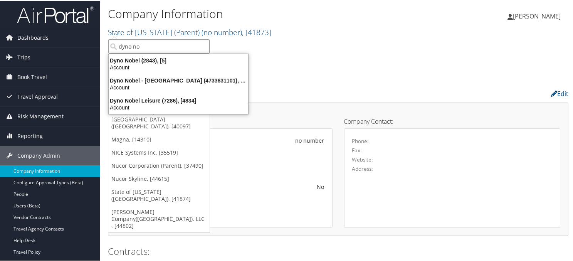
type input "dyno nob"
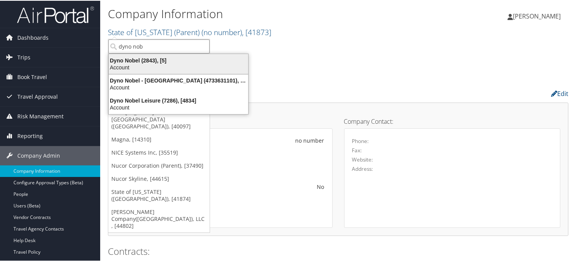
click at [149, 62] on div "Dyno Nobel (2843), [5]" at bounding box center [178, 59] width 149 height 7
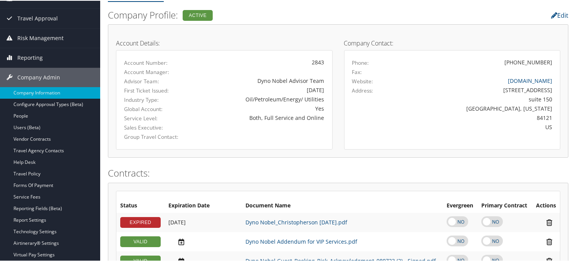
scroll to position [154, 0]
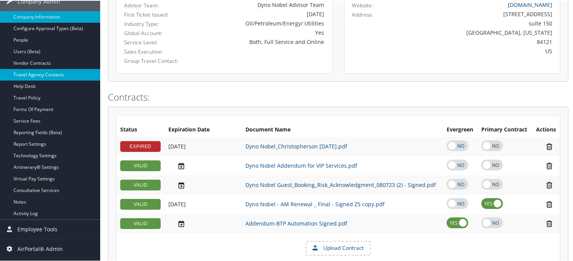
click at [51, 73] on link "Travel Agency Contacts" at bounding box center [50, 74] width 100 height 12
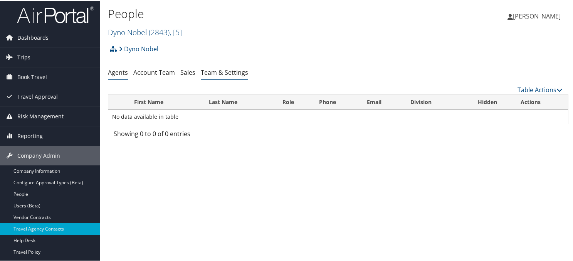
click at [229, 69] on link "Team & Settings" at bounding box center [224, 71] width 47 height 8
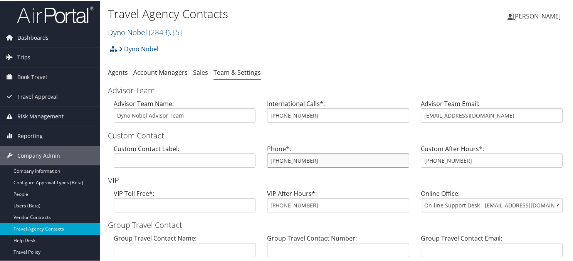
drag, startPoint x: 319, startPoint y: 163, endPoint x: 265, endPoint y: 162, distance: 54.3
click at [265, 162] on div "Phone*: [PHONE_NUMBER]" at bounding box center [337, 158] width 153 height 30
drag, startPoint x: 284, startPoint y: 150, endPoint x: 252, endPoint y: 158, distance: 33.5
click at [251, 158] on div "Custom Contact Label: Phone*: [PHONE_NUMBER] Custom After Hours*: [PHONE_NUMBER]" at bounding box center [338, 158] width 461 height 30
drag, startPoint x: 481, startPoint y: 113, endPoint x: 412, endPoint y: 120, distance: 70.1
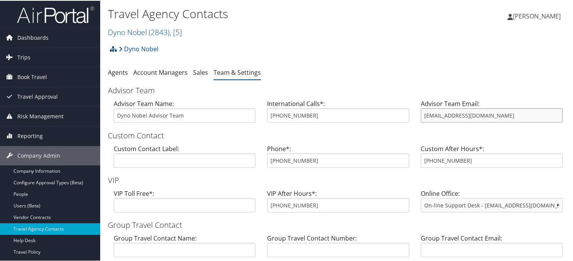
click at [412, 120] on div "Advisor Team Name: [PERSON_NAME] Advisor Team International Calls*: [PHONE_NUMB…" at bounding box center [338, 113] width 461 height 30
